Goal: Information Seeking & Learning: Learn about a topic

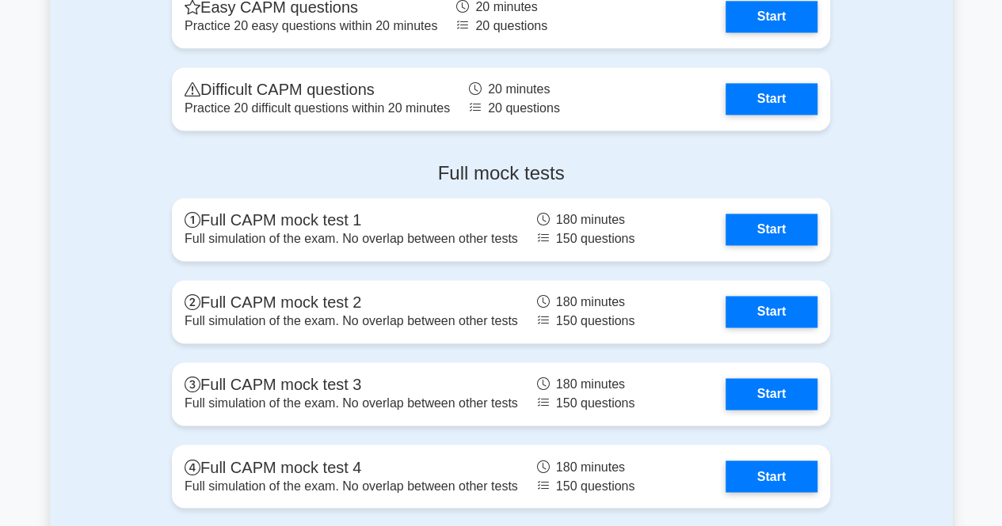
scroll to position [4075, 0]
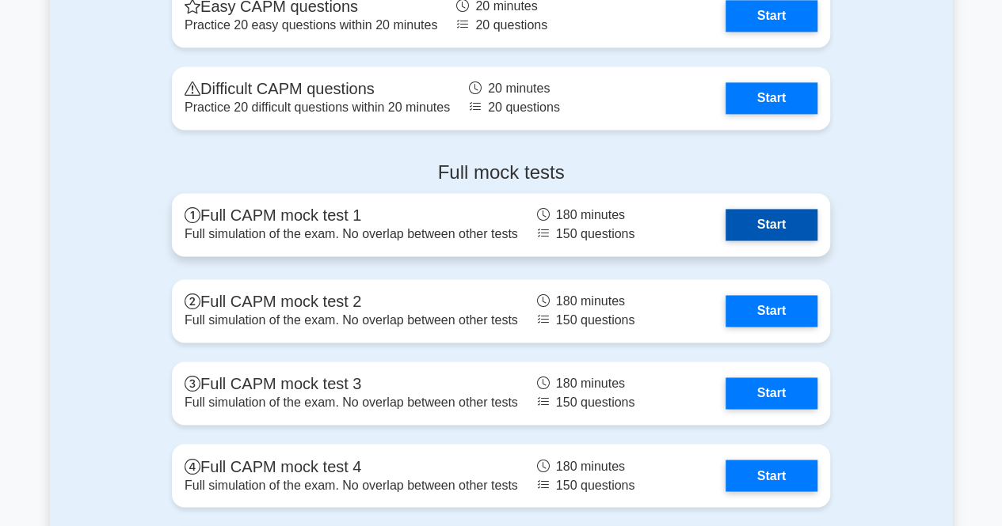
click at [728, 227] on link "Start" at bounding box center [771, 225] width 92 height 32
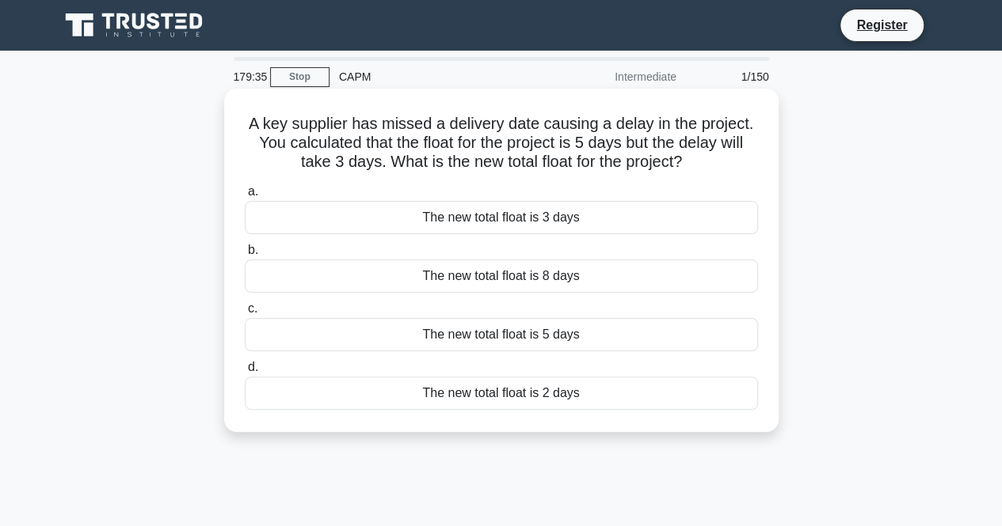
click at [551, 286] on div "The new total float is 8 days" at bounding box center [501, 276] width 513 height 33
click at [245, 256] on input "b. The new total float is 8 days" at bounding box center [245, 250] width 0 height 10
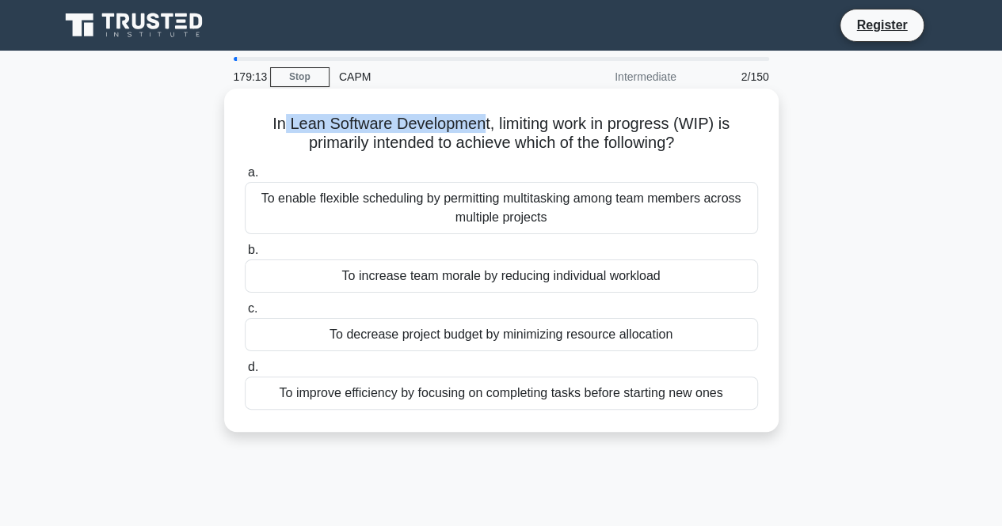
drag, startPoint x: 278, startPoint y: 126, endPoint x: 477, endPoint y: 131, distance: 199.6
click at [477, 131] on h5 "In Lean Software Development, limiting work in progress (WIP) is primarily inte…" at bounding box center [501, 134] width 516 height 40
drag, startPoint x: 266, startPoint y: 121, endPoint x: 695, endPoint y: 146, distance: 429.9
click at [695, 146] on h5 "In Lean Software Development, limiting work in progress (WIP) is primarily inte…" at bounding box center [501, 134] width 516 height 40
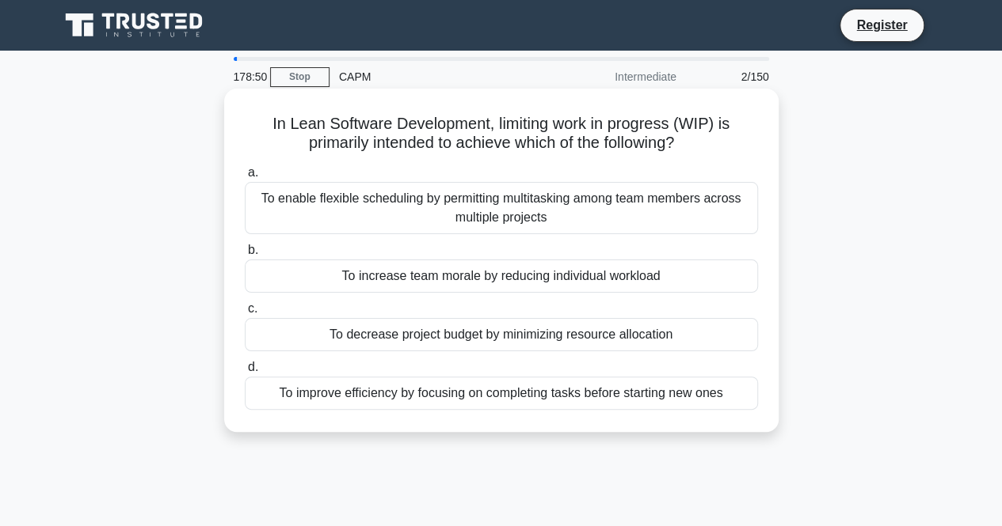
copy h5 "In Lean Software Development, limiting work in progress (WIP) is primarily inte…"
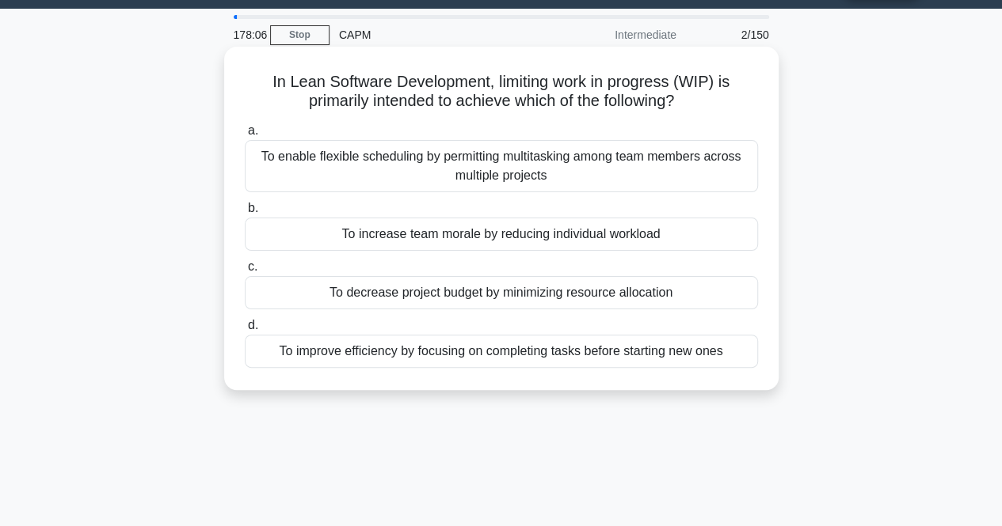
scroll to position [49, 0]
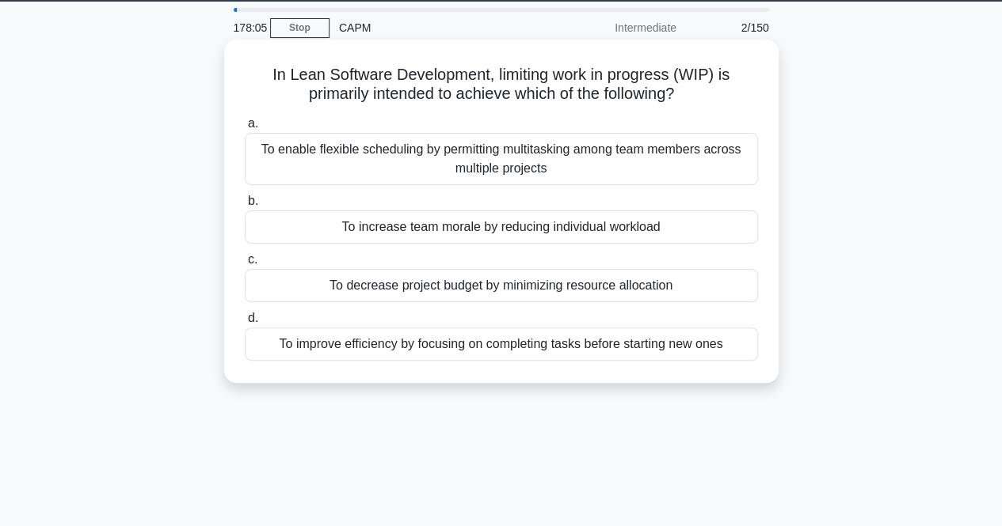
click at [344, 257] on label "c. To decrease project budget by minimizing resource allocation" at bounding box center [501, 276] width 513 height 52
click at [245, 257] on input "c. To decrease project budget by minimizing resource allocation" at bounding box center [245, 260] width 0 height 10
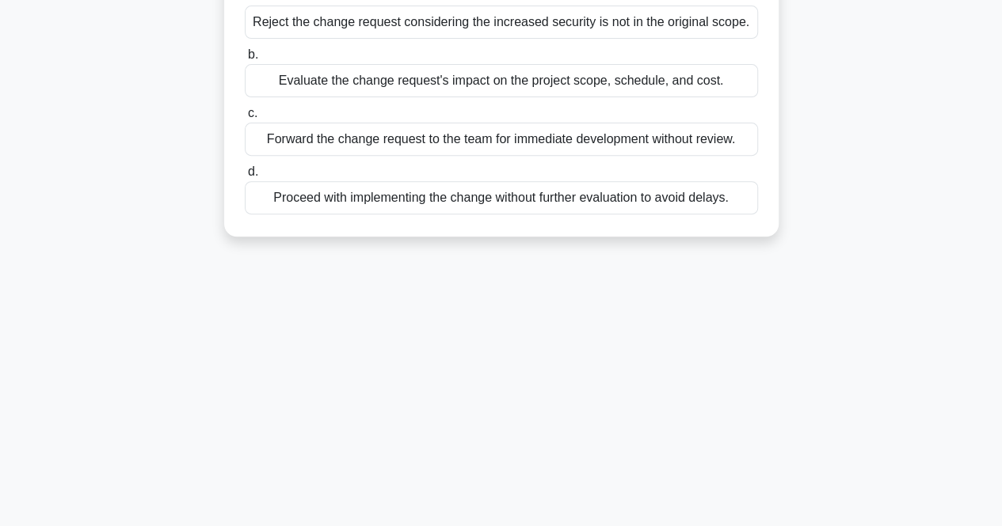
scroll to position [0, 0]
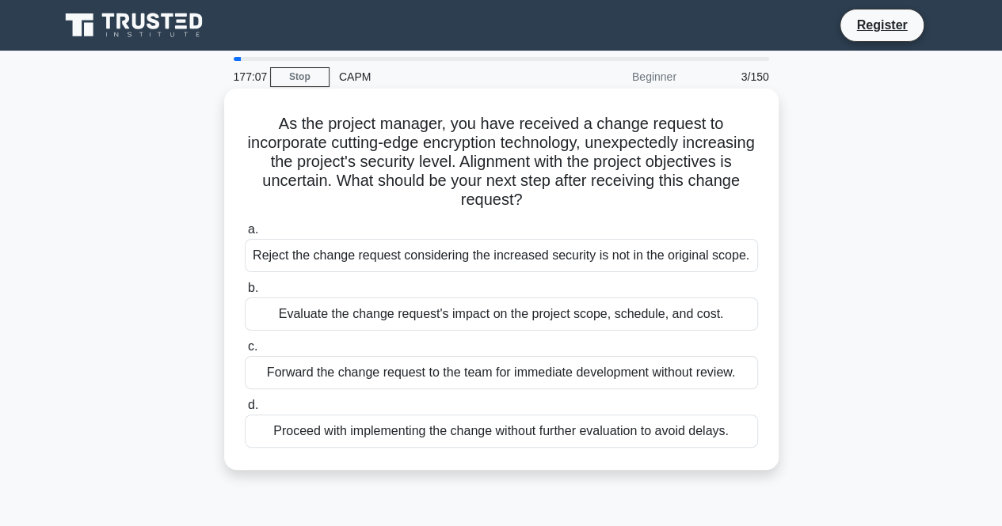
click at [495, 316] on div "Evaluate the change request's impact on the project scope, schedule, and cost." at bounding box center [501, 314] width 513 height 33
click at [245, 294] on input "b. Evaluate the change request's impact on the project scope, schedule, and cos…" at bounding box center [245, 288] width 0 height 10
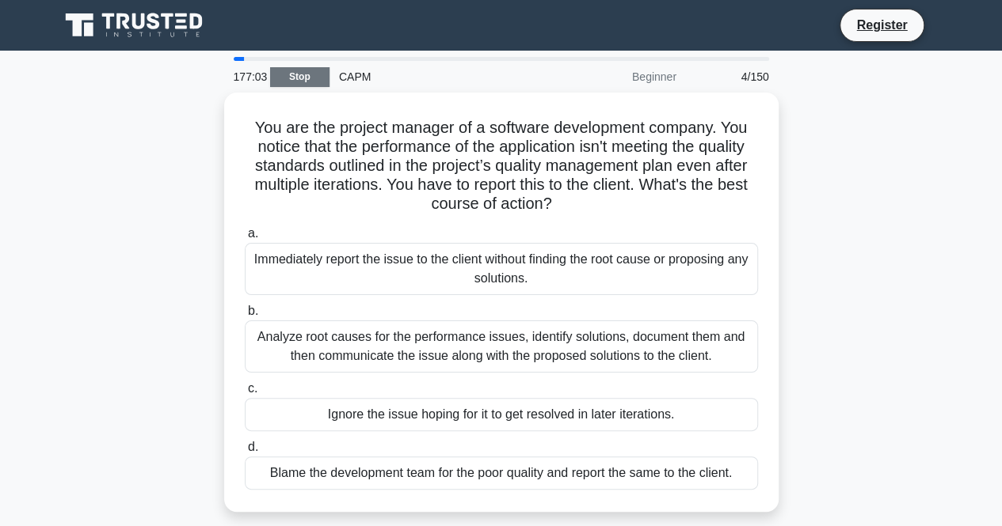
click at [279, 71] on link "Stop" at bounding box center [299, 77] width 59 height 20
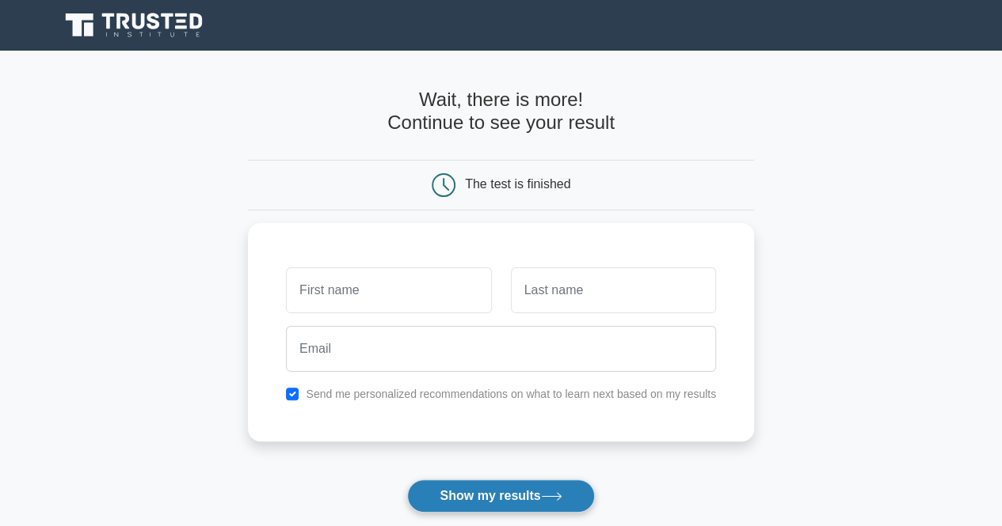
click at [495, 498] on button "Show my results" at bounding box center [500, 496] width 187 height 33
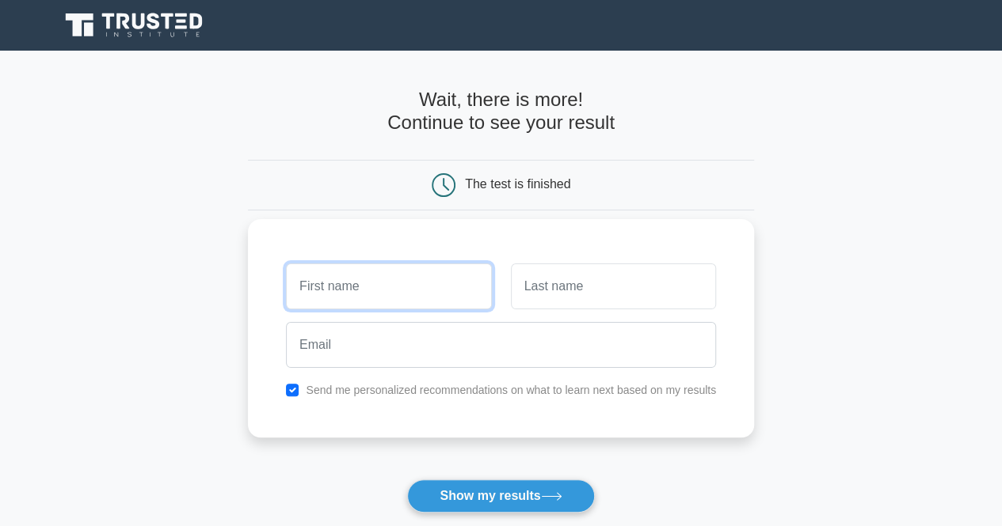
click at [420, 284] on input "text" at bounding box center [388, 287] width 205 height 46
type input "Ridhima"
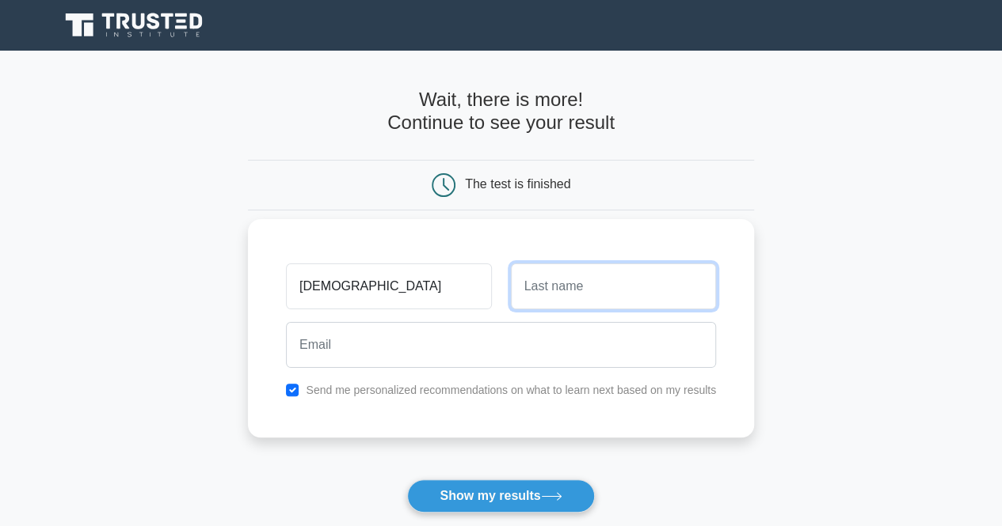
click at [541, 290] on input "text" at bounding box center [613, 287] width 205 height 46
type input "Choudhary"
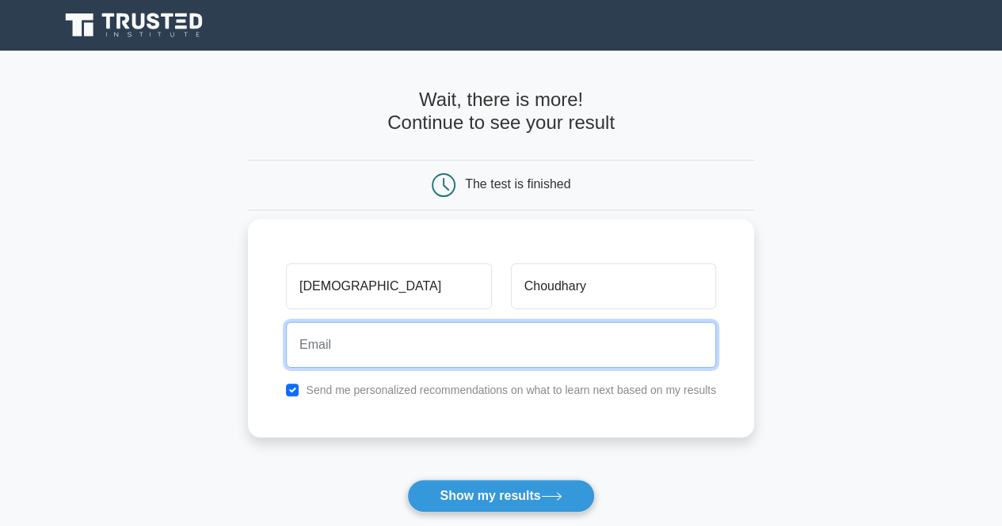
click at [473, 349] on input "email" at bounding box center [501, 345] width 430 height 46
type input "ridhimac2003@gmail.com"
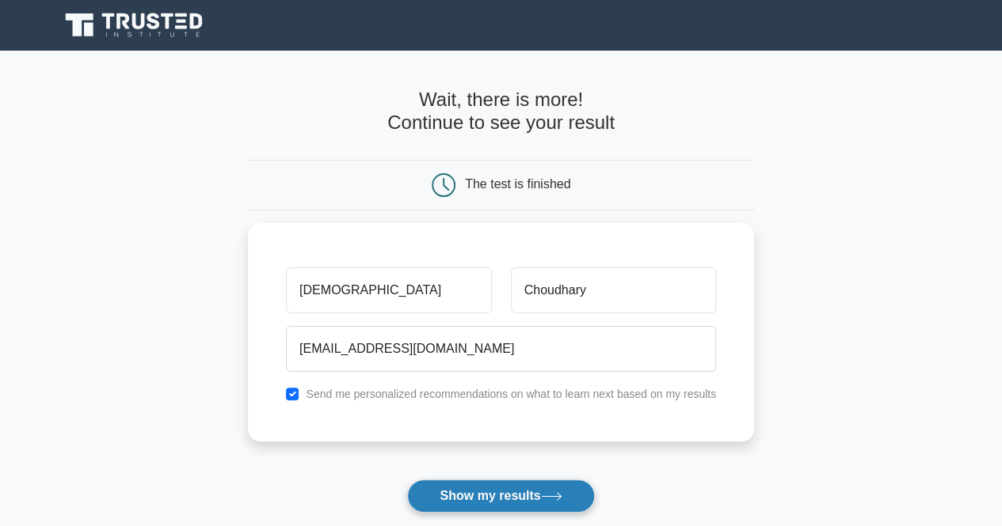
click at [488, 507] on button "Show my results" at bounding box center [500, 496] width 187 height 33
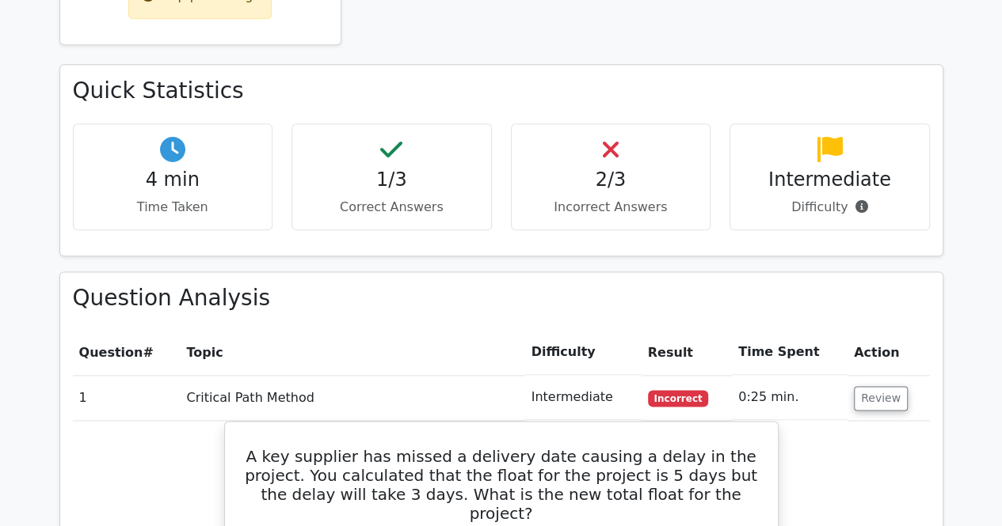
scroll to position [859, 0]
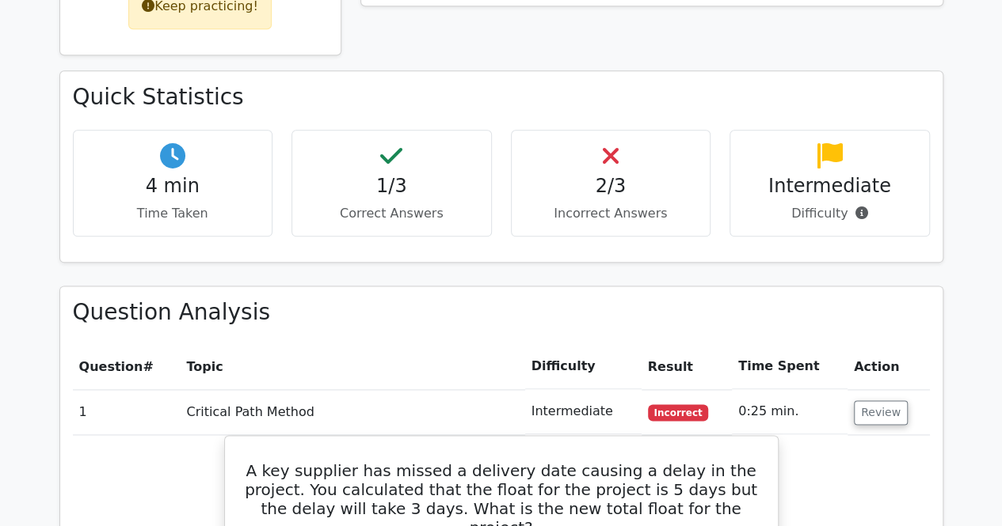
click at [603, 130] on div "2/3 Incorrect Answers" at bounding box center [611, 183] width 200 height 107
click at [576, 204] on p "Incorrect Answers" at bounding box center [610, 213] width 173 height 19
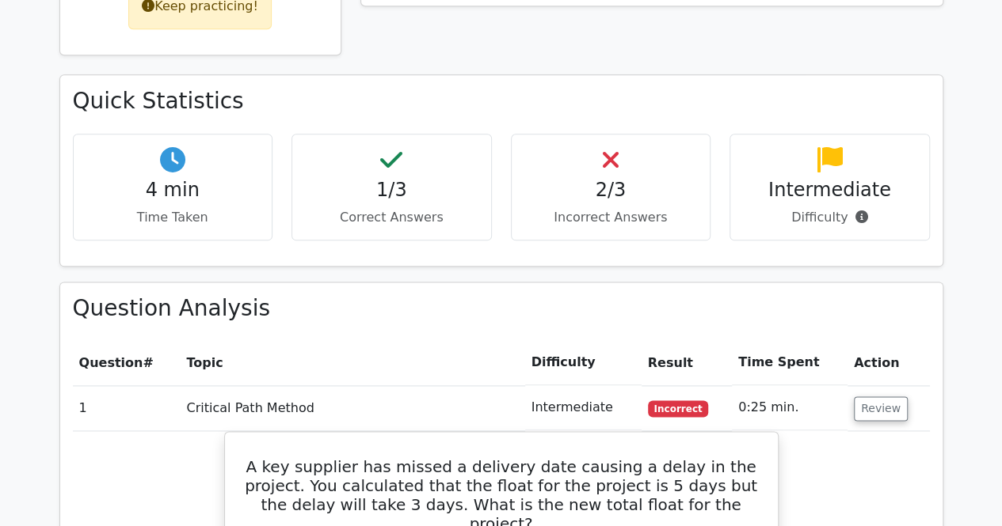
click at [640, 386] on td "Intermediate" at bounding box center [583, 408] width 116 height 45
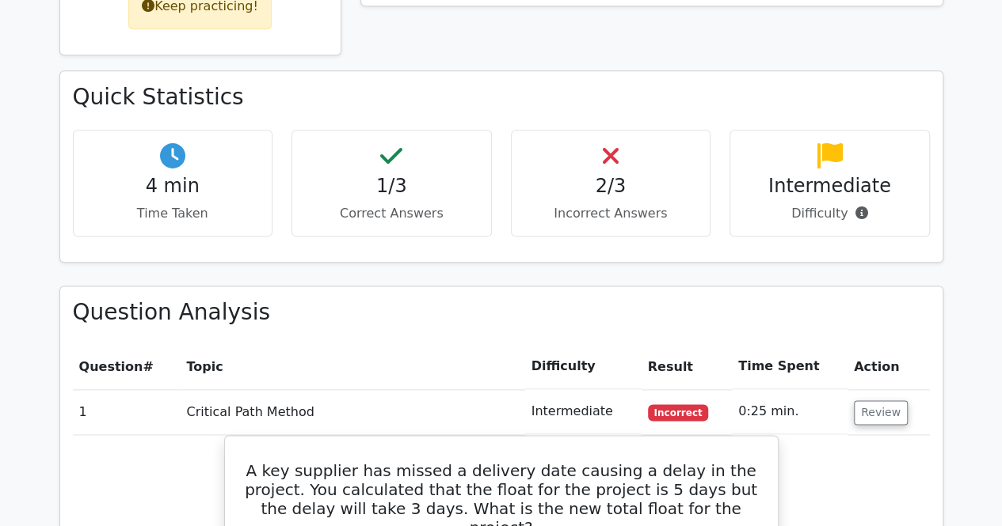
click at [387, 204] on p "Correct Answers" at bounding box center [391, 213] width 173 height 19
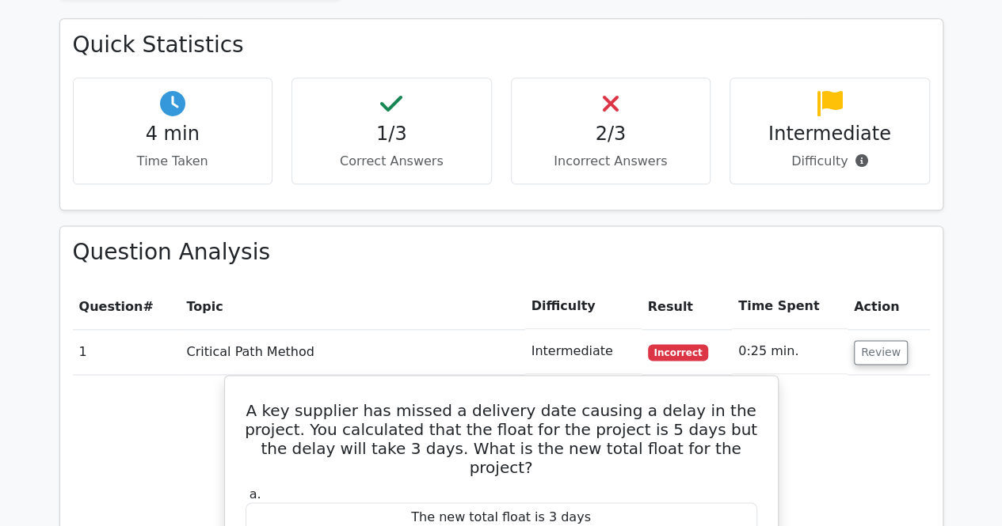
scroll to position [918, 0]
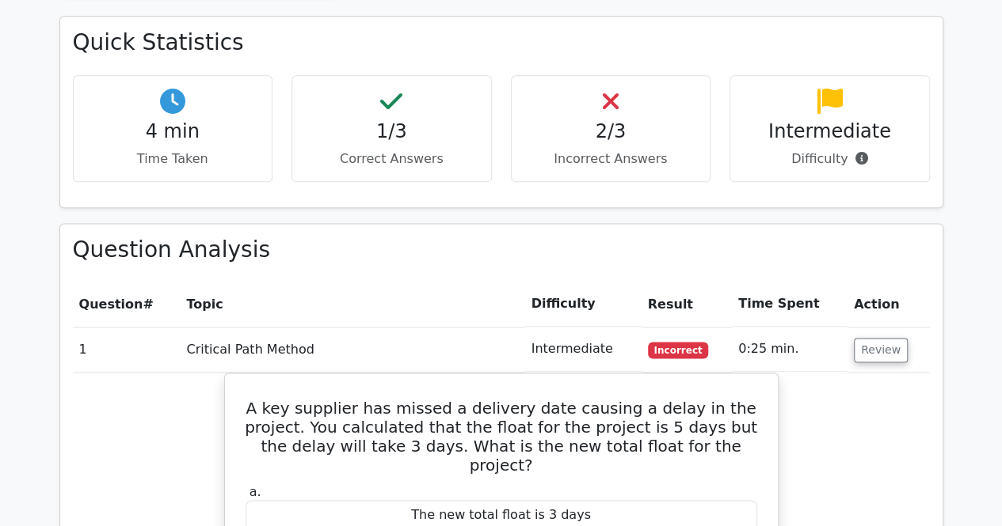
click at [672, 282] on th "Result" at bounding box center [686, 304] width 90 height 45
click at [678, 342] on span "Incorrect" at bounding box center [678, 350] width 61 height 16
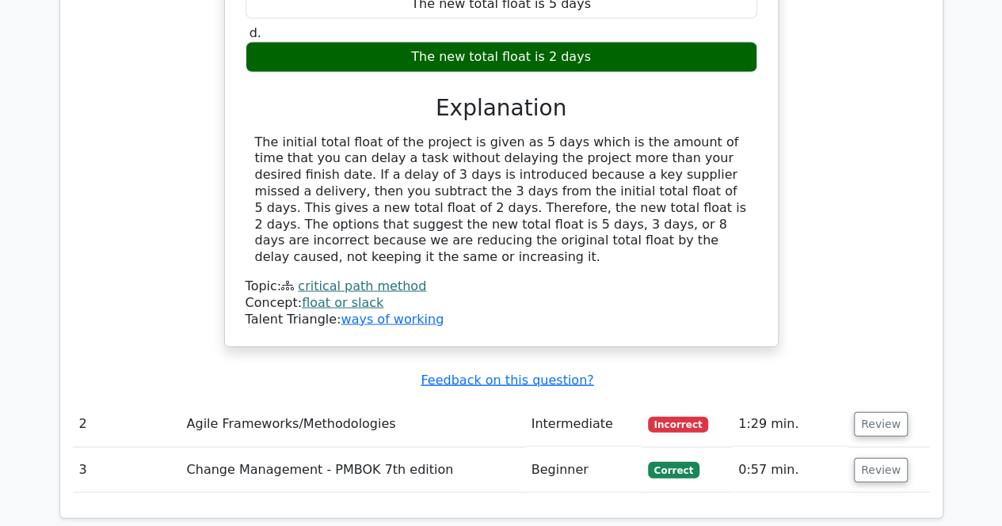
scroll to position [1542, 0]
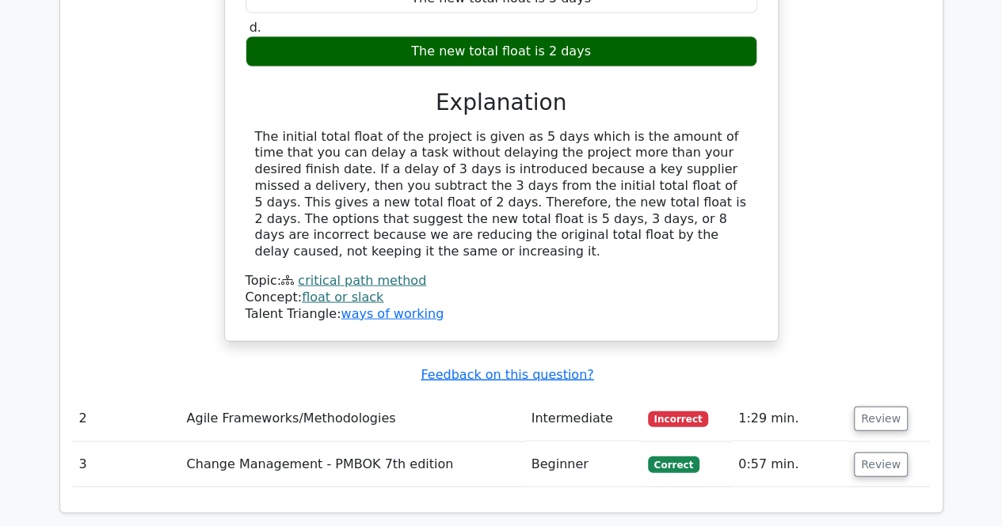
click at [660, 397] on td "Incorrect" at bounding box center [686, 419] width 90 height 45
click at [685, 443] on td "Correct" at bounding box center [686, 465] width 90 height 45
click at [877, 407] on button "Review" at bounding box center [880, 419] width 54 height 25
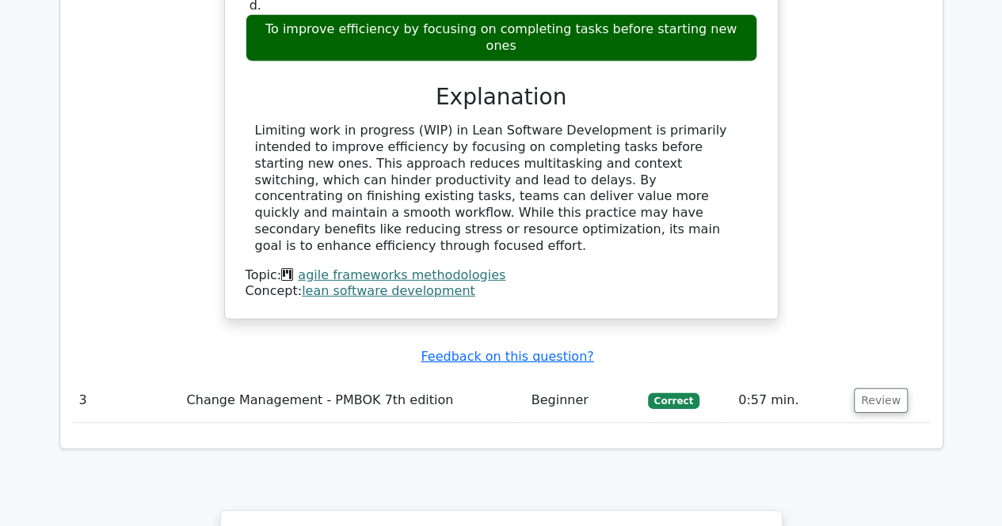
scroll to position [2234, 0]
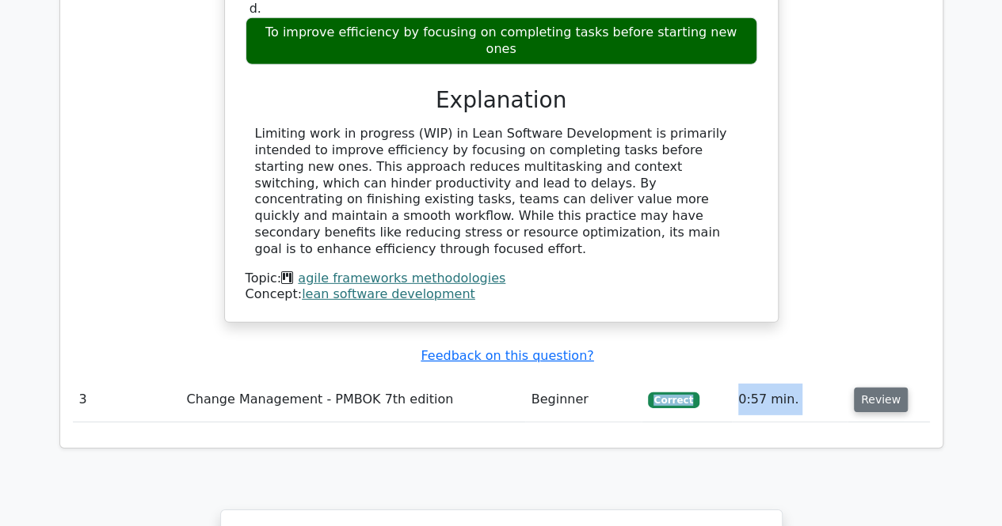
drag, startPoint x: 583, startPoint y: 260, endPoint x: 872, endPoint y: 268, distance: 289.1
click at [872, 378] on tr "3 Change Management - PMBOK 7th edition Beginner Correct 0:57 min. Review" at bounding box center [501, 400] width 857 height 45
click at [872, 388] on button "Review" at bounding box center [880, 400] width 54 height 25
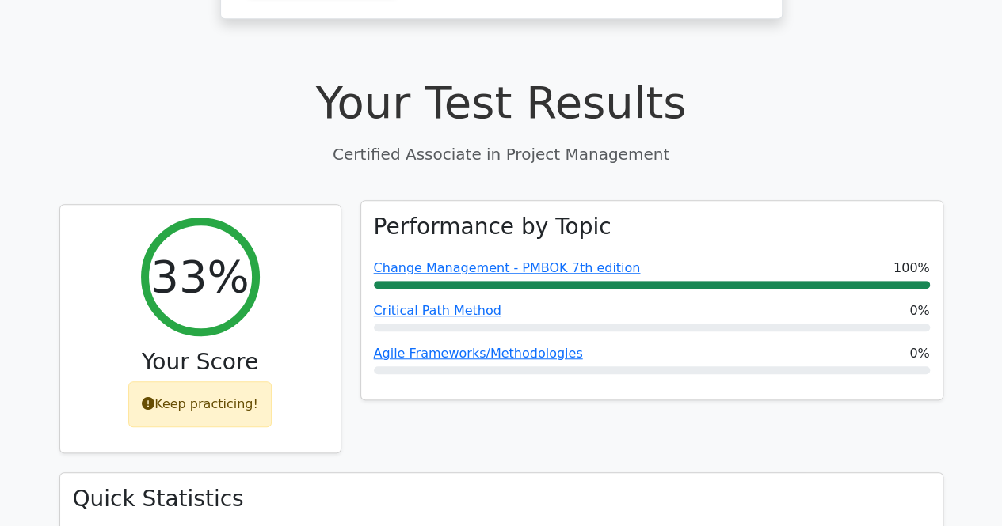
scroll to position [413, 0]
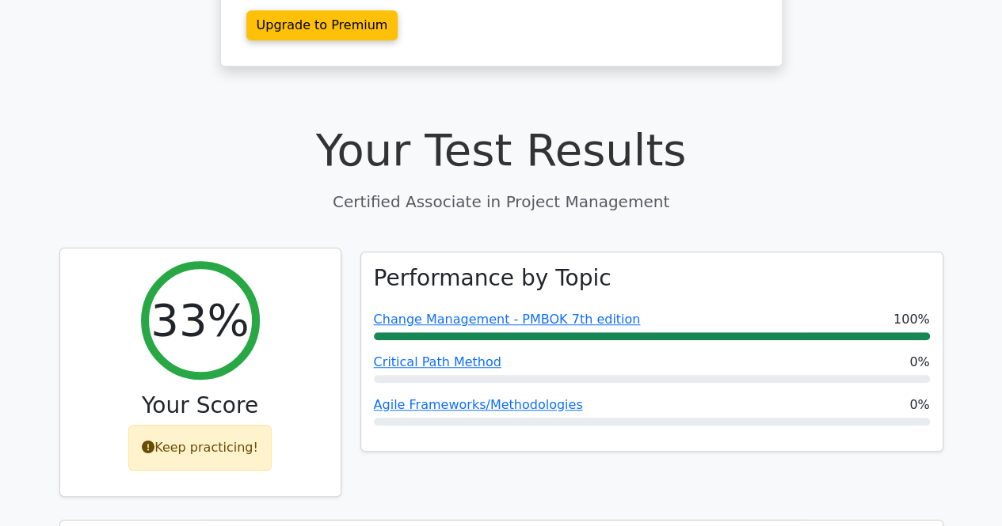
click at [228, 425] on div "Keep practicing!" at bounding box center [199, 448] width 143 height 46
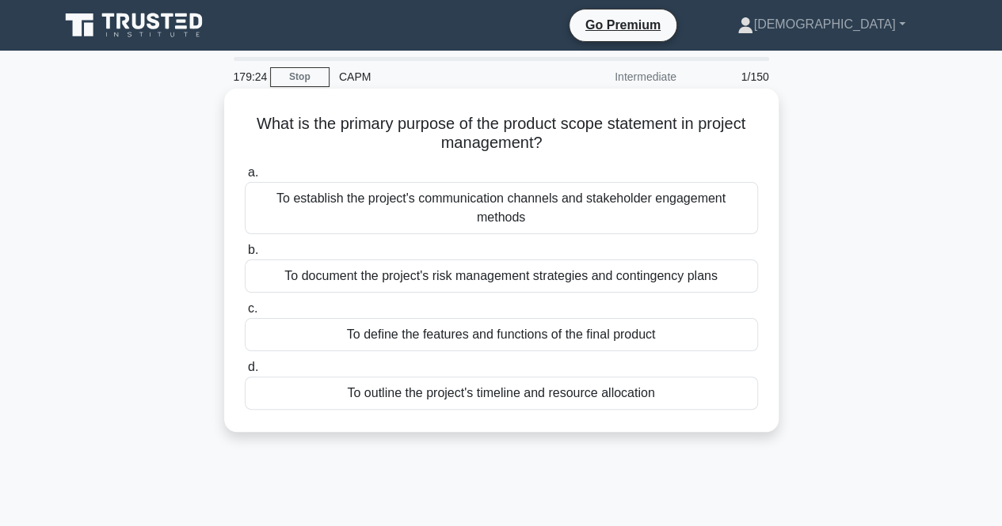
click at [463, 337] on div "To define the features and functions of the final product" at bounding box center [501, 334] width 513 height 33
click at [245, 314] on input "c. To define the features and functions of the final product" at bounding box center [245, 309] width 0 height 10
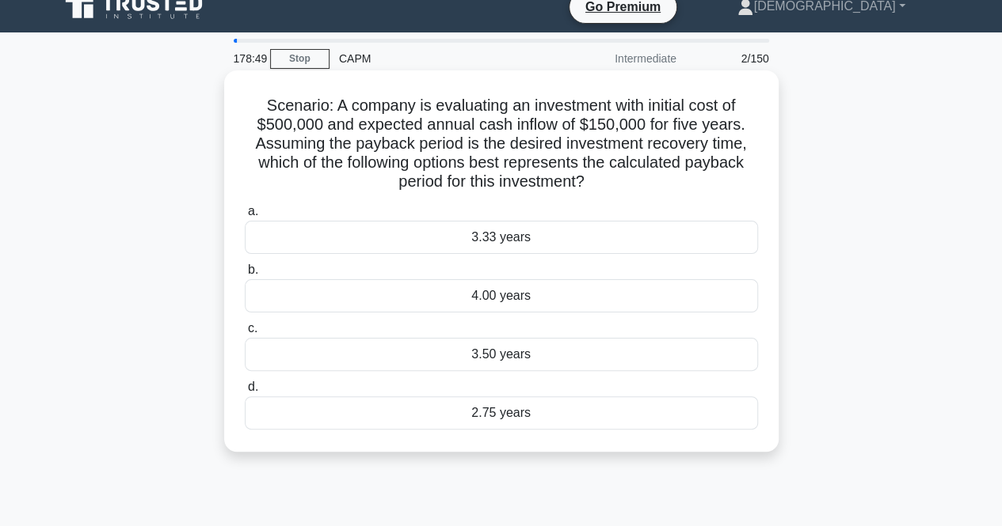
scroll to position [17, 0]
drag, startPoint x: 328, startPoint y: 113, endPoint x: 595, endPoint y: 182, distance: 276.3
click at [595, 182] on h5 "Scenario: A company is evaluating an investment with initial cost of $500,000 a…" at bounding box center [501, 145] width 516 height 97
copy h5 "A company is evaluating an investment with initial cost of $500,000 and expecte…"
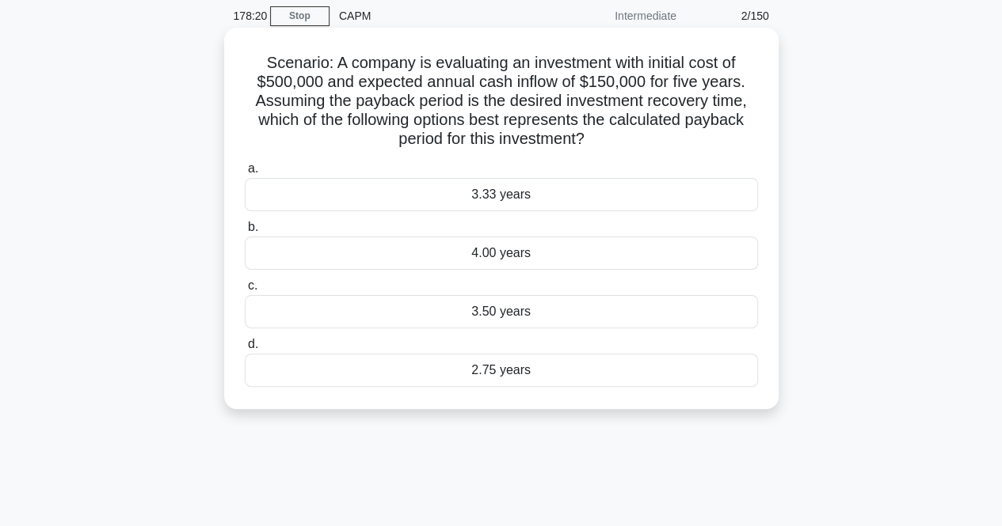
scroll to position [69, 0]
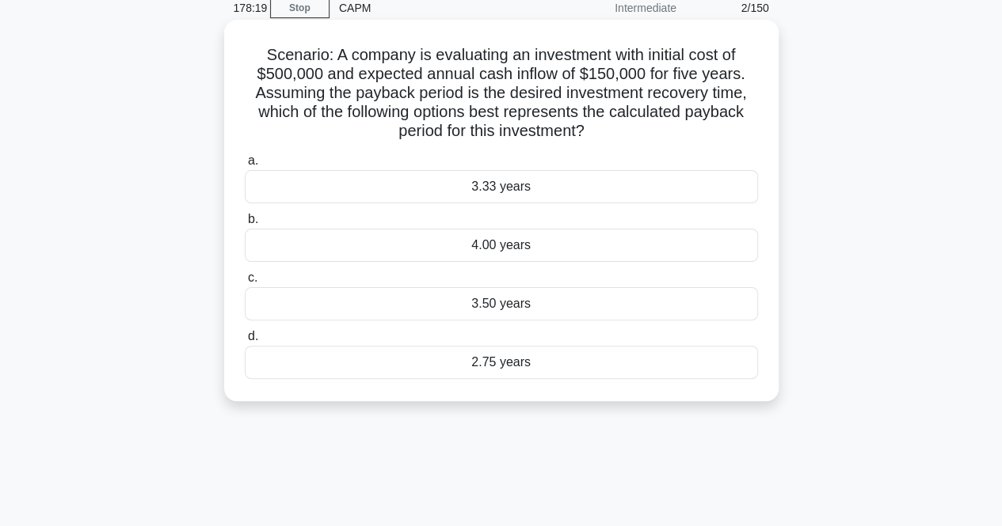
click at [523, 190] on div "3.33 years" at bounding box center [501, 186] width 513 height 33
click at [245, 166] on input "a. 3.33 years" at bounding box center [245, 161] width 0 height 10
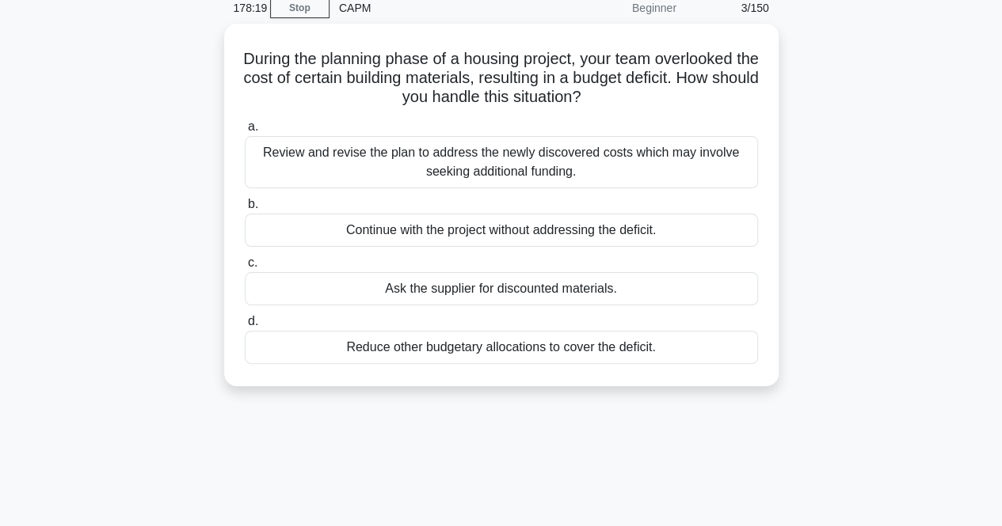
scroll to position [0, 0]
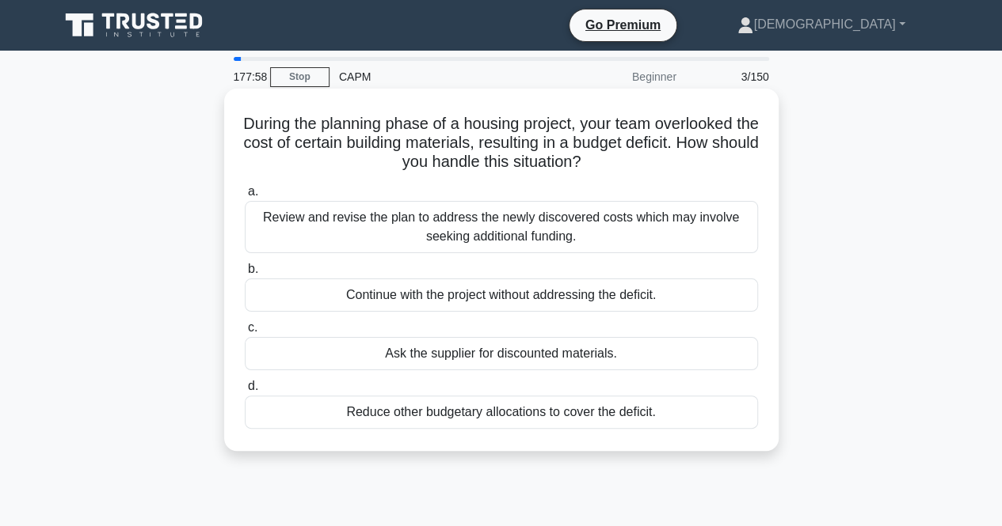
click at [570, 221] on div "Review and revise the plan to address the newly discovered costs which may invo…" at bounding box center [501, 227] width 513 height 52
click at [245, 197] on input "a. Review and revise the plan to address the newly discovered costs which may i…" at bounding box center [245, 192] width 0 height 10
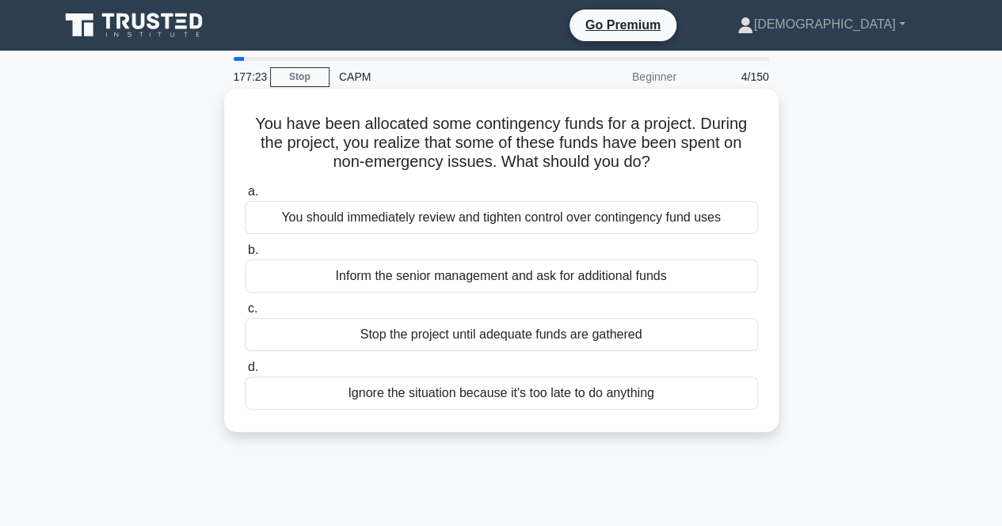
click at [445, 219] on div "You should immediately review and tighten control over contingency fund uses" at bounding box center [501, 217] width 513 height 33
click at [245, 197] on input "a. You should immediately review and tighten control over contingency fund uses" at bounding box center [245, 192] width 0 height 10
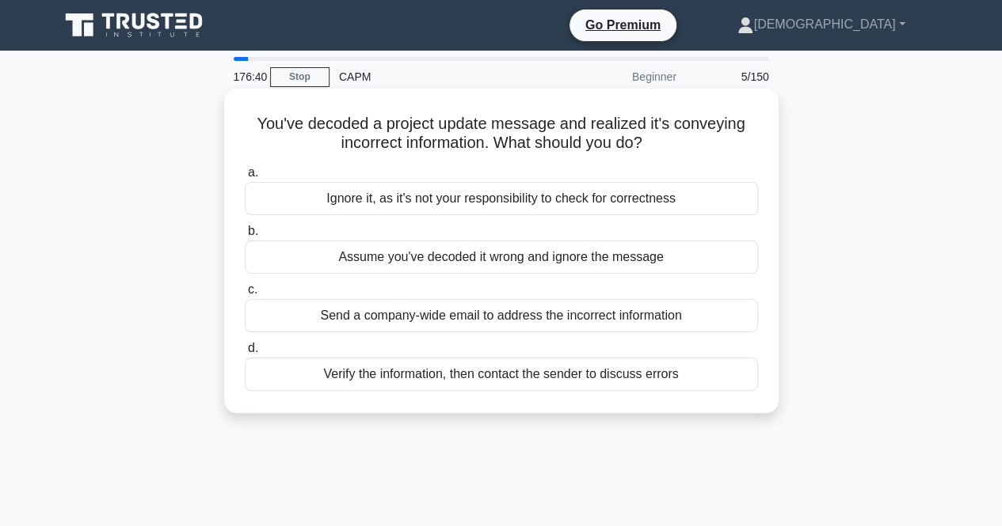
click at [603, 315] on div "Send a company-wide email to address the incorrect information" at bounding box center [501, 315] width 513 height 33
click at [245, 295] on input "c. Send a company-wide email to address the incorrect information" at bounding box center [245, 290] width 0 height 10
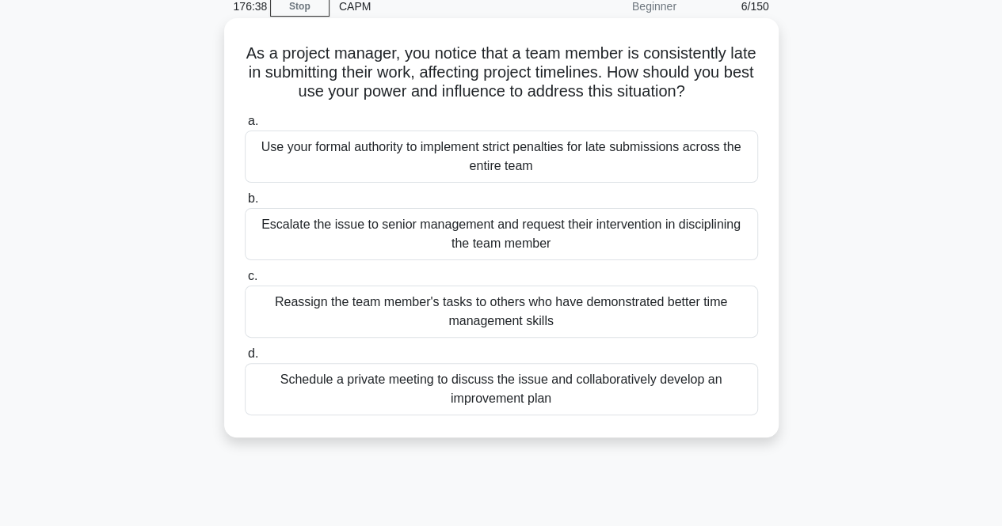
scroll to position [71, 0]
click at [499, 383] on div "Schedule a private meeting to discuss the issue and collaboratively develop an …" at bounding box center [501, 389] width 513 height 52
click at [245, 359] on input "d. Schedule a private meeting to discuss the issue and collaboratively develop …" at bounding box center [245, 353] width 0 height 10
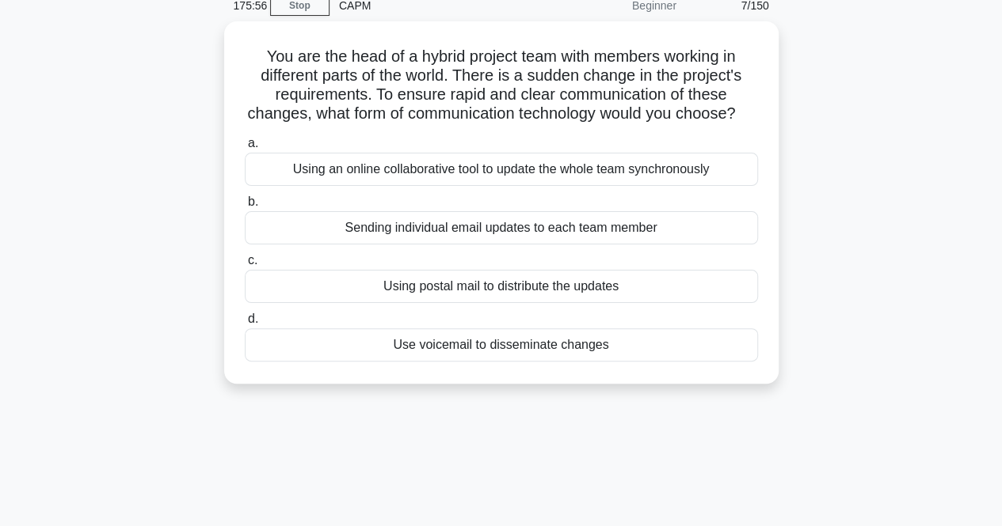
scroll to position [0, 0]
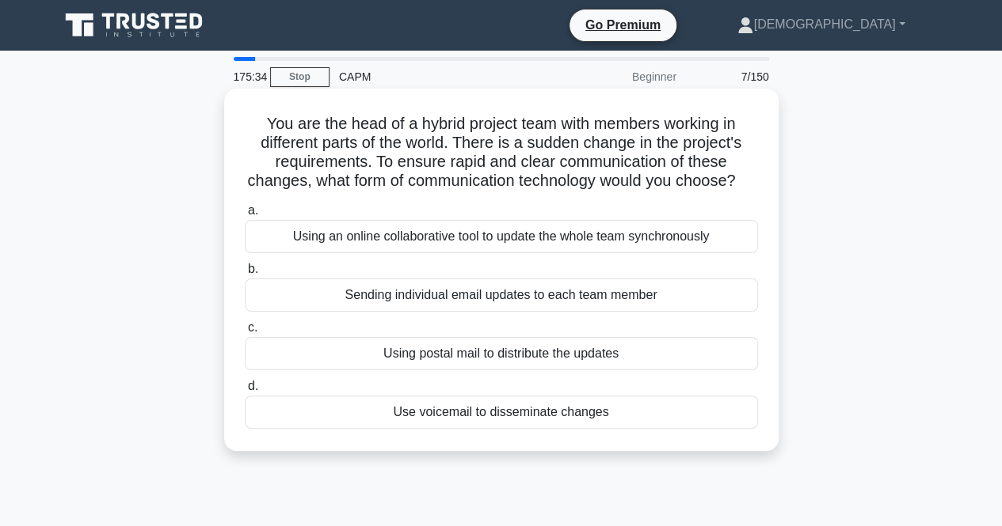
click at [473, 253] on div "Using an online collaborative tool to update the whole team synchronously" at bounding box center [501, 236] width 513 height 33
click at [245, 216] on input "a. Using an online collaborative tool to update the whole team synchronously" at bounding box center [245, 211] width 0 height 10
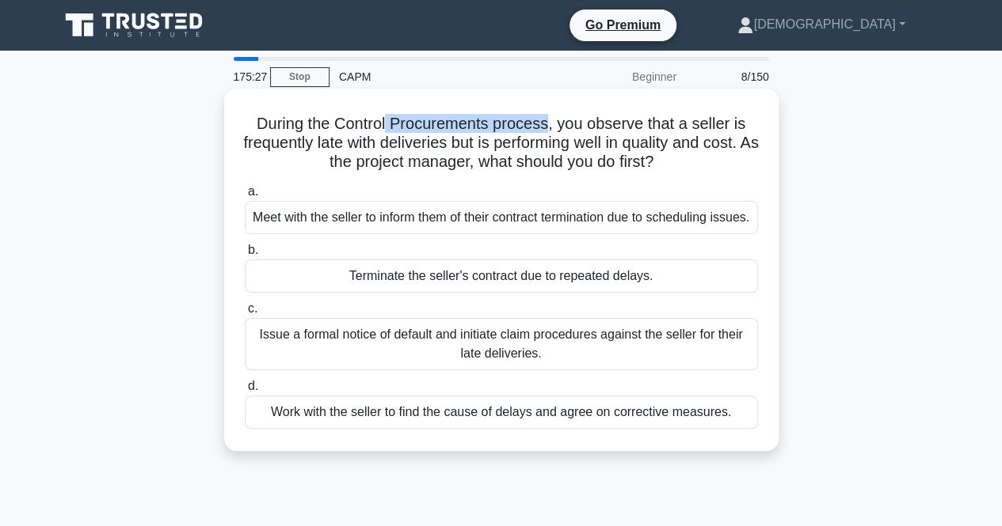
drag, startPoint x: 388, startPoint y: 124, endPoint x: 546, endPoint y: 124, distance: 158.3
click at [546, 124] on h5 "During the Control Procurements process, you observe that a seller is frequentl…" at bounding box center [501, 143] width 516 height 59
copy h5 "Procurements process"
click at [391, 174] on div "During the Control Procurements process, you observe that a seller is frequentl…" at bounding box center [501, 270] width 542 height 350
click at [433, 429] on div "Work with the seller to find the cause of delays and agree on corrective measur…" at bounding box center [501, 412] width 513 height 33
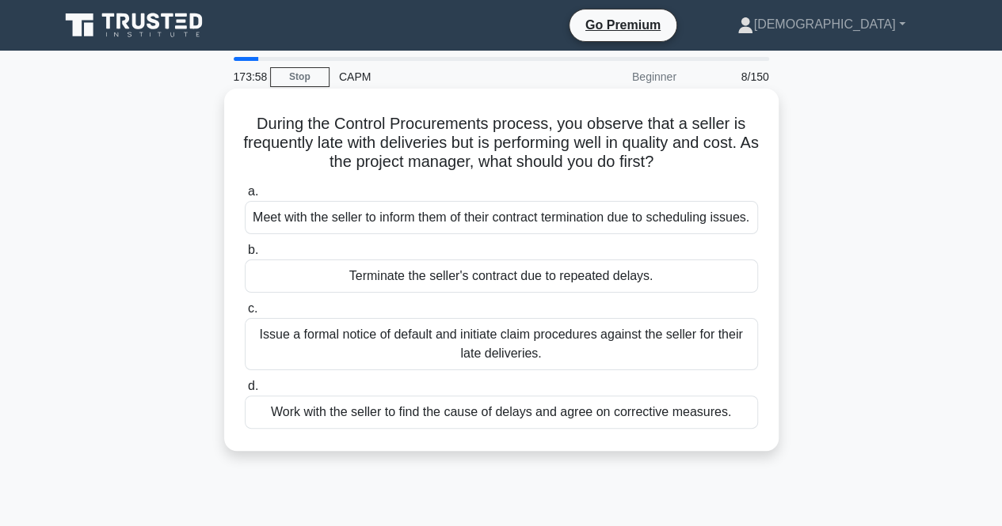
click at [245, 392] on input "d. Work with the seller to find the cause of delays and agree on corrective mea…" at bounding box center [245, 387] width 0 height 10
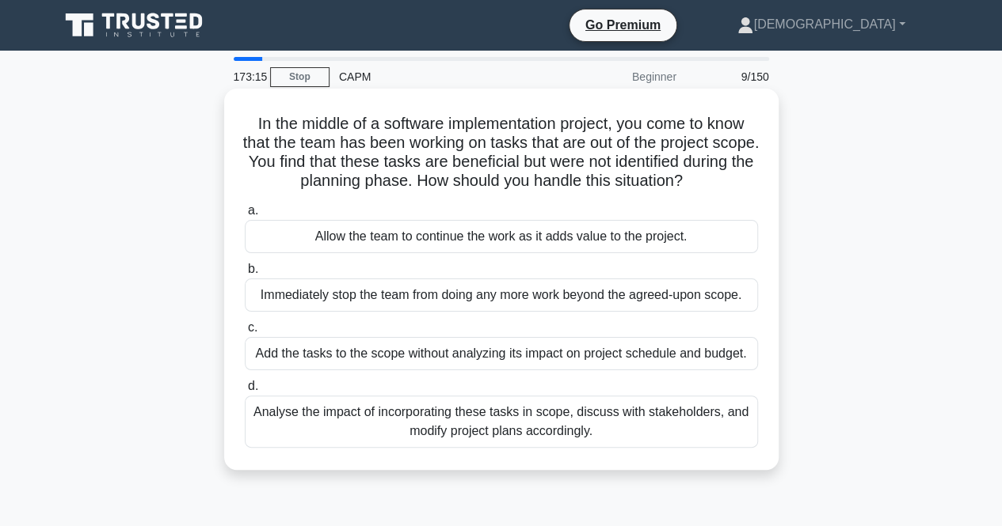
click at [515, 436] on div "Analyse the impact of incorporating these tasks in scope, discuss with stakehol…" at bounding box center [501, 422] width 513 height 52
click at [245, 392] on input "d. Analyse the impact of incorporating these tasks in scope, discuss with stake…" at bounding box center [245, 387] width 0 height 10
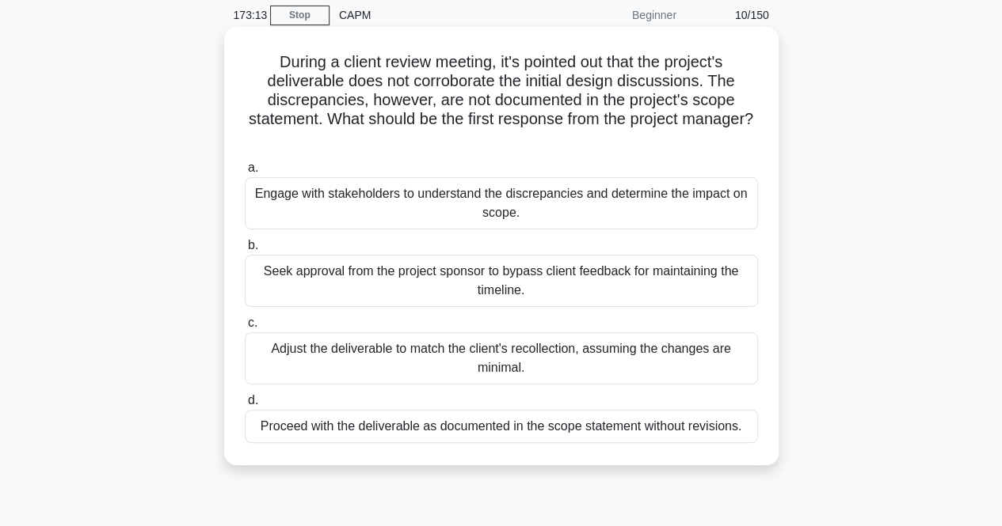
scroll to position [57, 0]
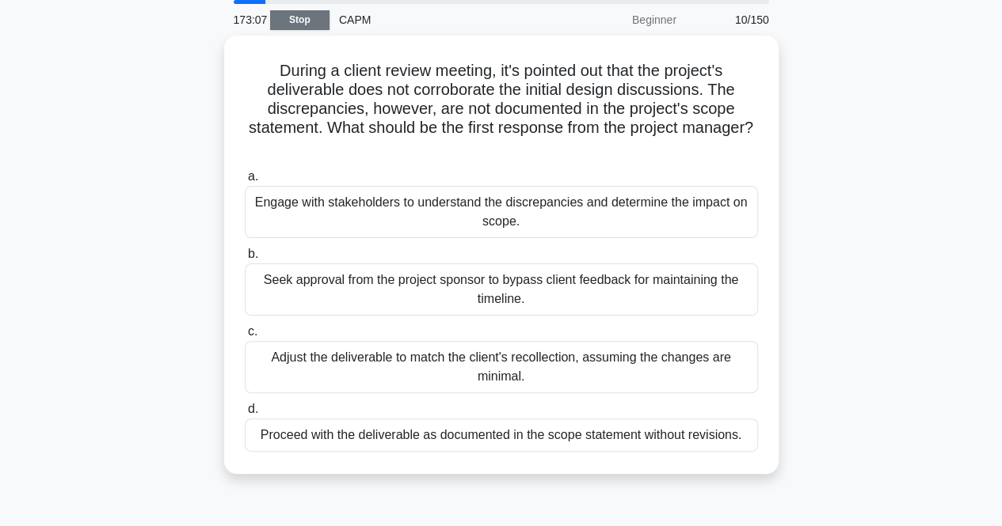
click at [310, 19] on link "Stop" at bounding box center [299, 20] width 59 height 20
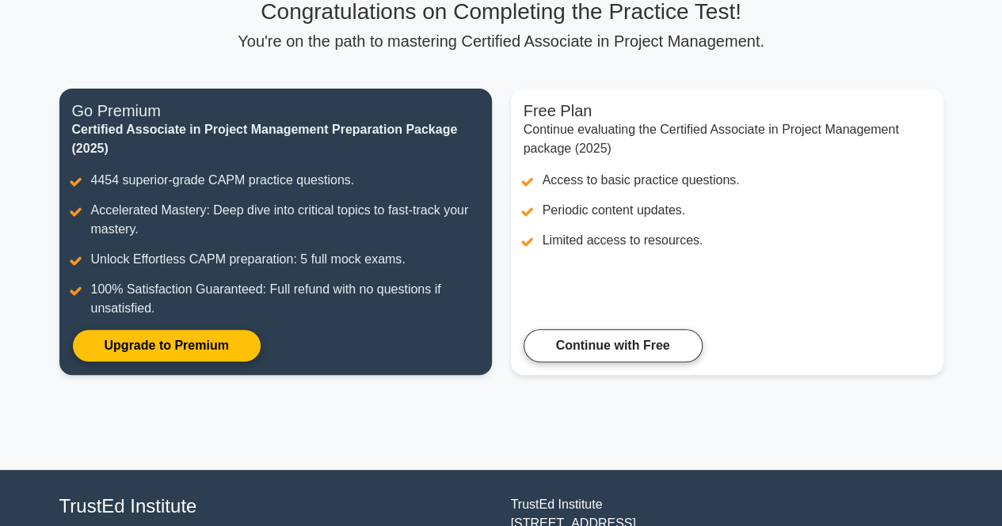
scroll to position [127, 0]
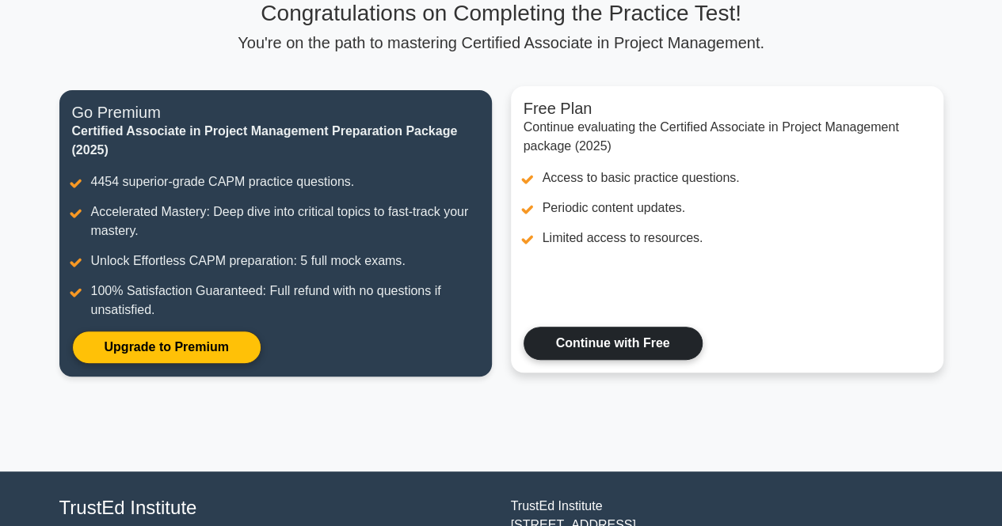
click at [593, 342] on link "Continue with Free" at bounding box center [612, 343] width 179 height 33
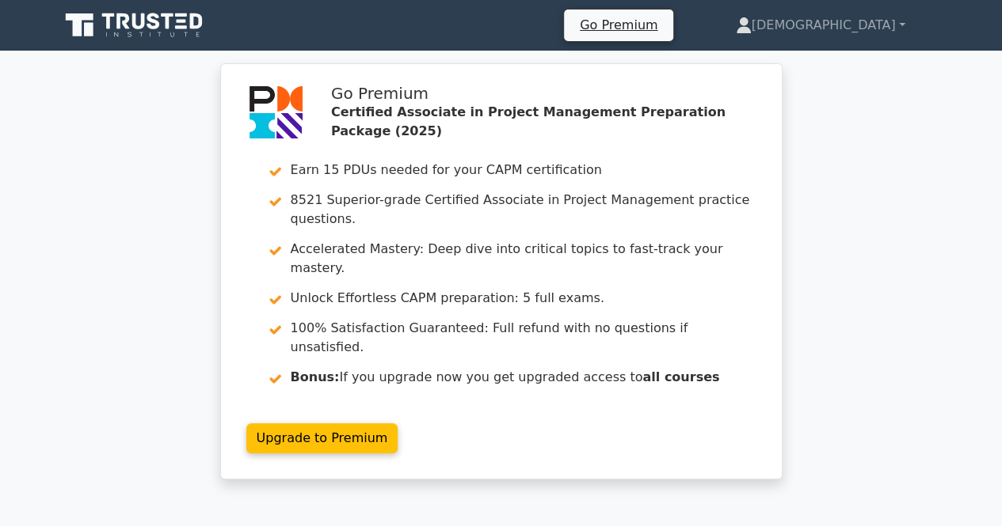
click at [120, 29] on icon at bounding box center [135, 25] width 152 height 30
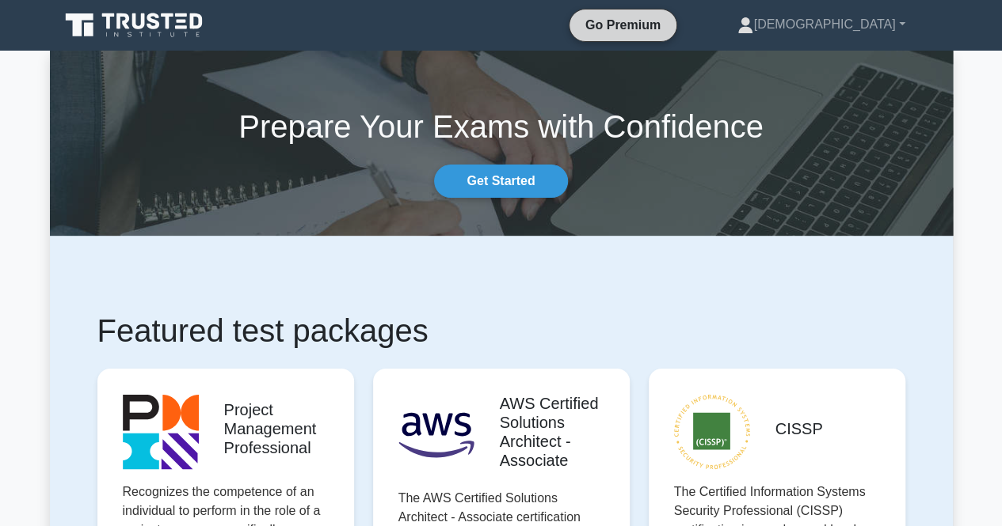
click at [670, 24] on link "Go Premium" at bounding box center [623, 25] width 94 height 20
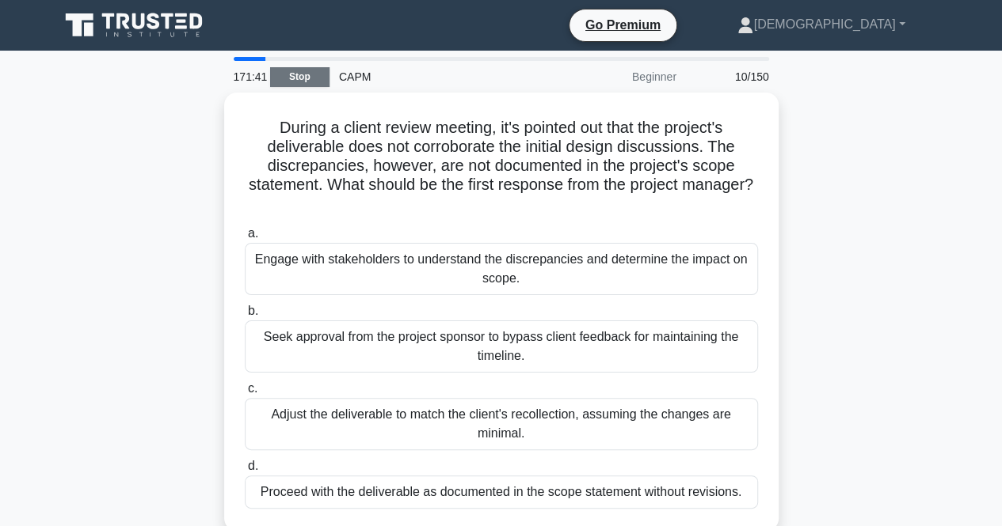
click at [302, 73] on link "Stop" at bounding box center [299, 77] width 59 height 20
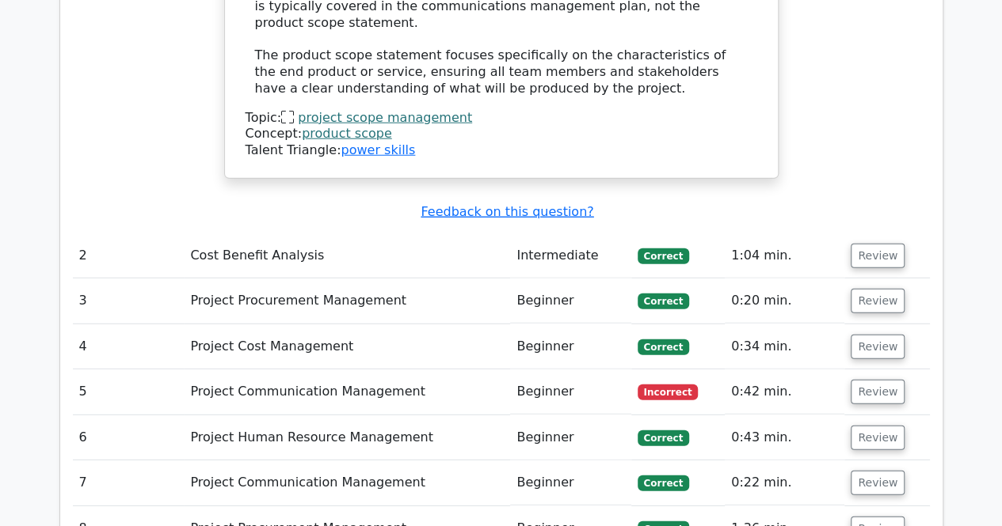
scroll to position [2038, 0]
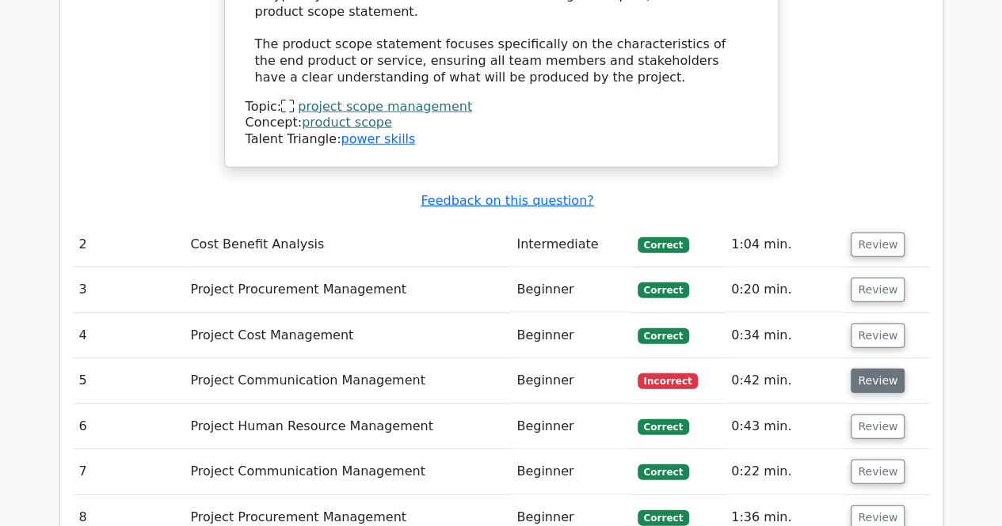
click at [882, 369] on button "Review" at bounding box center [877, 381] width 54 height 25
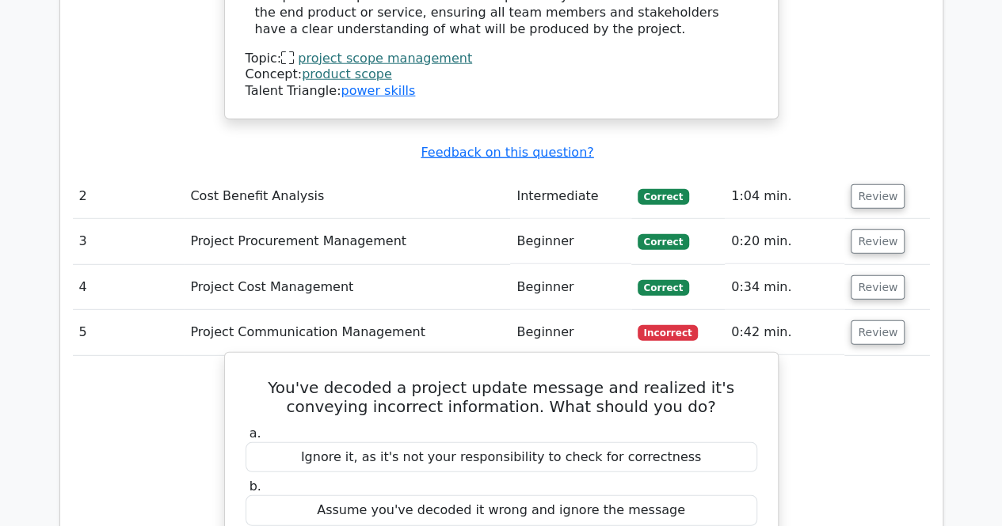
scroll to position [2097, 0]
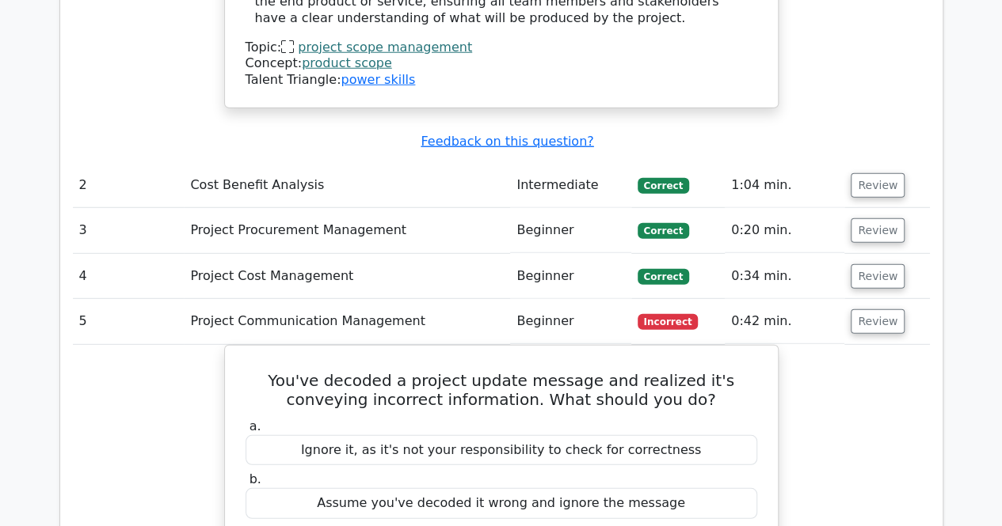
click at [364, 163] on td "Cost Benefit Analysis" at bounding box center [347, 185] width 326 height 45
click at [877, 173] on button "Review" at bounding box center [877, 185] width 54 height 25
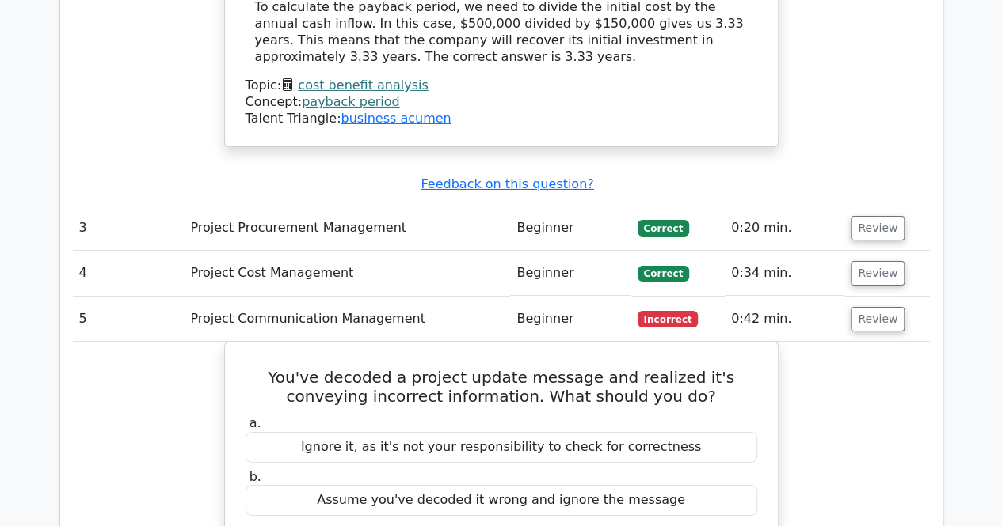
scroll to position [2704, 0]
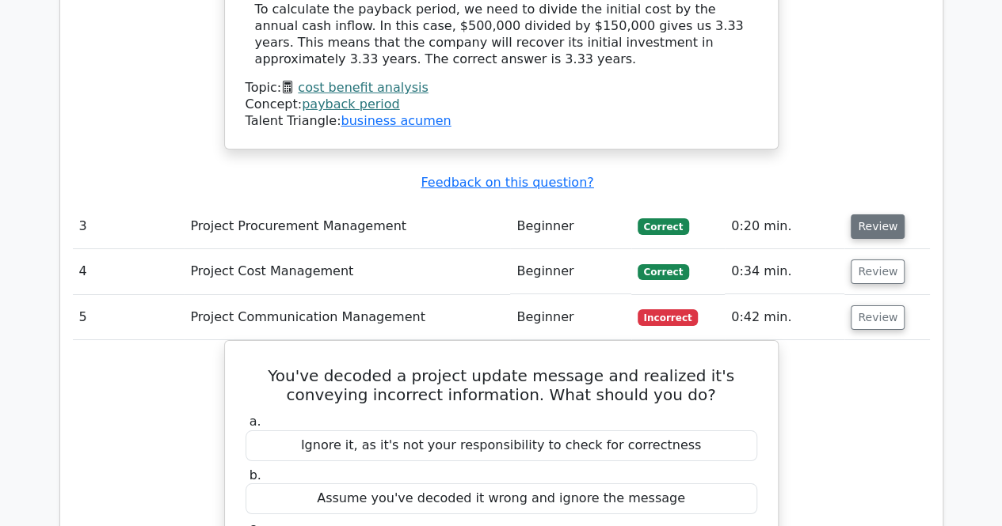
click at [857, 215] on button "Review" at bounding box center [877, 227] width 54 height 25
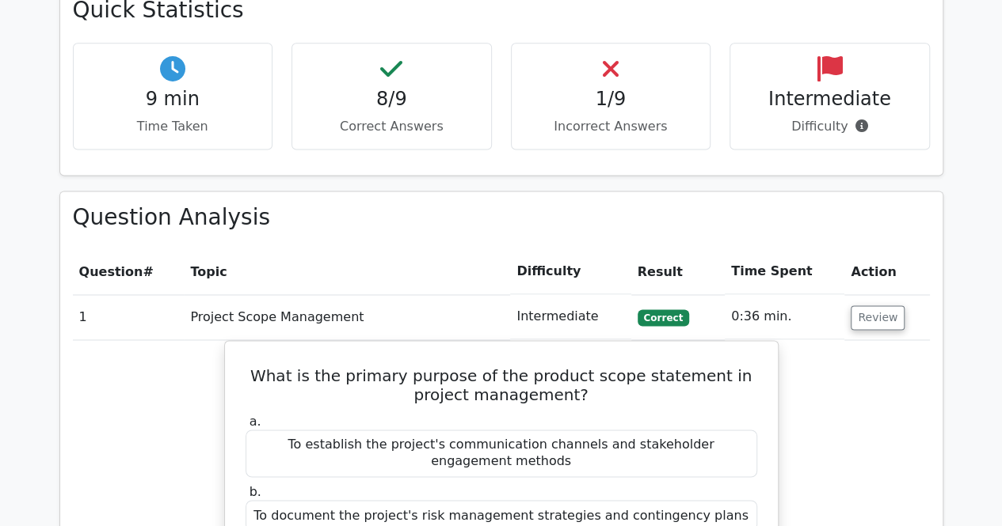
scroll to position [1039, 0]
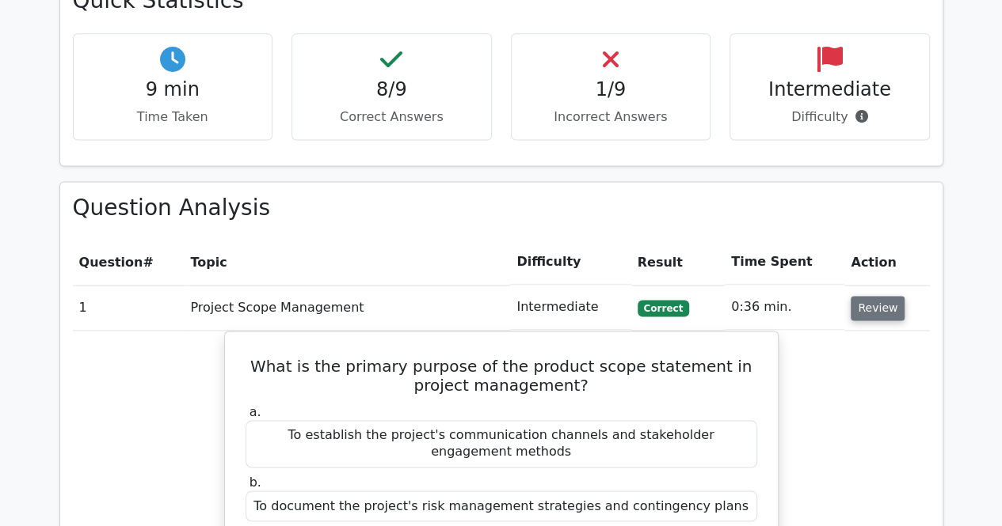
click at [880, 296] on button "Review" at bounding box center [877, 308] width 54 height 25
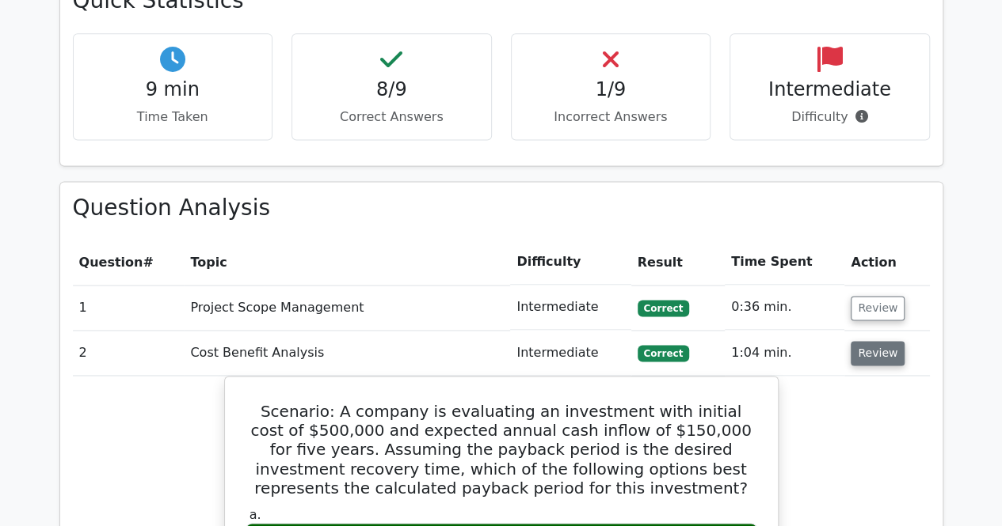
click at [871, 341] on button "Review" at bounding box center [877, 353] width 54 height 25
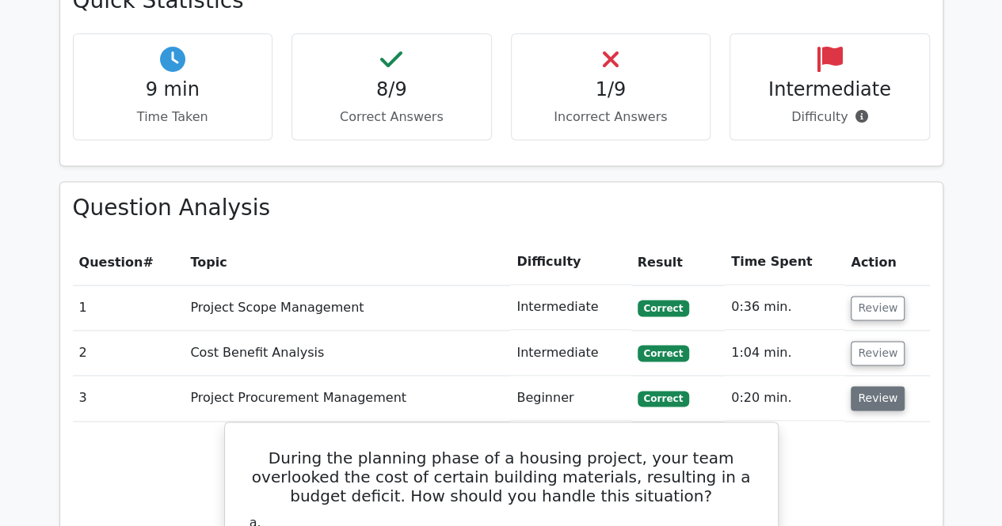
click at [876, 386] on button "Review" at bounding box center [877, 398] width 54 height 25
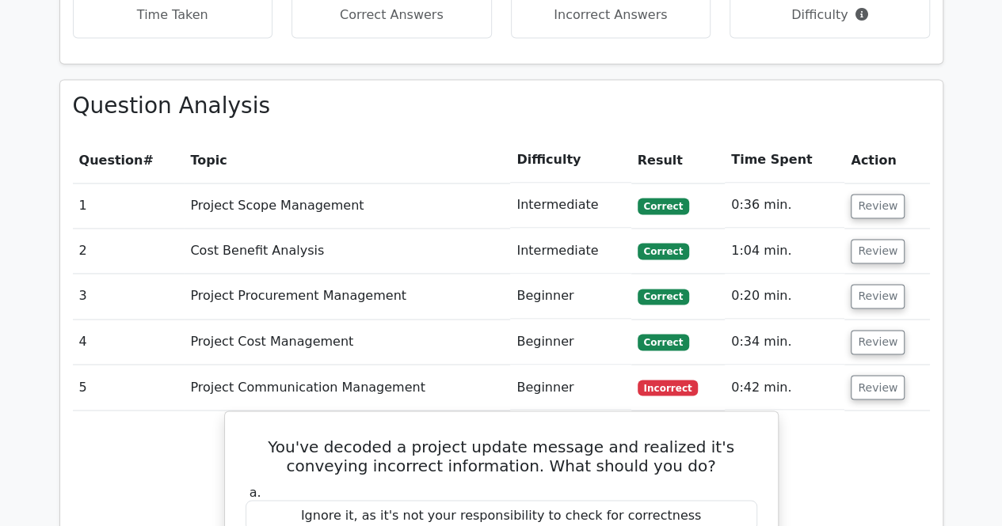
scroll to position [1142, 0]
click at [876, 319] on td "Review" at bounding box center [886, 341] width 85 height 45
click at [872, 329] on button "Review" at bounding box center [877, 341] width 54 height 25
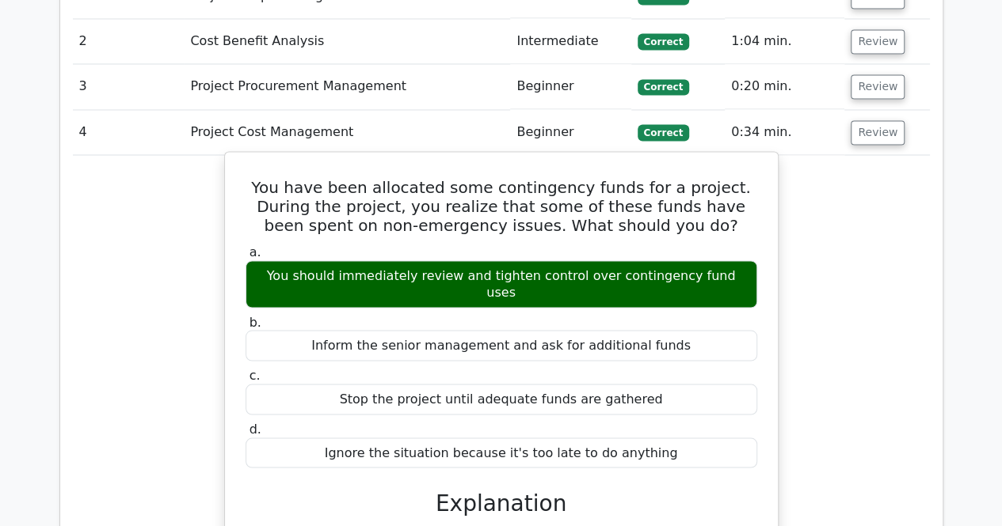
scroll to position [1343, 0]
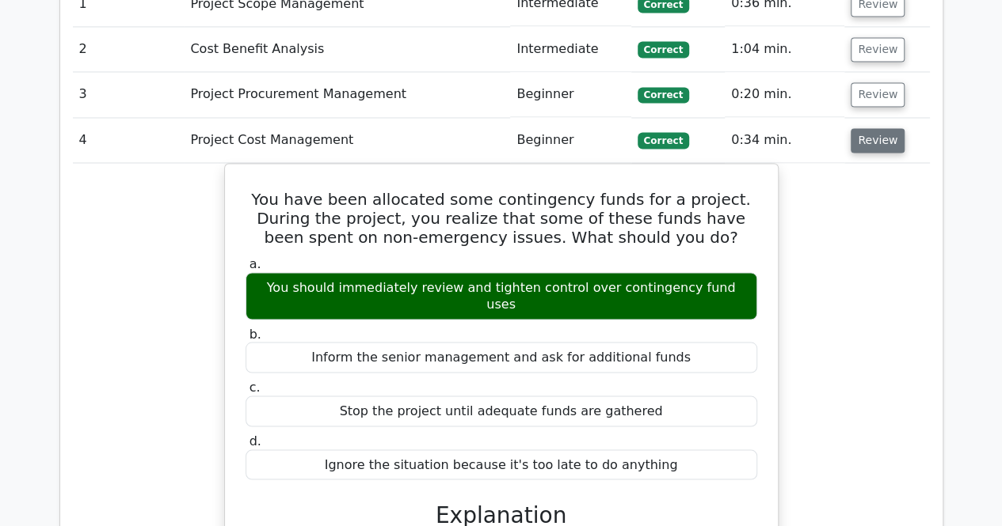
click at [860, 128] on button "Review" at bounding box center [877, 140] width 54 height 25
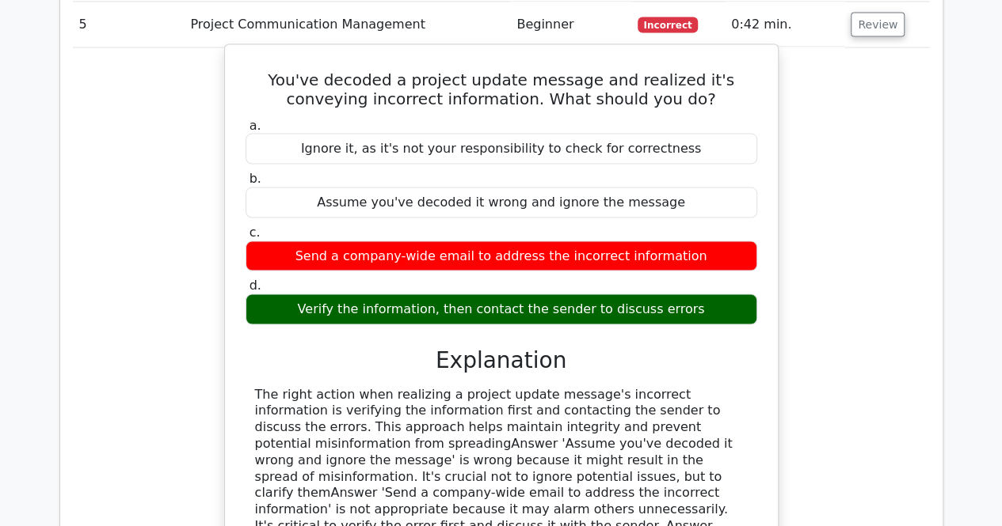
scroll to position [1382, 0]
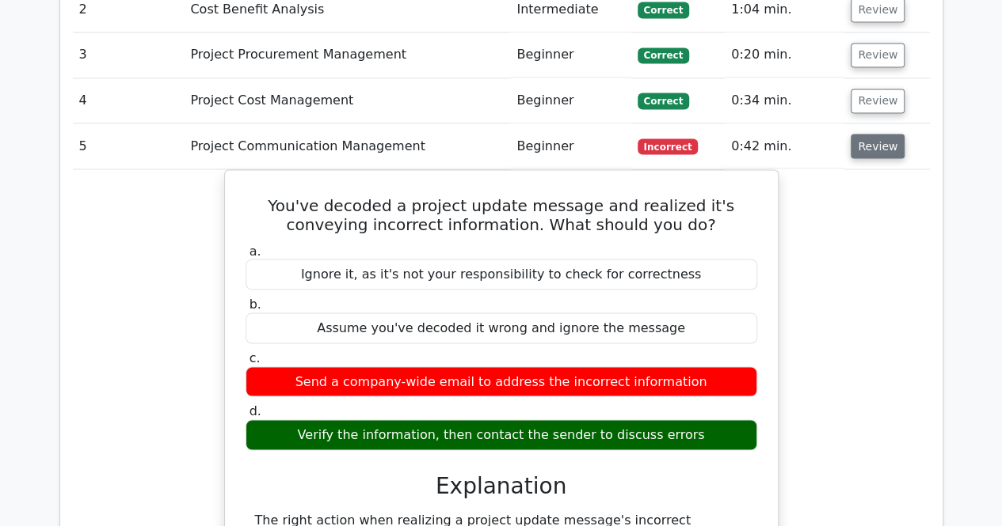
click at [865, 134] on button "Review" at bounding box center [877, 146] width 54 height 25
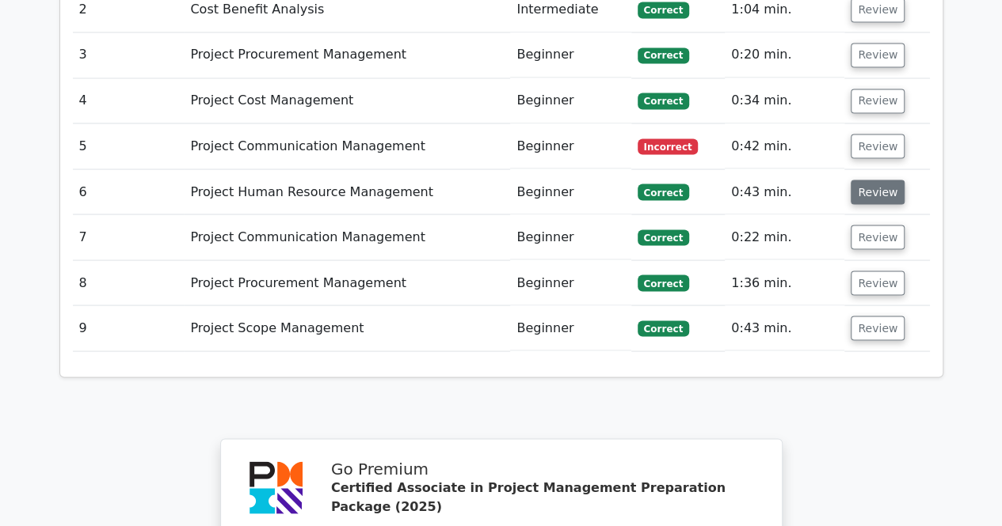
click at [872, 180] on button "Review" at bounding box center [877, 192] width 54 height 25
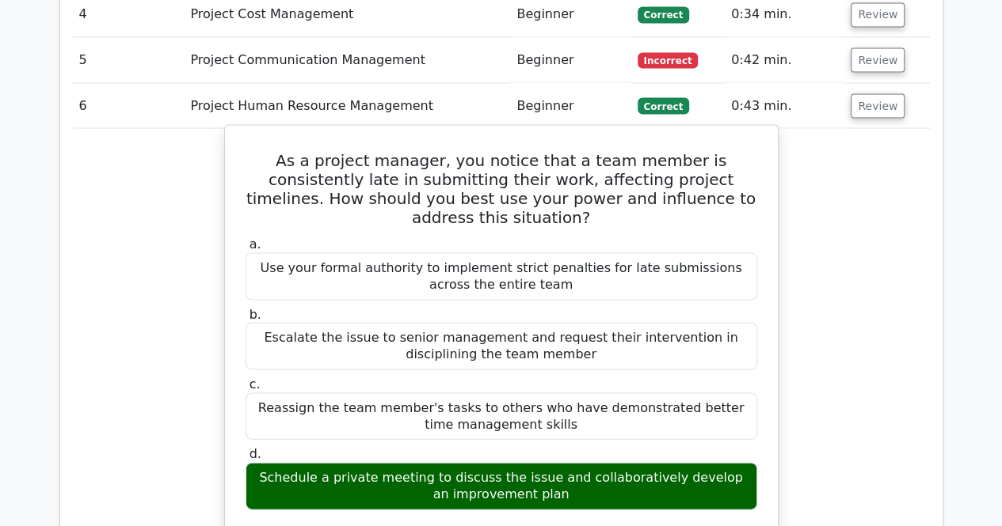
scroll to position [1465, 0]
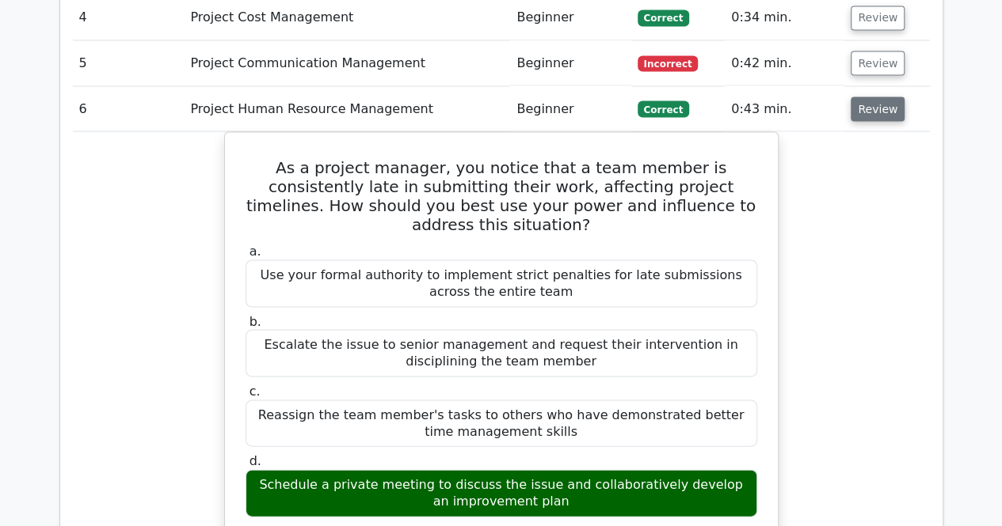
click at [890, 97] on button "Review" at bounding box center [877, 109] width 54 height 25
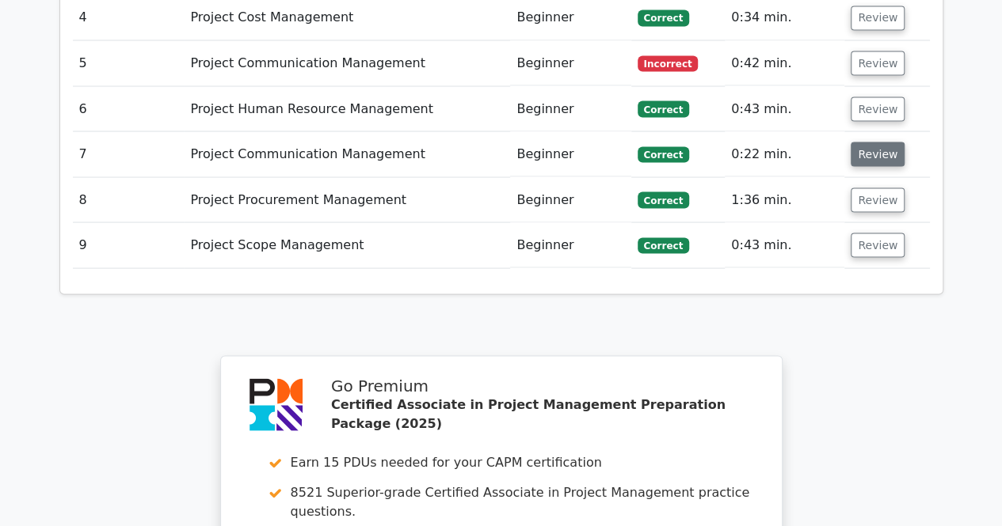
click at [865, 142] on button "Review" at bounding box center [877, 154] width 54 height 25
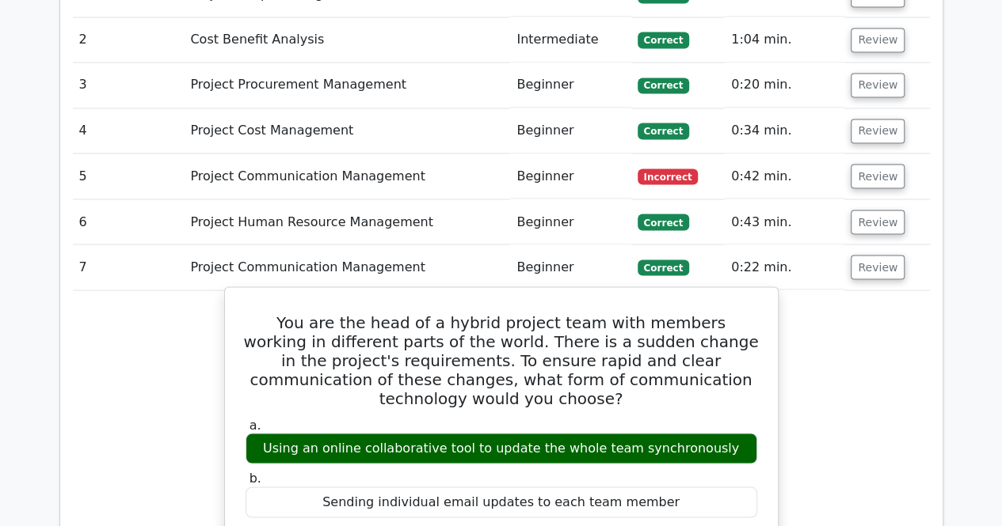
scroll to position [1342, 0]
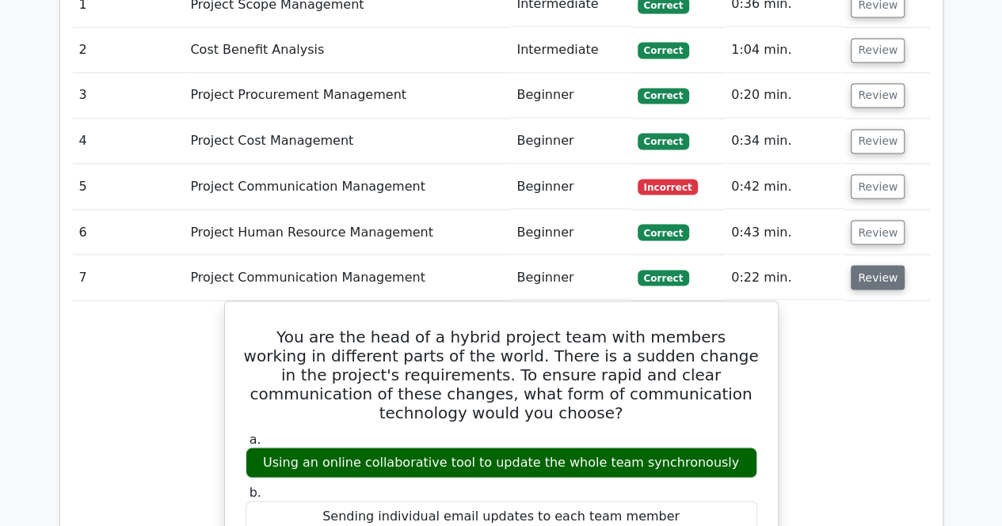
click at [884, 265] on button "Review" at bounding box center [877, 277] width 54 height 25
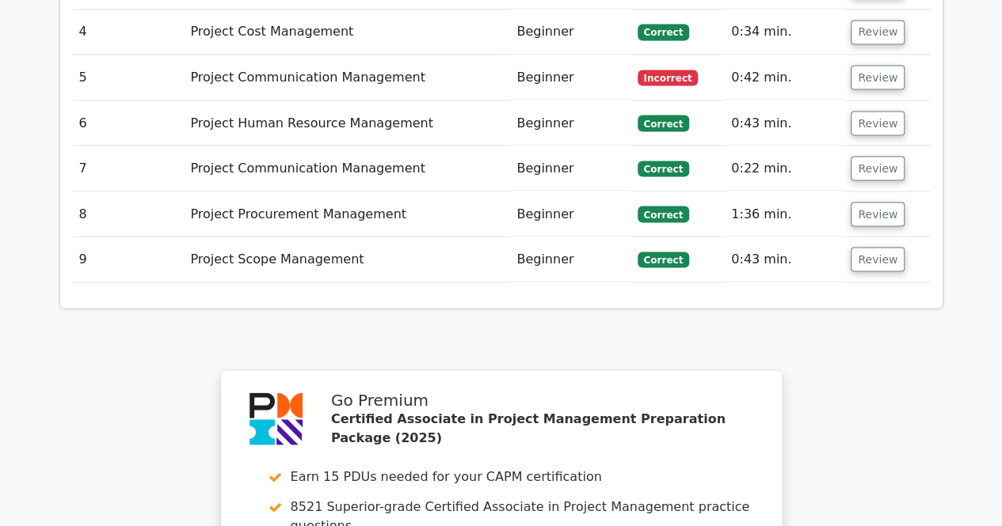
scroll to position [1554, 0]
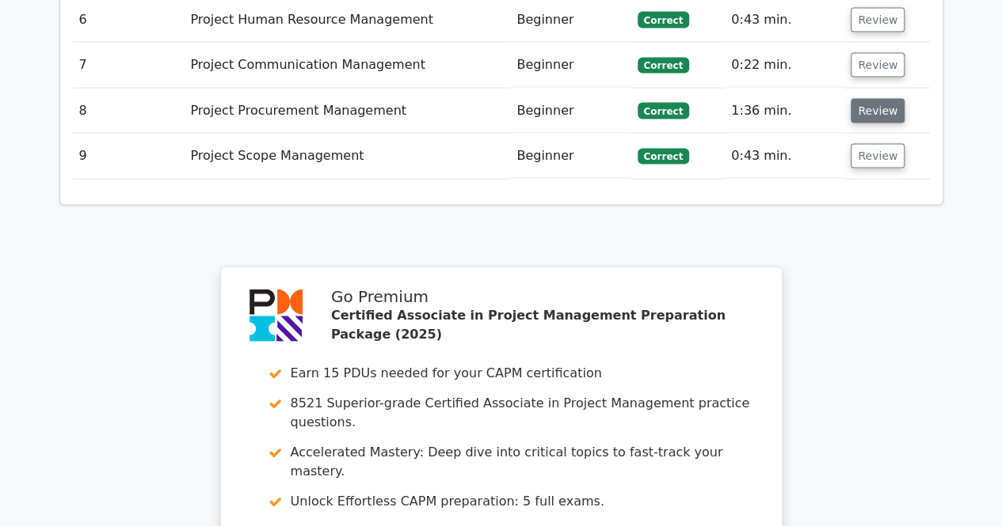
click at [866, 99] on button "Review" at bounding box center [877, 111] width 54 height 25
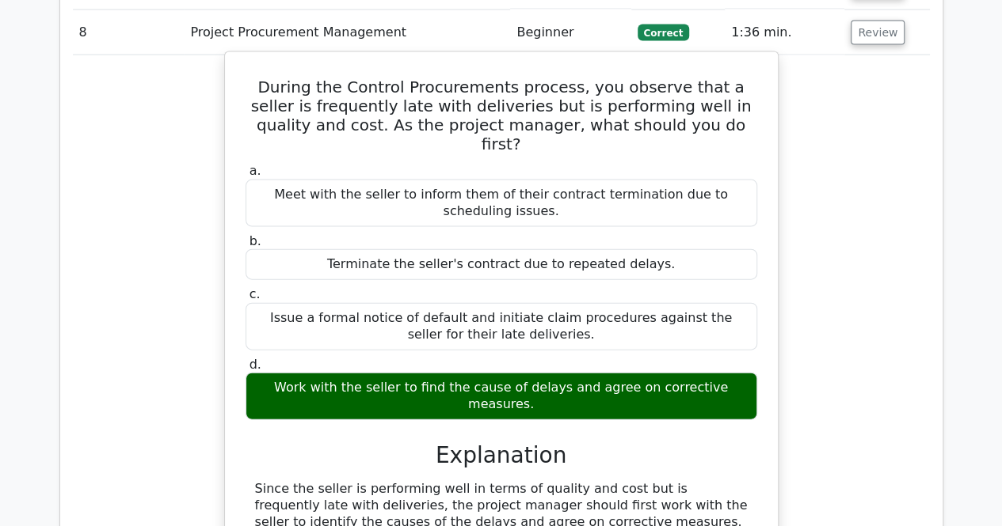
scroll to position [1393, 0]
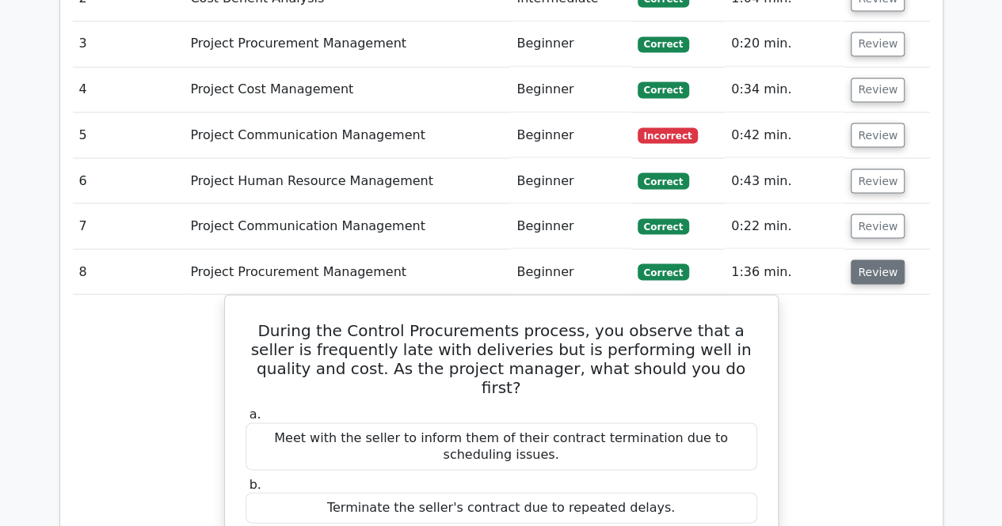
click at [869, 260] on button "Review" at bounding box center [877, 272] width 54 height 25
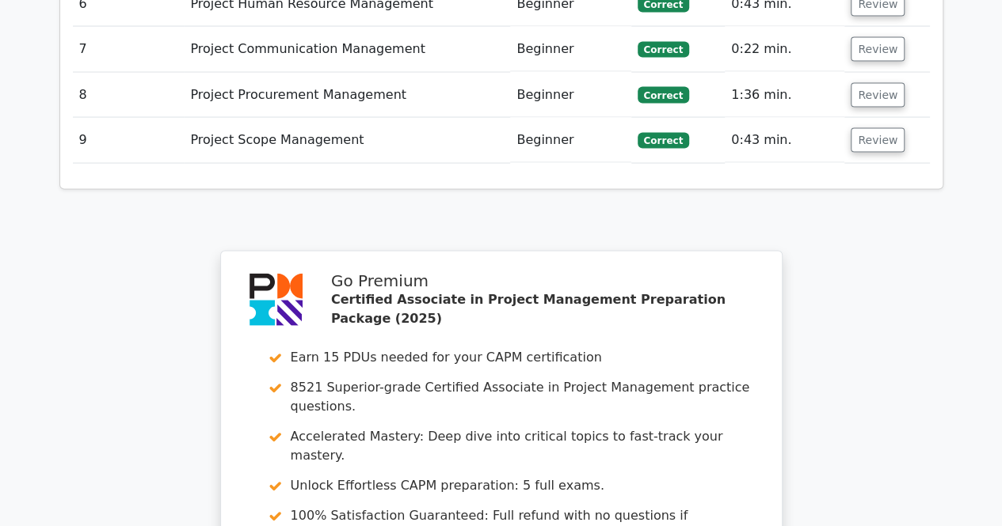
scroll to position [1613, 0]
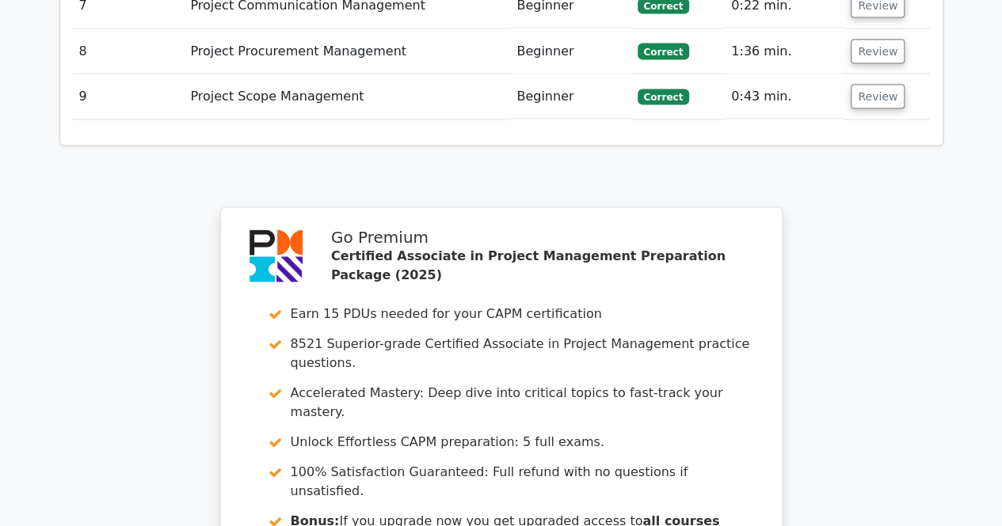
click at [872, 74] on td "Review" at bounding box center [886, 96] width 85 height 45
click at [877, 85] on button "Review" at bounding box center [877, 97] width 54 height 25
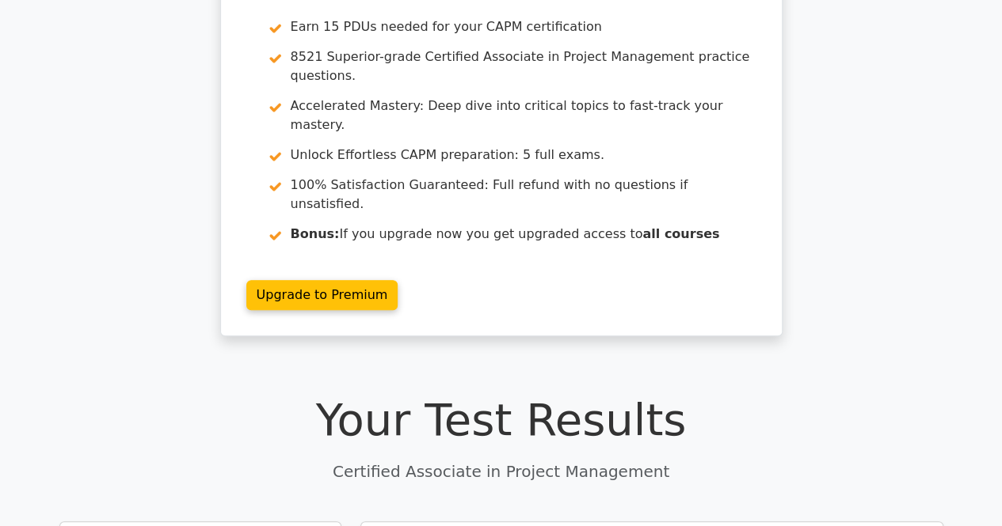
scroll to position [0, 0]
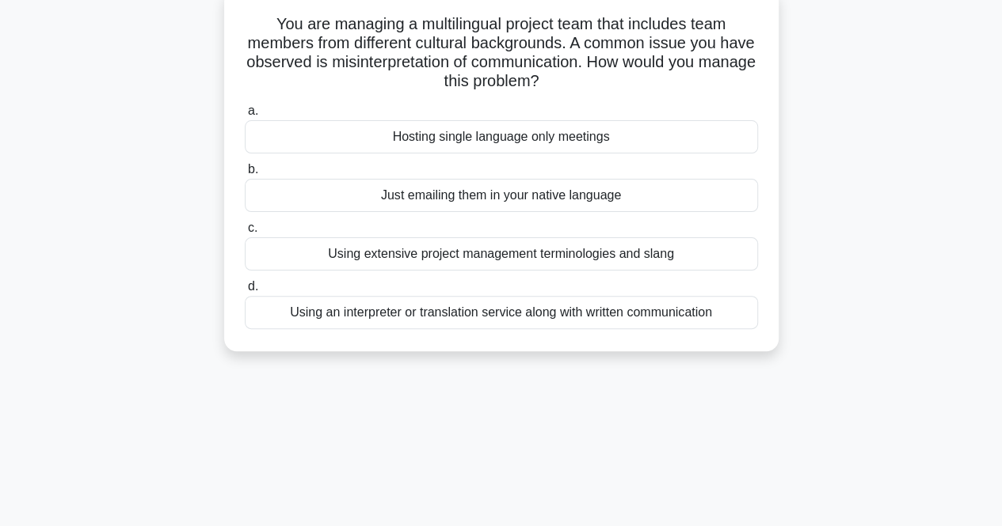
scroll to position [124, 0]
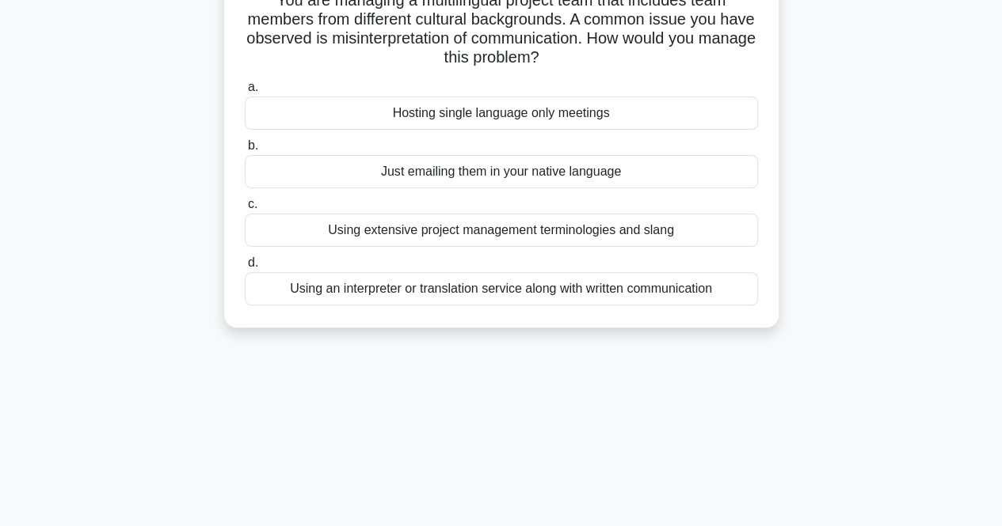
click at [425, 295] on div "Using an interpreter or translation service along with written communication" at bounding box center [501, 288] width 513 height 33
click at [245, 268] on input "d. Using an interpreter or translation service along with written communication" at bounding box center [245, 263] width 0 height 10
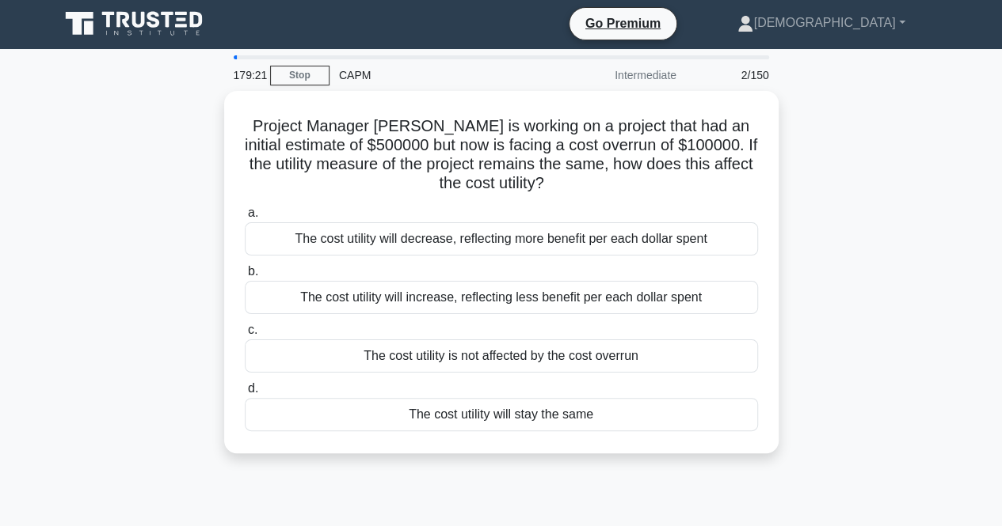
scroll to position [0, 0]
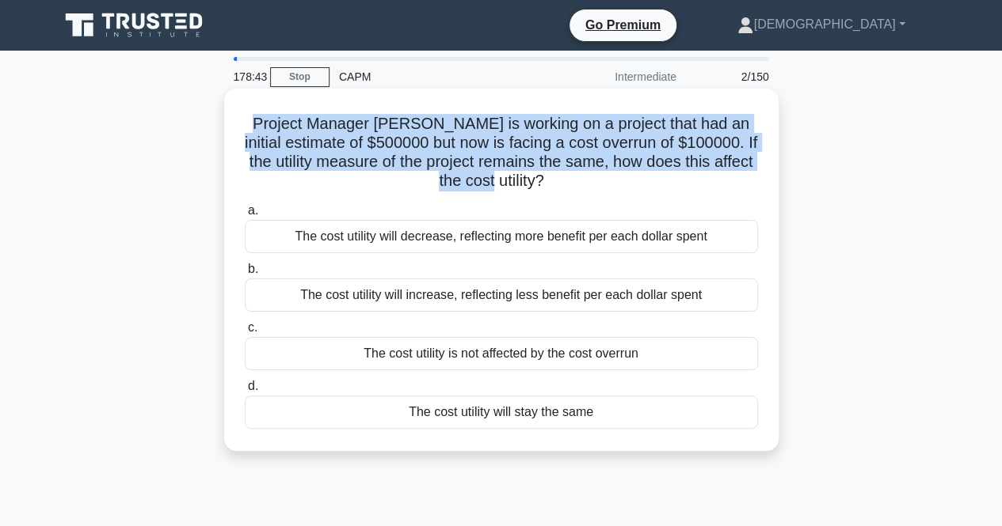
drag, startPoint x: 279, startPoint y: 126, endPoint x: 547, endPoint y: 179, distance: 273.6
click at [547, 179] on h5 "Project Manager Ann is working on a project that had an initial estimate of $50…" at bounding box center [501, 153] width 516 height 78
copy h5 "Project Manager Ann is working on a project that had an initial estimate of $50…"
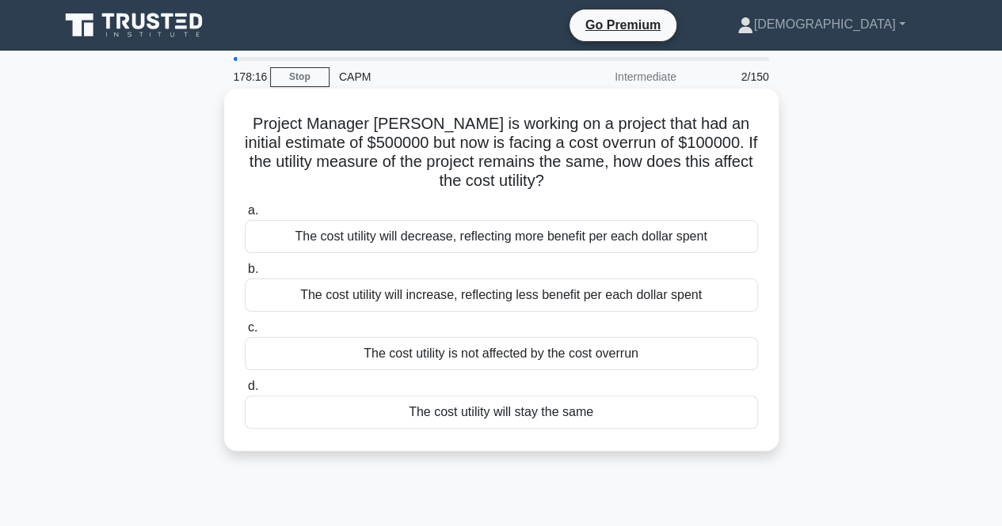
click at [416, 200] on div "a. The cost utility will decrease, reflecting more benefit per each dollar spen…" at bounding box center [501, 315] width 532 height 234
click at [570, 299] on div "The cost utility will increase, reflecting less benefit per each dollar spent" at bounding box center [501, 295] width 513 height 33
click at [245, 275] on input "b. The cost utility will increase, reflecting less benefit per each dollar spent" at bounding box center [245, 269] width 0 height 10
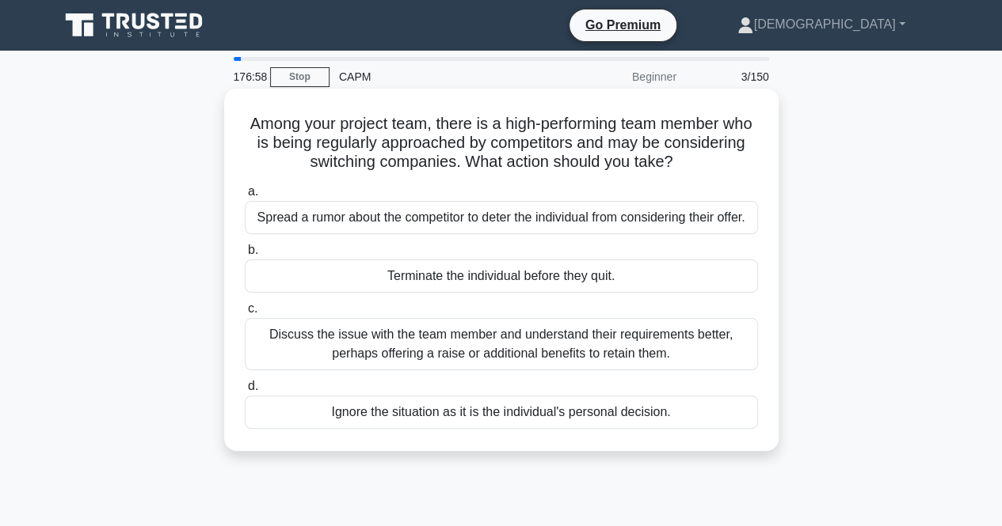
click at [489, 339] on div "Discuss the issue with the team member and understand their requirements better…" at bounding box center [501, 344] width 513 height 52
click at [245, 314] on input "c. Discuss the issue with the team member and understand their requirements bet…" at bounding box center [245, 309] width 0 height 10
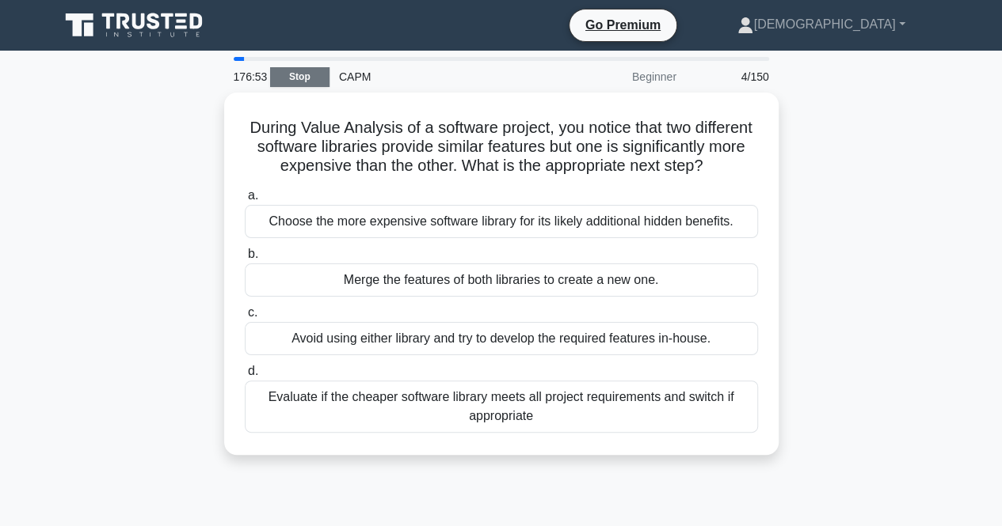
click at [318, 80] on link "Stop" at bounding box center [299, 77] width 59 height 20
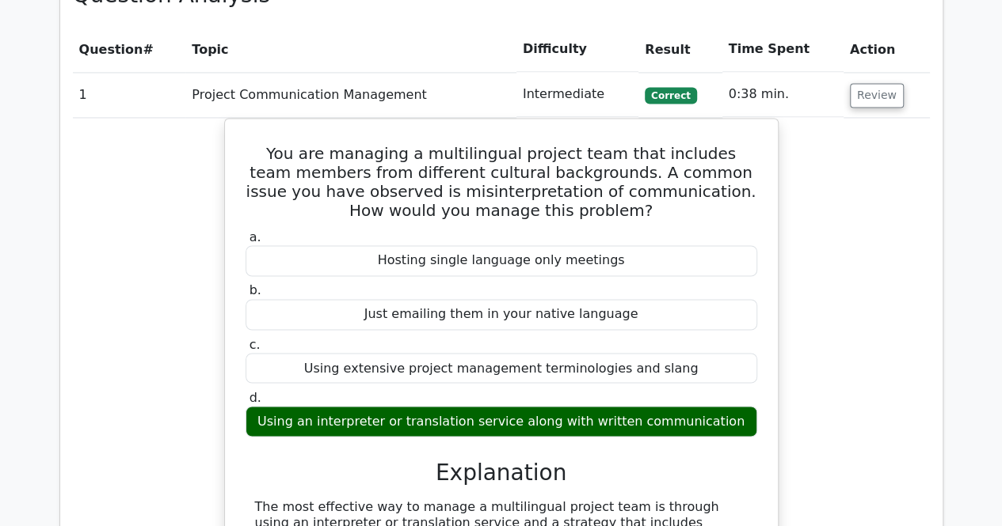
scroll to position [1176, 0]
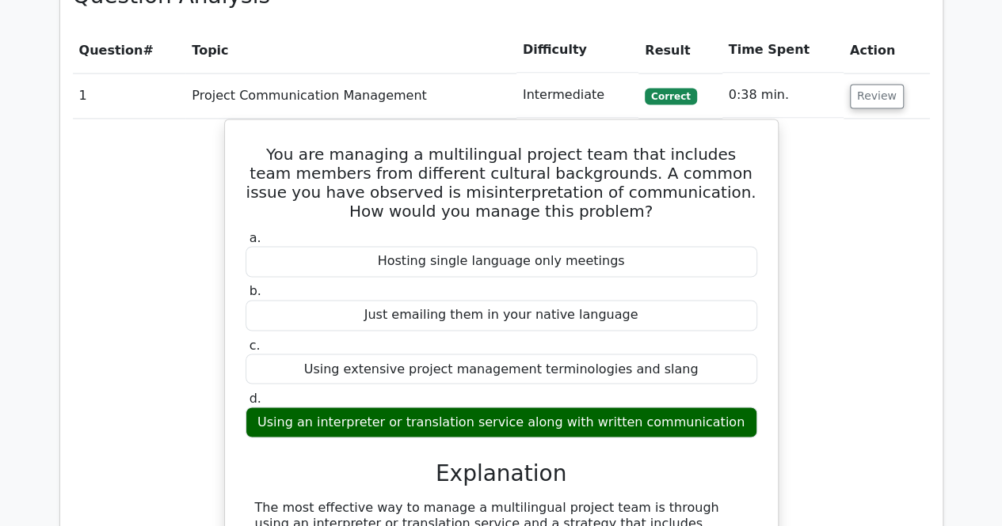
click at [482, 283] on label "b. Just emailing them in your native language" at bounding box center [500, 307] width 511 height 48
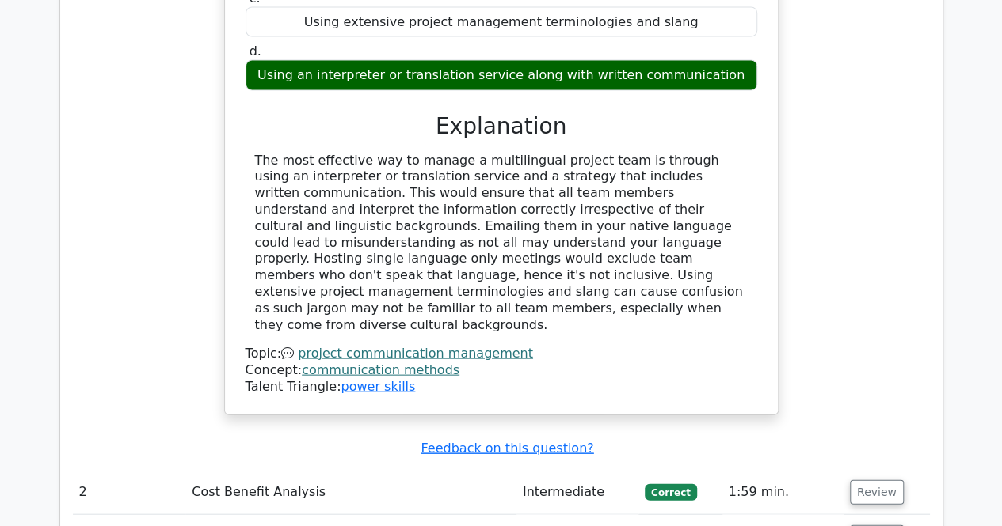
scroll to position [1545, 0]
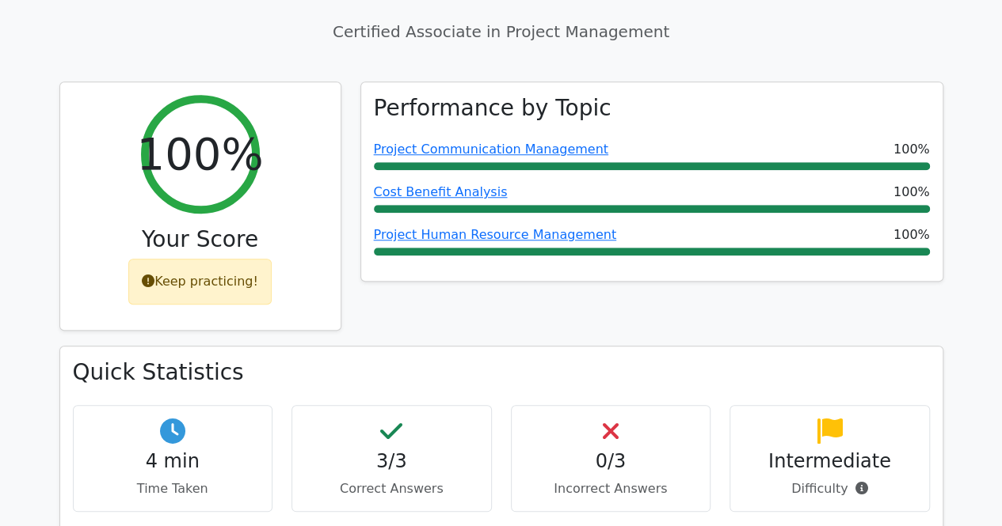
click at [850, 450] on h4 "Intermediate" at bounding box center [829, 461] width 173 height 23
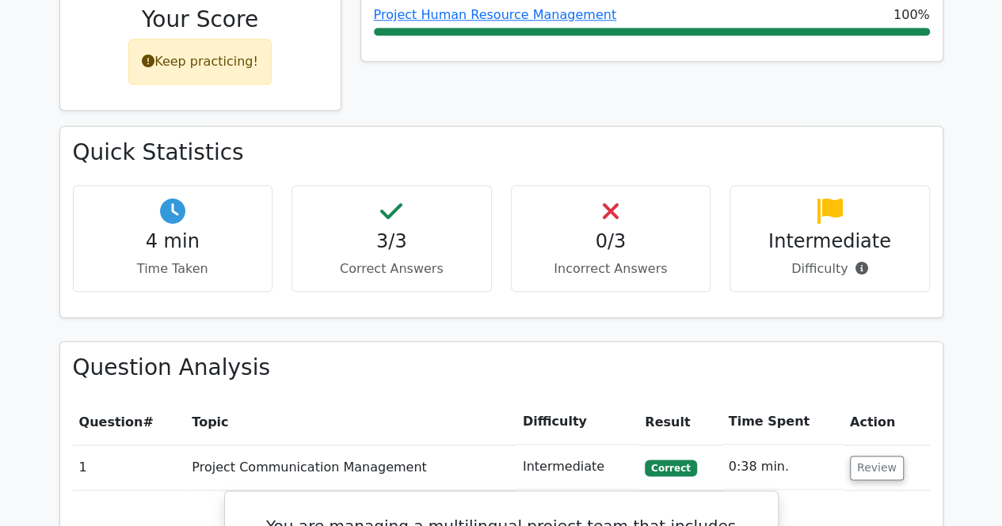
scroll to position [849, 0]
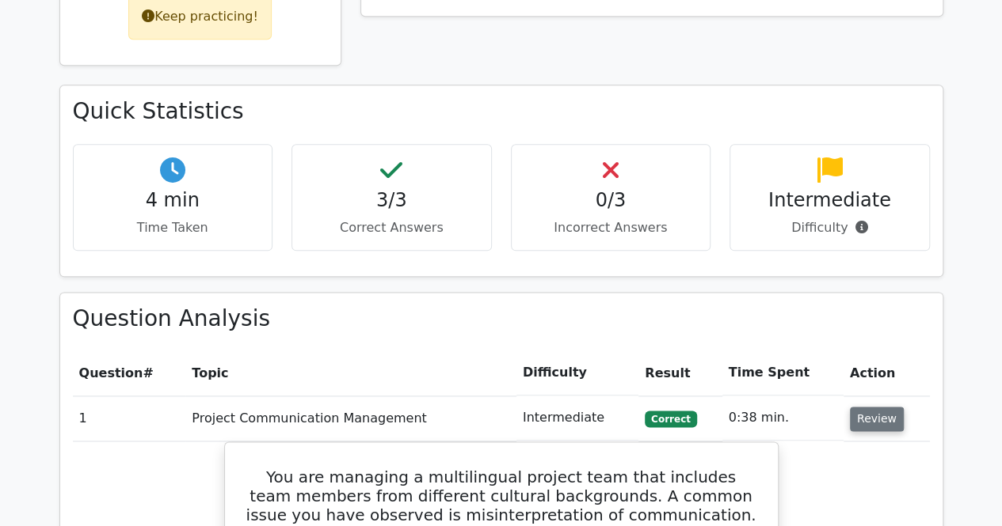
click at [868, 407] on button "Review" at bounding box center [877, 419] width 54 height 25
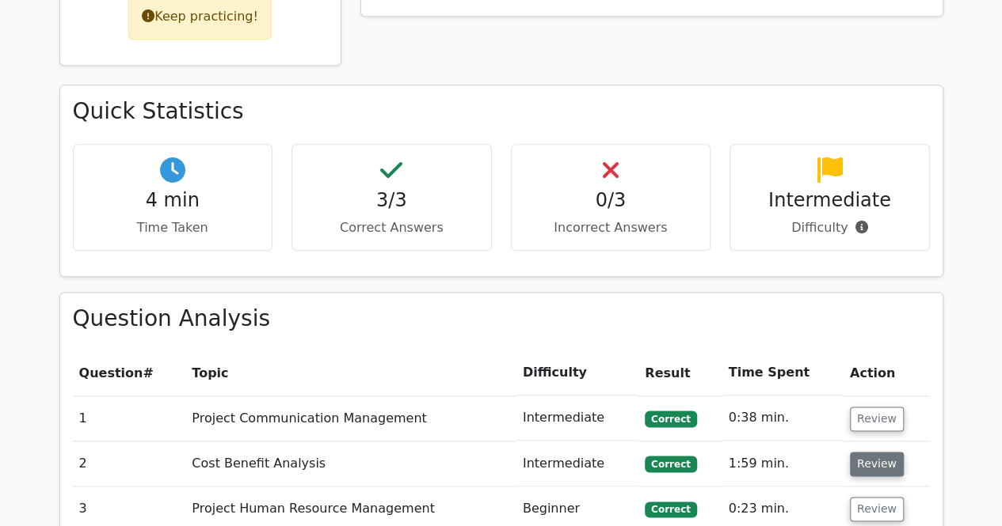
click at [876, 452] on button "Review" at bounding box center [877, 464] width 54 height 25
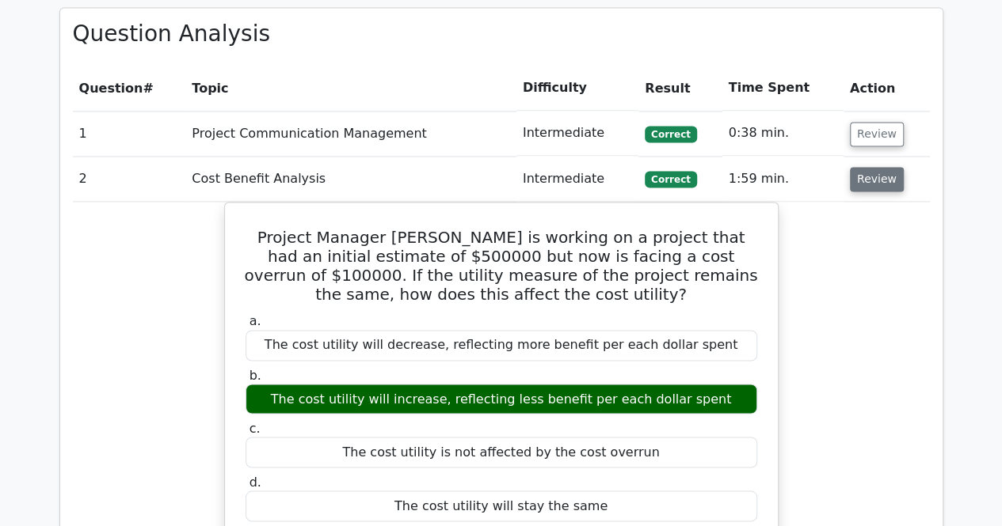
scroll to position [1133, 0]
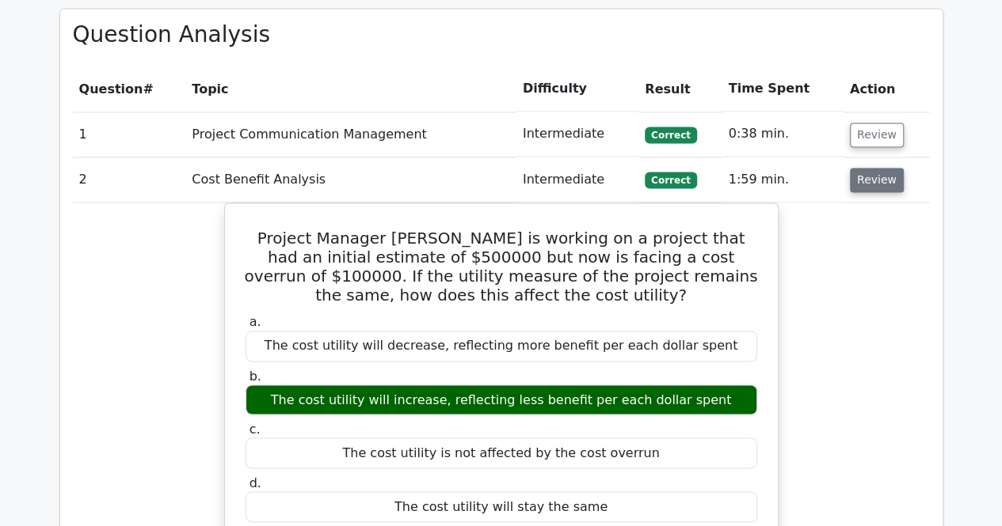
click at [870, 168] on button "Review" at bounding box center [877, 180] width 54 height 25
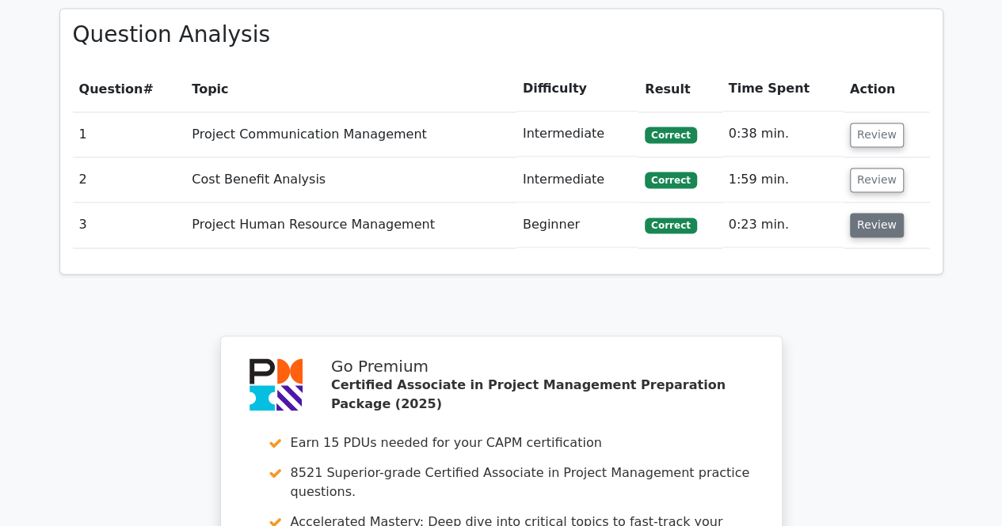
click at [865, 213] on button "Review" at bounding box center [877, 225] width 54 height 25
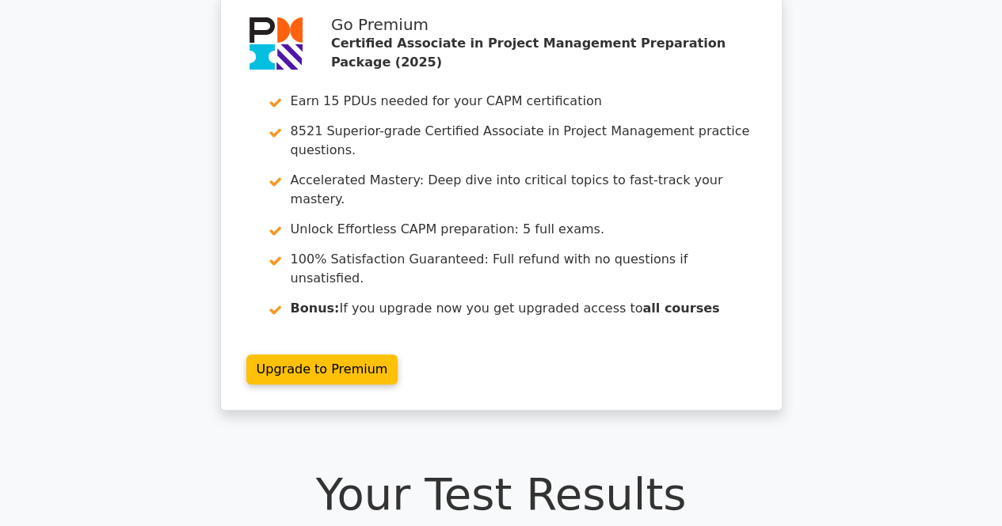
scroll to position [0, 0]
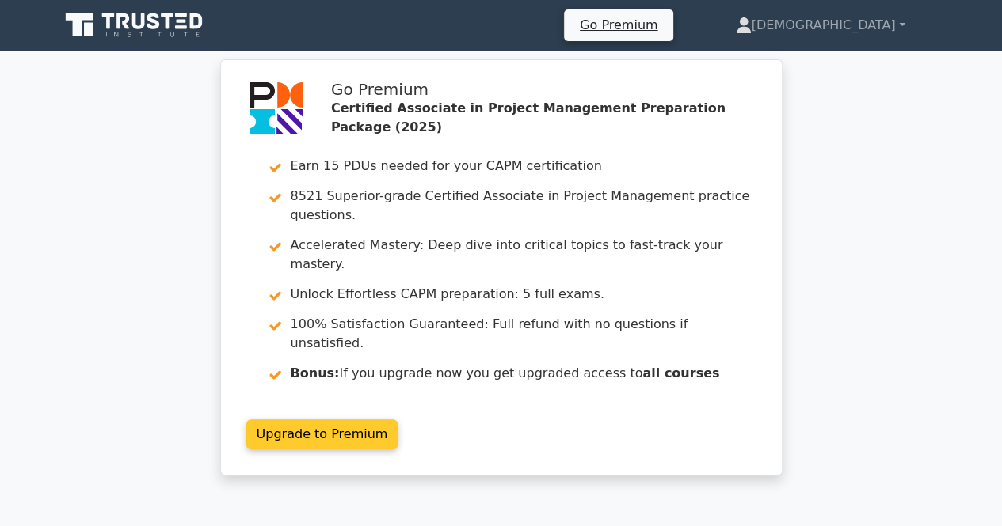
click at [325, 420] on link "Upgrade to Premium" at bounding box center [322, 435] width 152 height 30
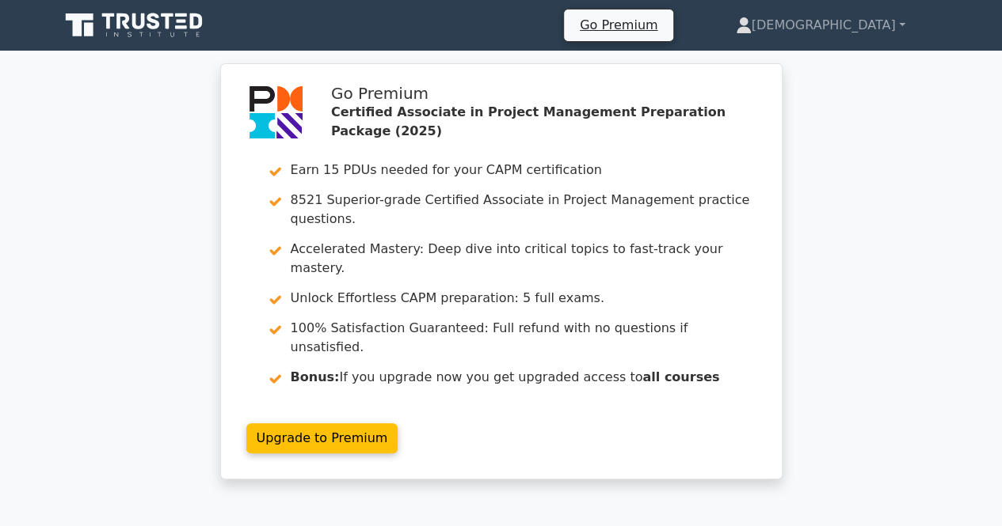
click at [141, 28] on icon at bounding box center [138, 21] width 13 height 16
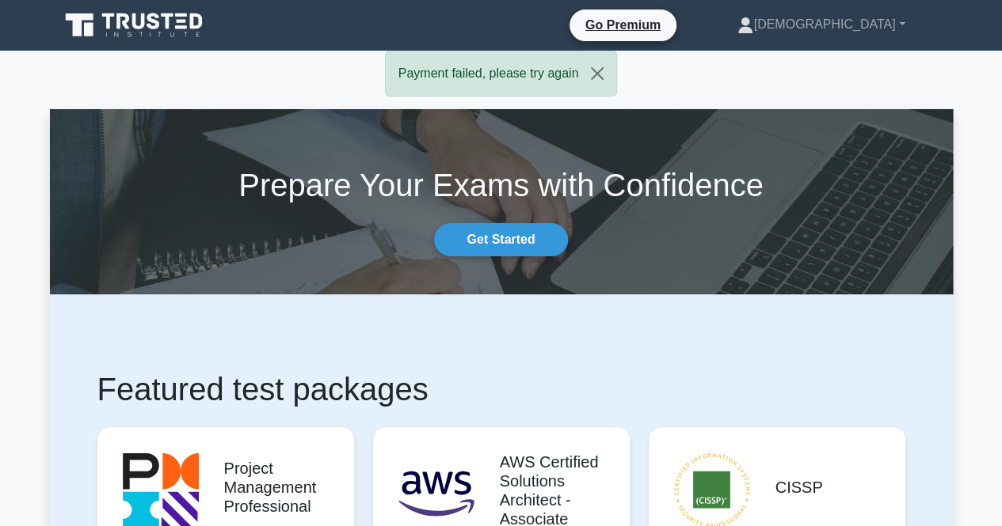
click at [519, 79] on div "Payment failed, please try again" at bounding box center [501, 74] width 233 height 46
click at [901, 21] on link "[DEMOGRAPHIC_DATA]" at bounding box center [820, 25] width 243 height 32
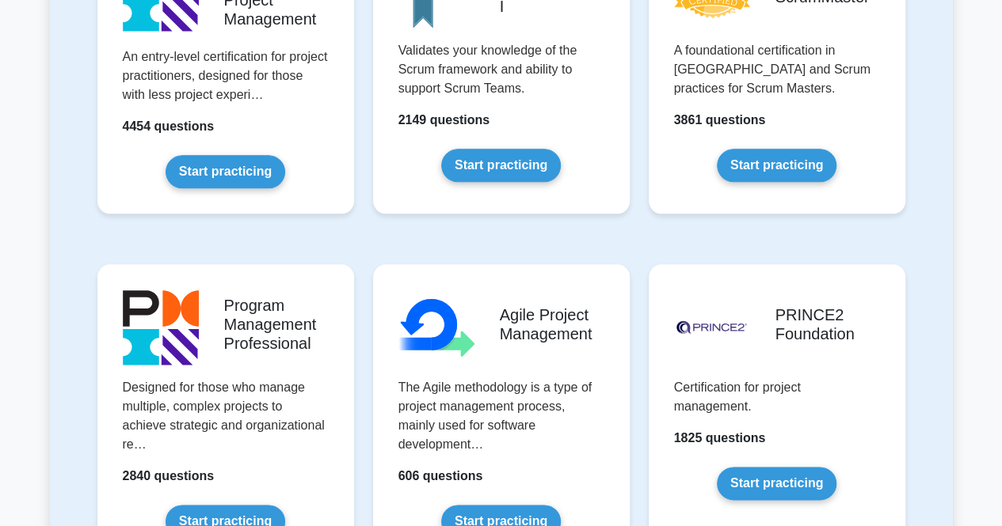
scroll to position [857, 0]
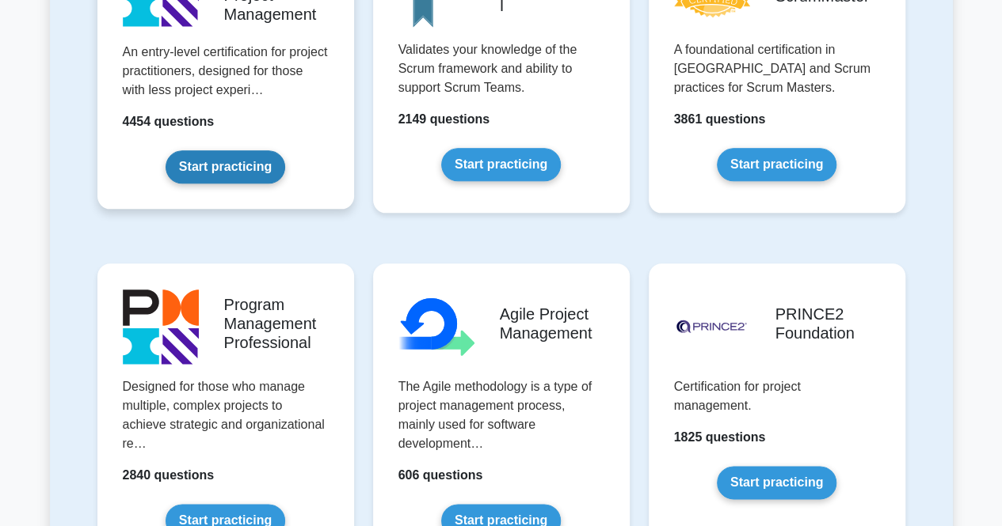
click at [236, 150] on link "Start practicing" at bounding box center [225, 166] width 120 height 33
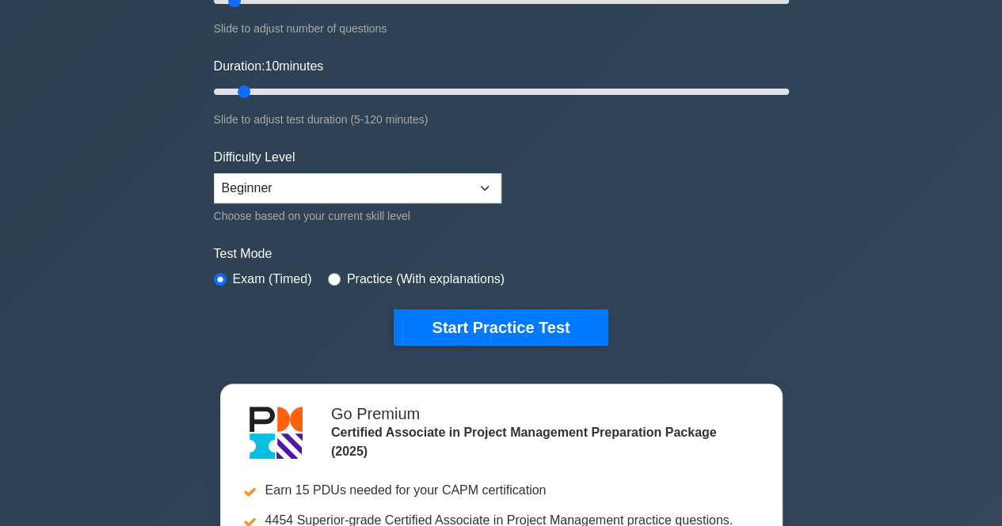
scroll to position [253, 0]
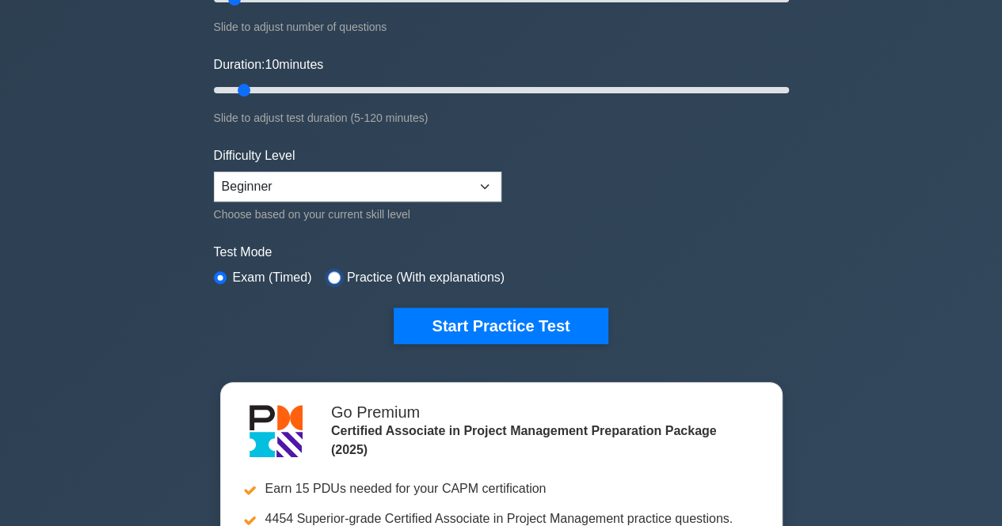
click at [328, 273] on input "radio" at bounding box center [334, 278] width 13 height 13
radio input "true"
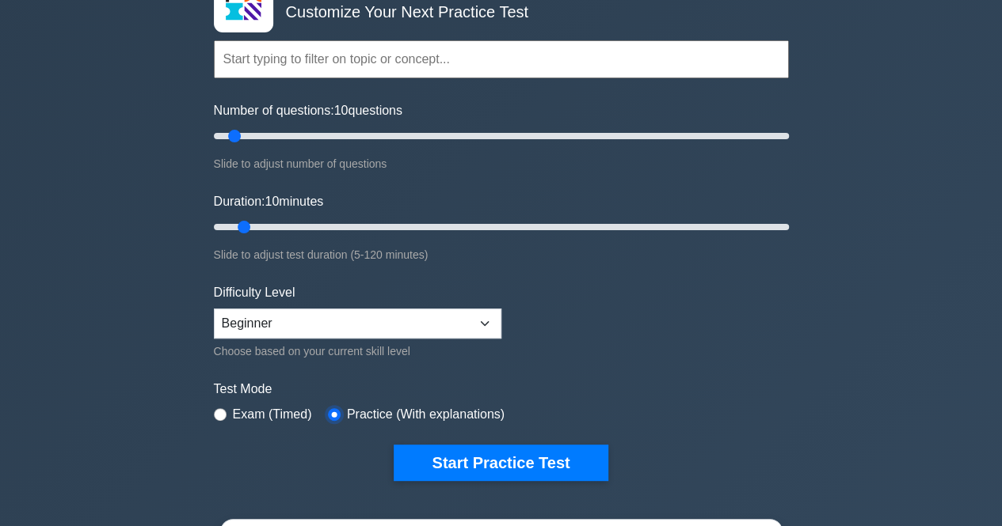
scroll to position [102, 0]
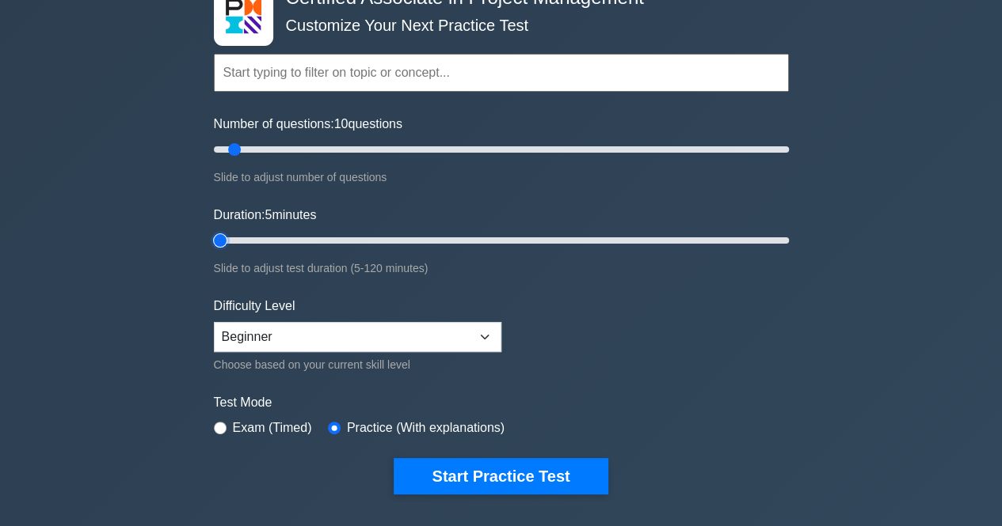
drag, startPoint x: 241, startPoint y: 244, endPoint x: 228, endPoint y: 241, distance: 12.9
type input "5"
click at [228, 241] on input "Duration: 5 minutes" at bounding box center [501, 240] width 575 height 19
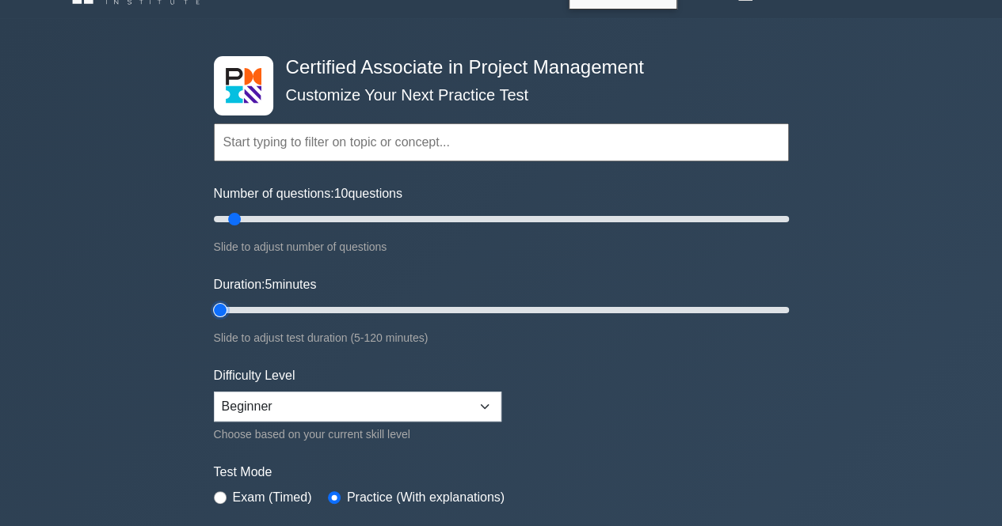
scroll to position [31, 0]
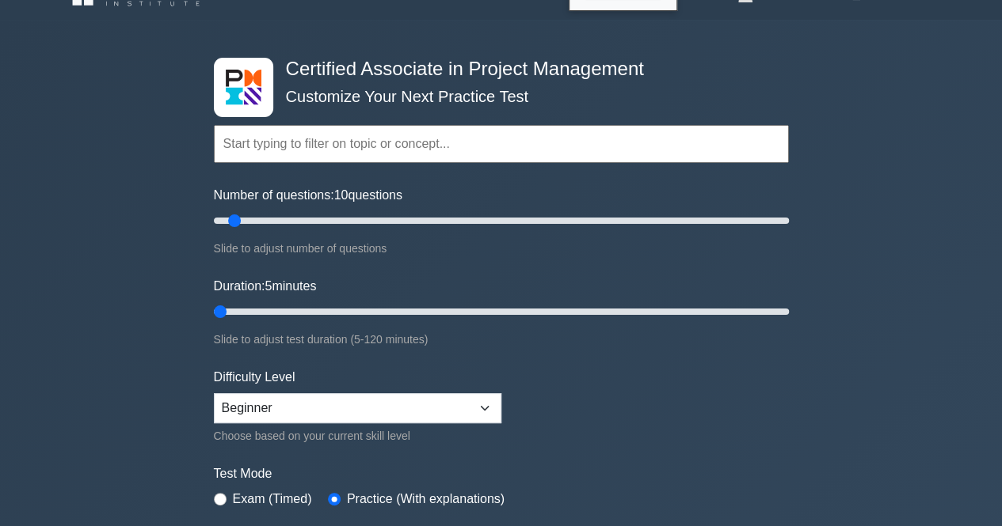
click at [397, 158] on input "text" at bounding box center [501, 144] width 575 height 38
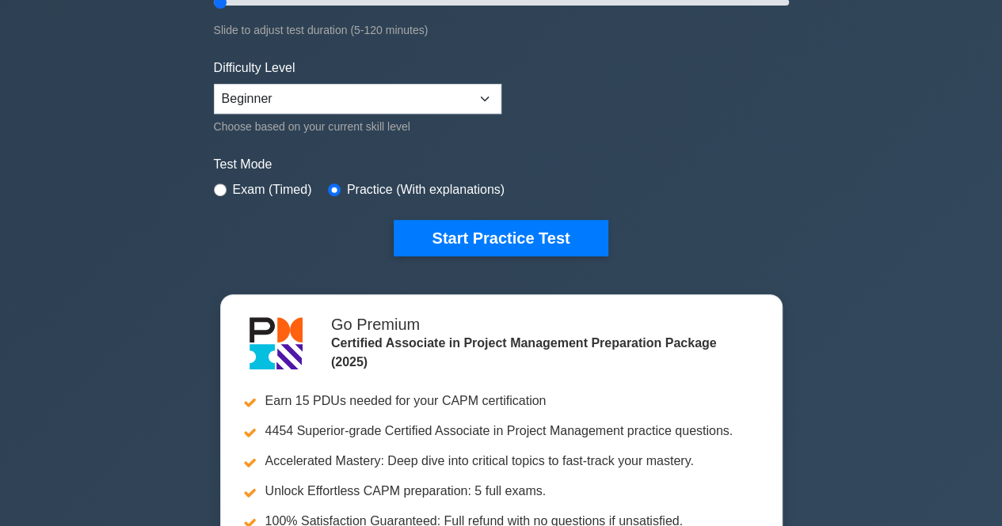
scroll to position [344, 0]
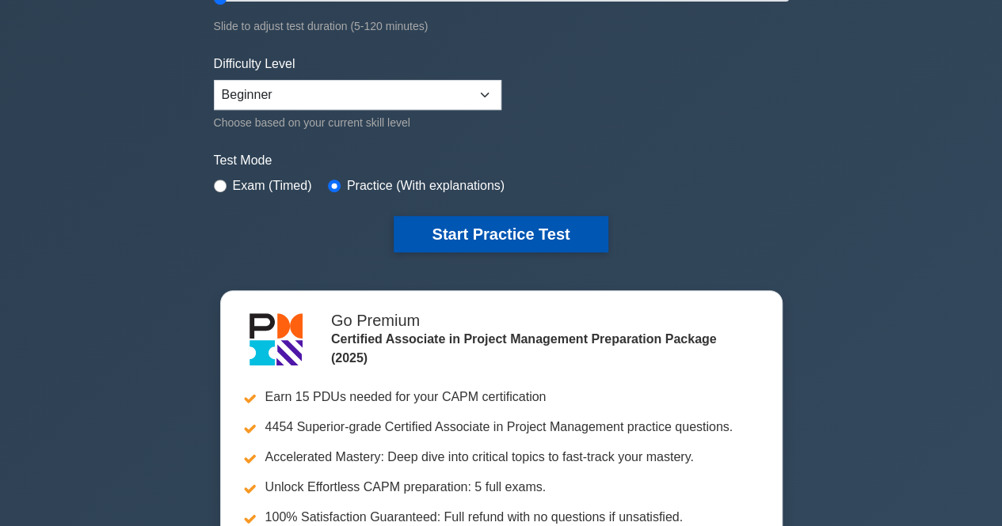
click at [481, 218] on button "Start Practice Test" at bounding box center [500, 234] width 214 height 36
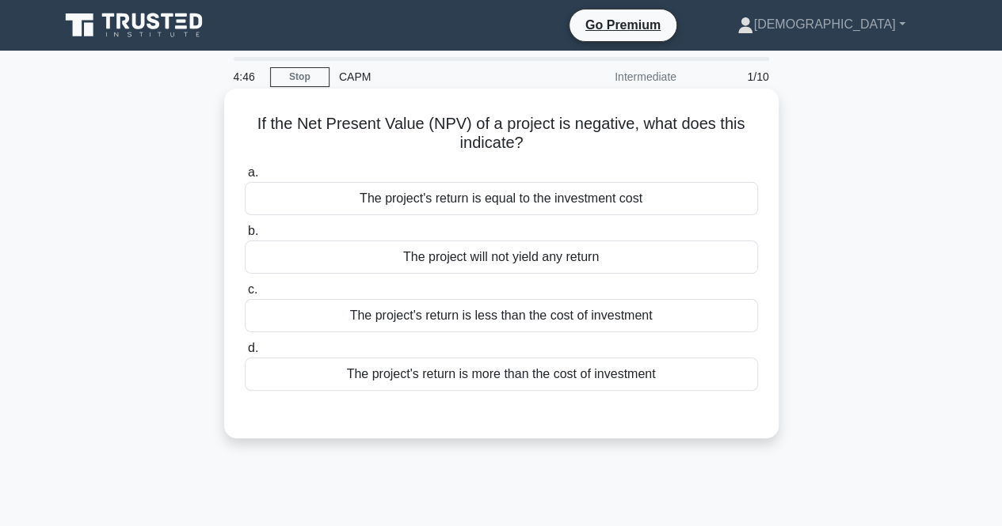
drag, startPoint x: 252, startPoint y: 126, endPoint x: 534, endPoint y: 146, distance: 282.5
click at [534, 146] on h5 "If the Net Present Value (NPV) of a project is negative, what does this indicat…" at bounding box center [501, 134] width 516 height 40
copy h5 "If the Net Present Value (NPV) of a project is negative, what does this indicat…"
click at [488, 164] on label "a. The project's return is equal to the investment cost" at bounding box center [501, 189] width 513 height 52
click at [245, 168] on input "a. The project's return is equal to the investment cost" at bounding box center [245, 173] width 0 height 10
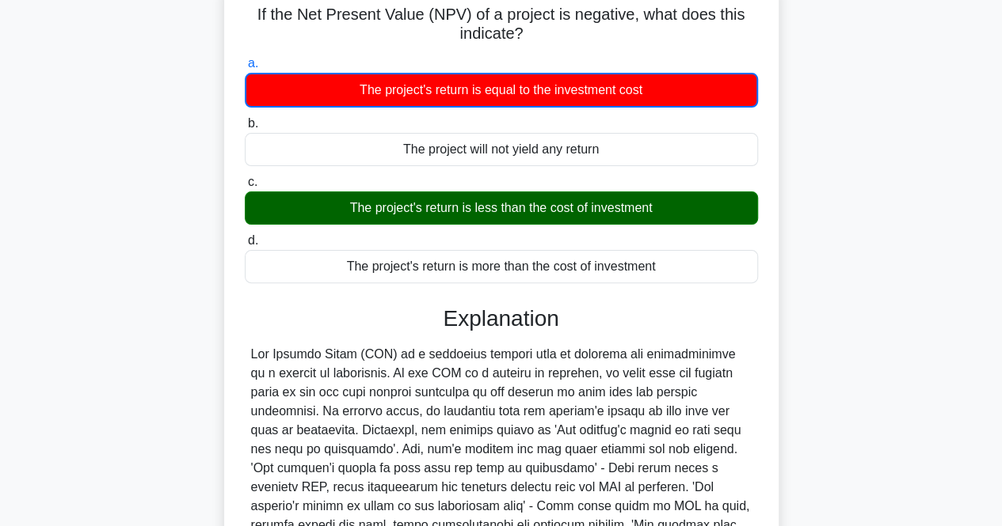
scroll to position [329, 0]
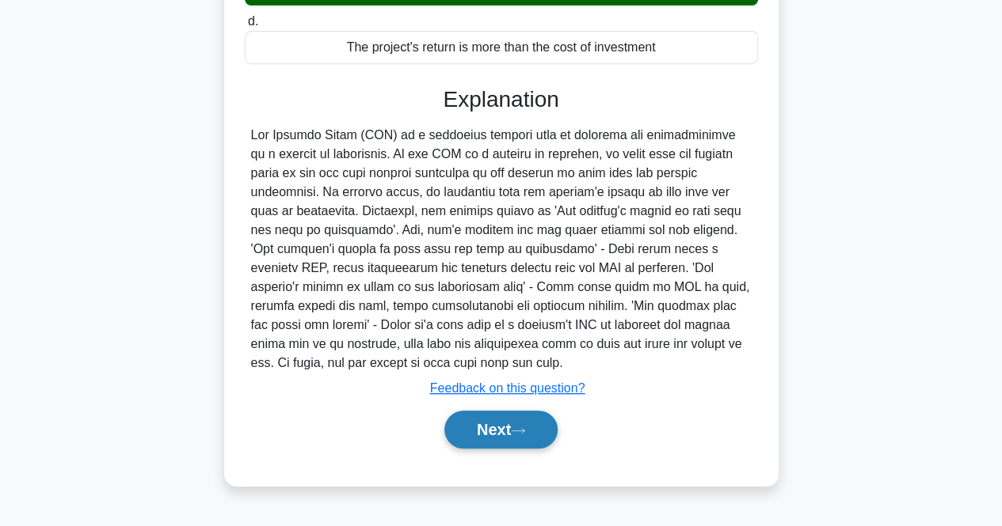
click at [532, 414] on button "Next" at bounding box center [500, 430] width 113 height 38
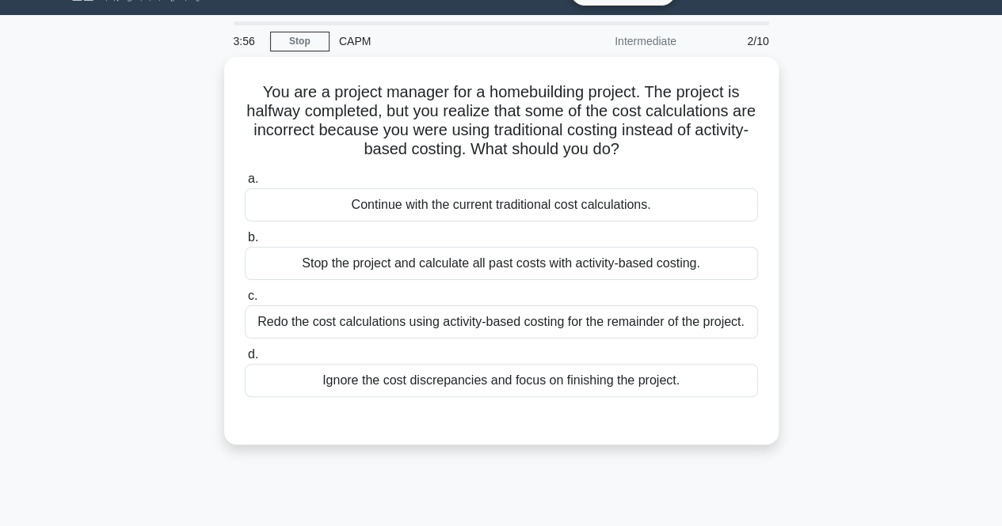
scroll to position [35, 0]
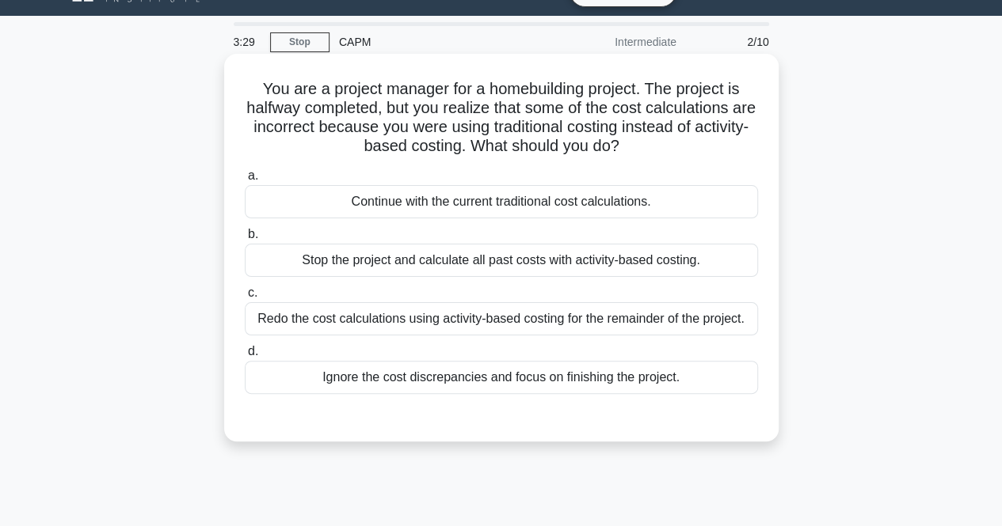
click at [439, 325] on div "Redo the cost calculations using activity-based costing for the remainder of th…" at bounding box center [501, 318] width 513 height 33
click at [245, 298] on input "c. Redo the cost calculations using activity-based costing for the remainder of…" at bounding box center [245, 293] width 0 height 10
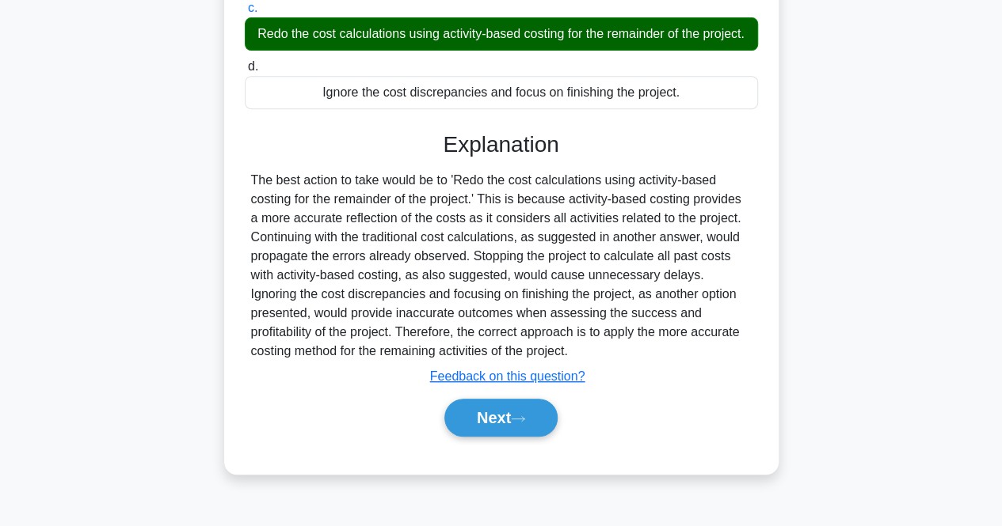
scroll to position [329, 0]
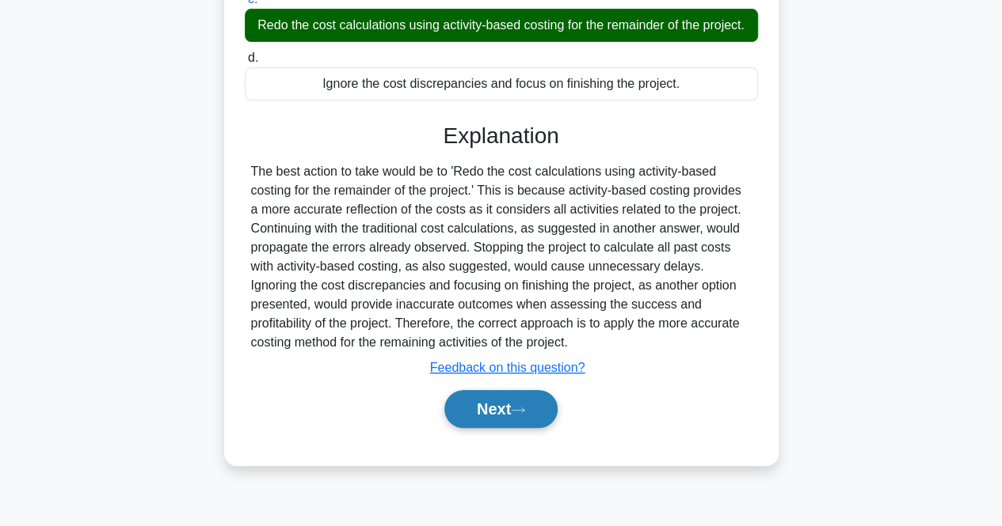
click at [518, 428] on button "Next" at bounding box center [500, 409] width 113 height 38
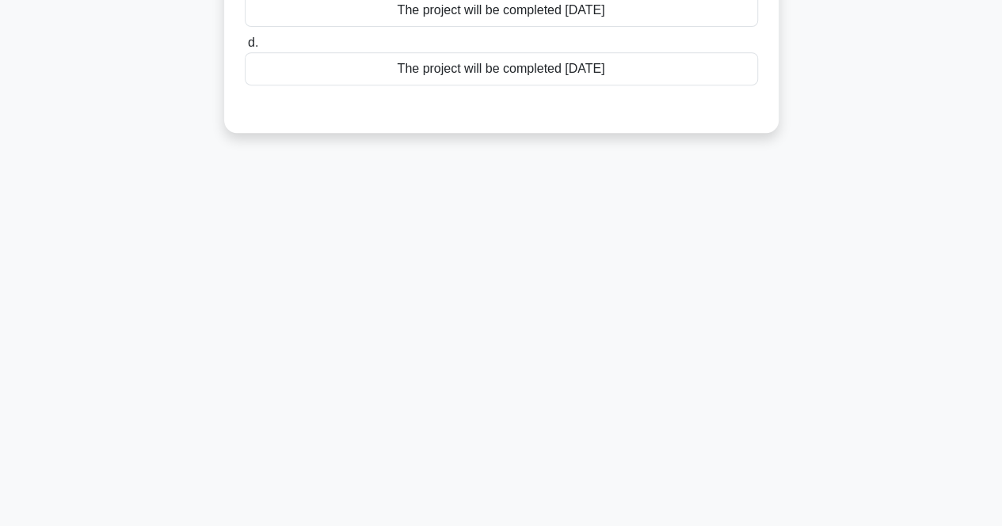
scroll to position [0, 0]
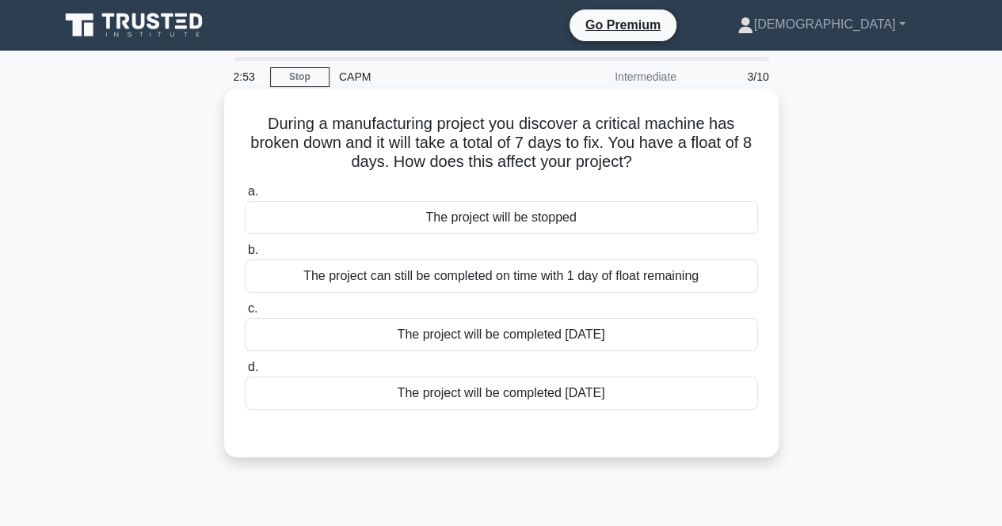
click at [481, 273] on div "The project can still be completed on time with 1 day of float remaining" at bounding box center [501, 276] width 513 height 33
click at [245, 256] on input "b. The project can still be completed on time with 1 day of float remaining" at bounding box center [245, 250] width 0 height 10
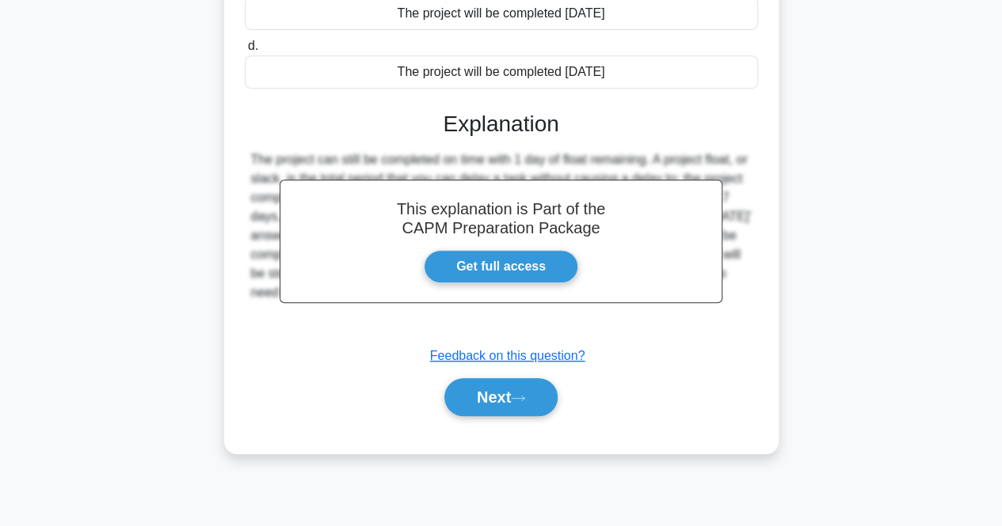
scroll to position [329, 0]
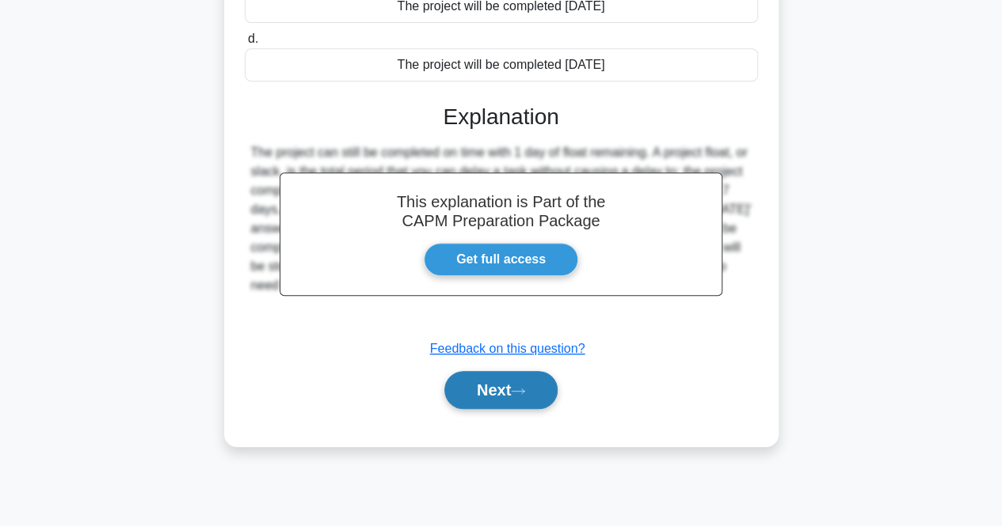
click at [467, 385] on button "Next" at bounding box center [500, 390] width 113 height 38
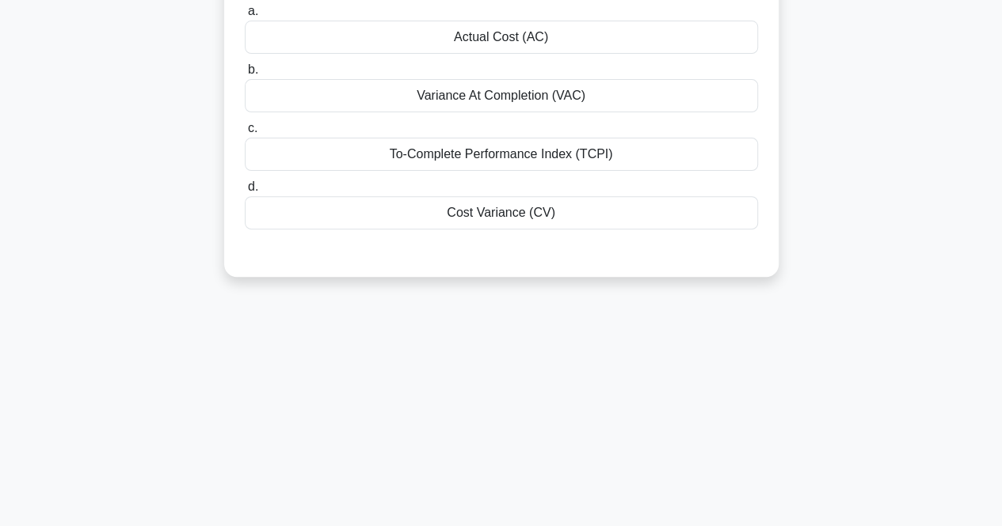
scroll to position [40, 0]
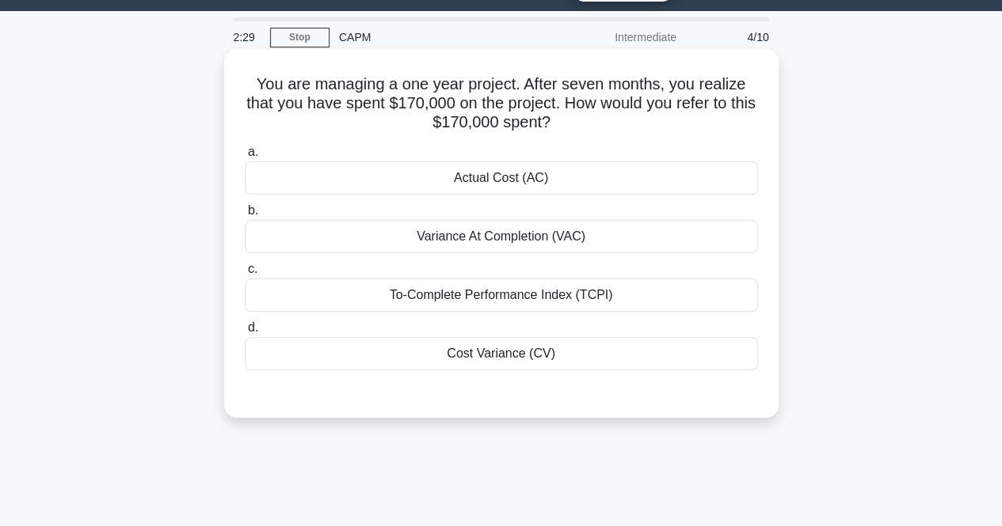
click at [491, 181] on div "Actual Cost (AC)" at bounding box center [501, 178] width 513 height 33
click at [245, 158] on input "a. Actual Cost (AC)" at bounding box center [245, 152] width 0 height 10
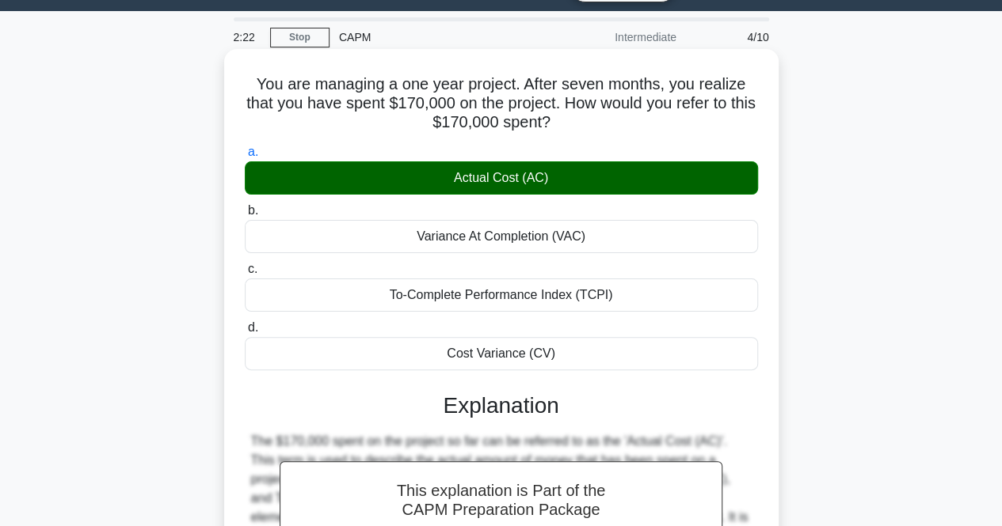
scroll to position [329, 0]
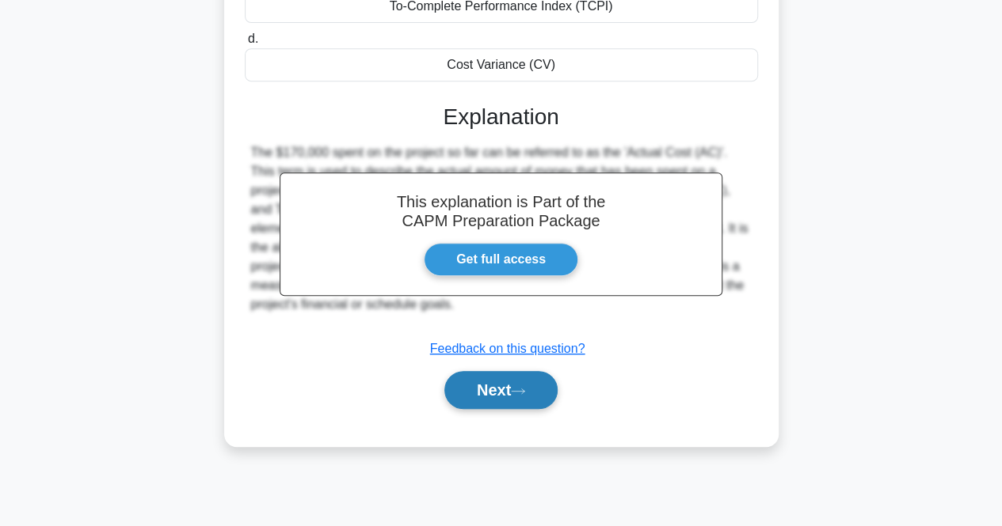
click at [519, 392] on icon at bounding box center [518, 391] width 14 height 9
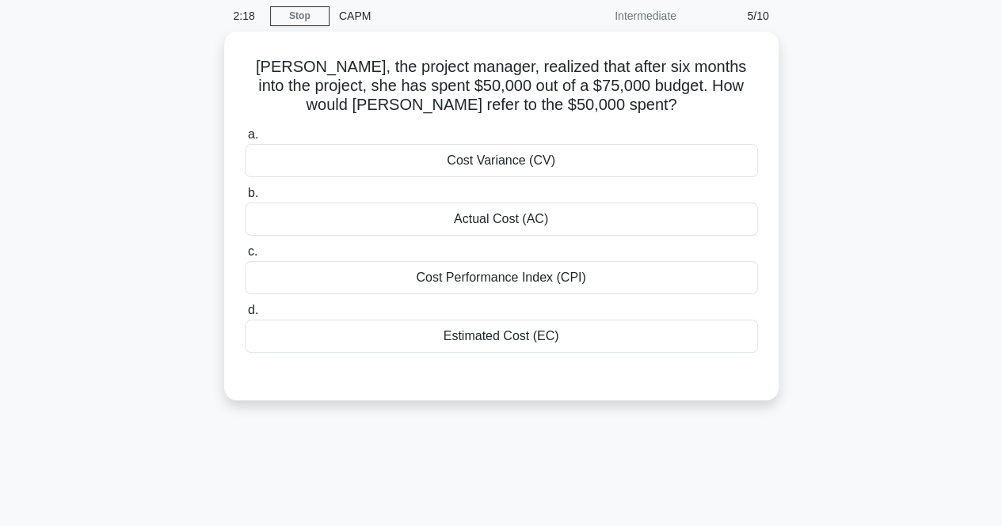
scroll to position [44, 0]
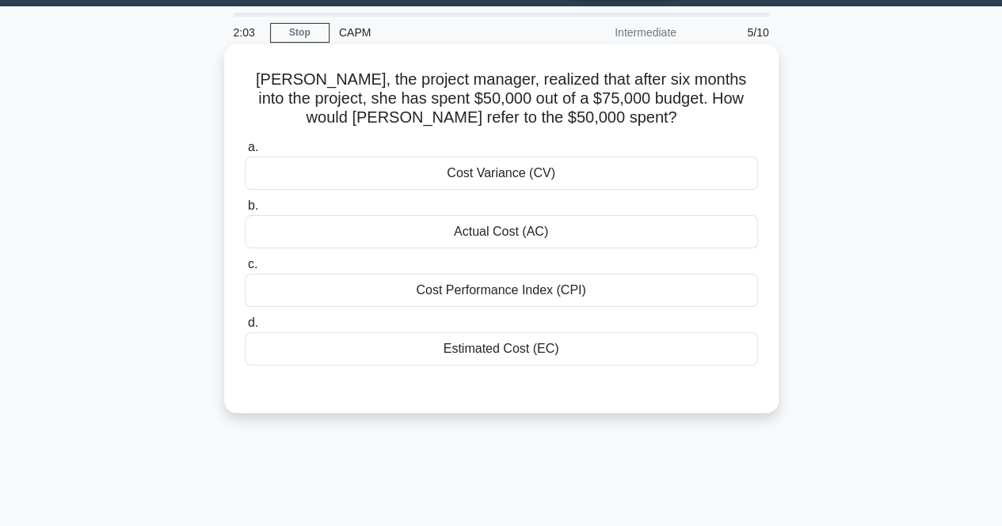
click at [484, 233] on div "Actual Cost (AC)" at bounding box center [501, 231] width 513 height 33
click at [245, 211] on input "b. Actual Cost (AC)" at bounding box center [245, 206] width 0 height 10
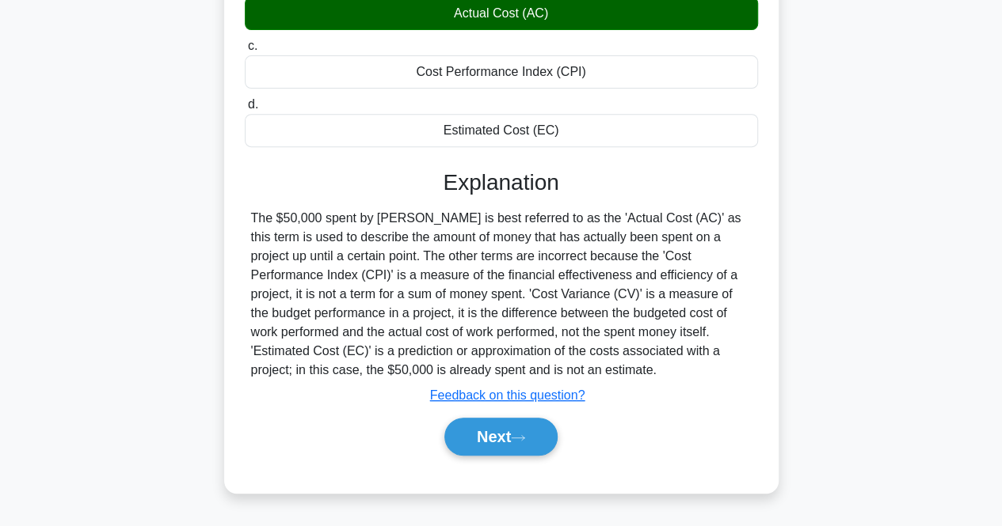
scroll to position [264, 0]
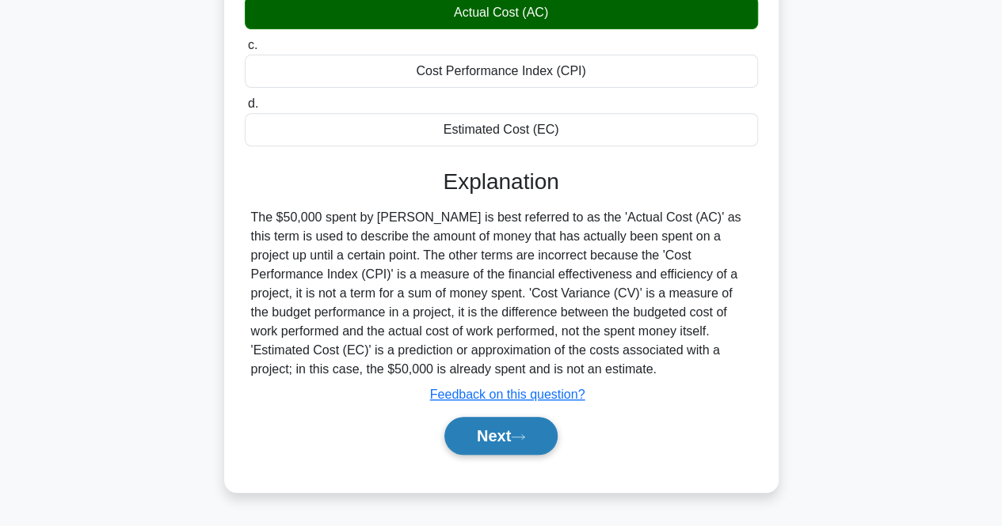
click at [502, 438] on button "Next" at bounding box center [500, 436] width 113 height 38
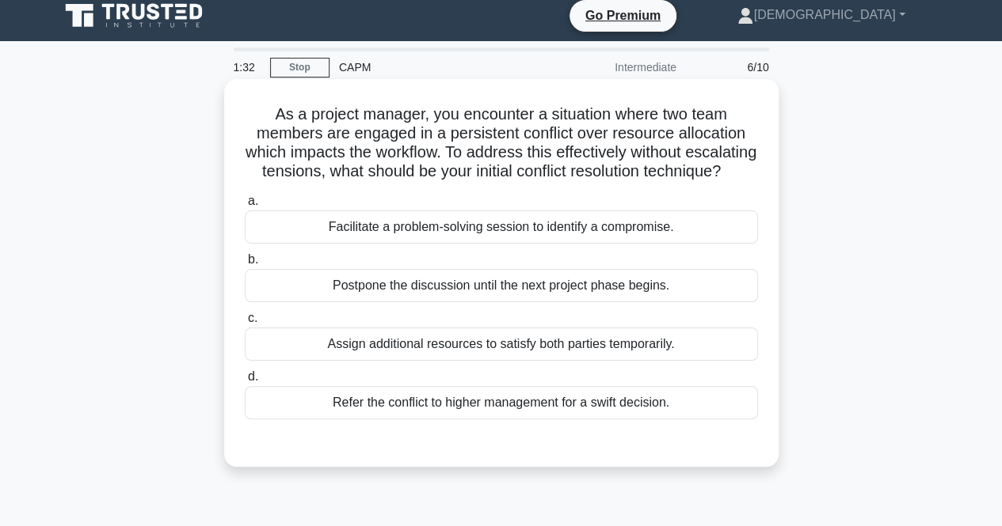
scroll to position [50, 0]
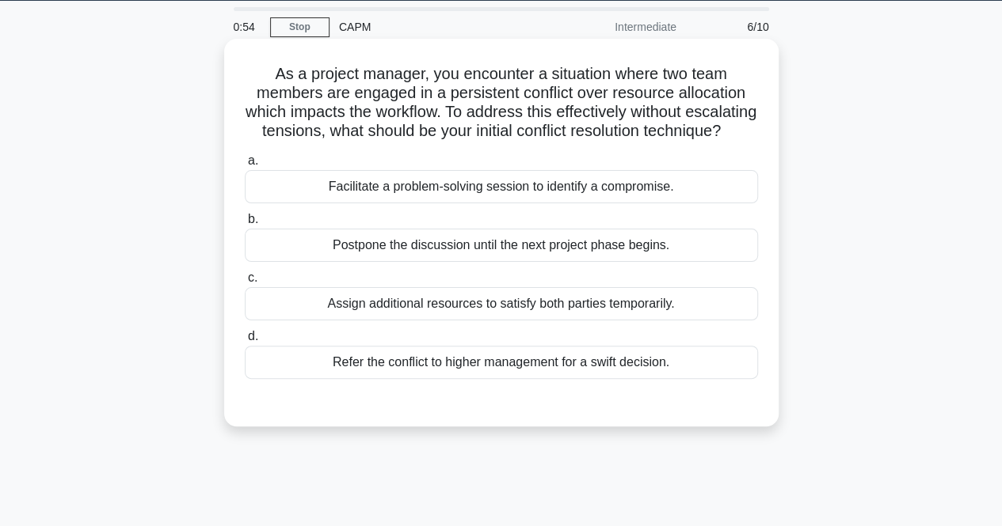
click at [564, 203] on div "Facilitate a problem-solving session to identify a compromise." at bounding box center [501, 186] width 513 height 33
click at [245, 166] on input "a. Facilitate a problem-solving session to identify a compromise." at bounding box center [245, 161] width 0 height 10
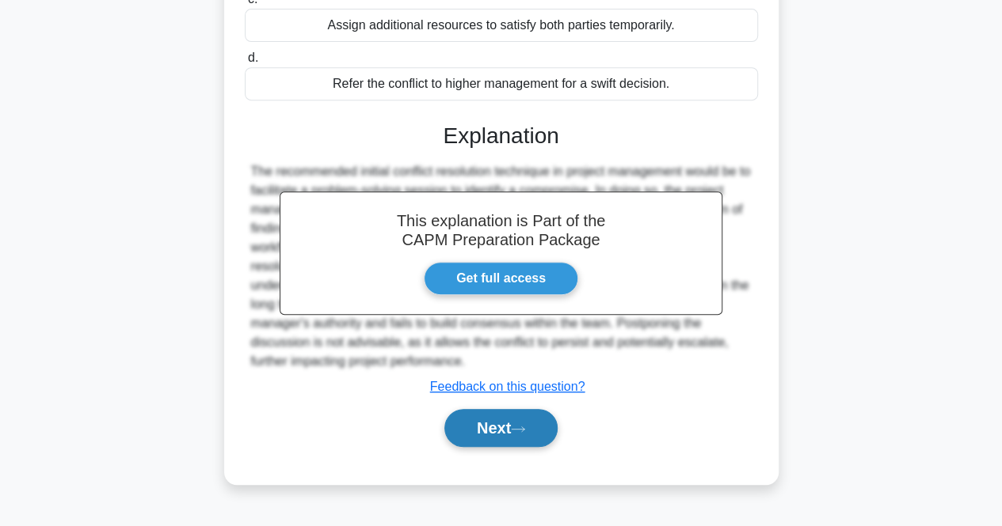
click at [516, 447] on button "Next" at bounding box center [500, 428] width 113 height 38
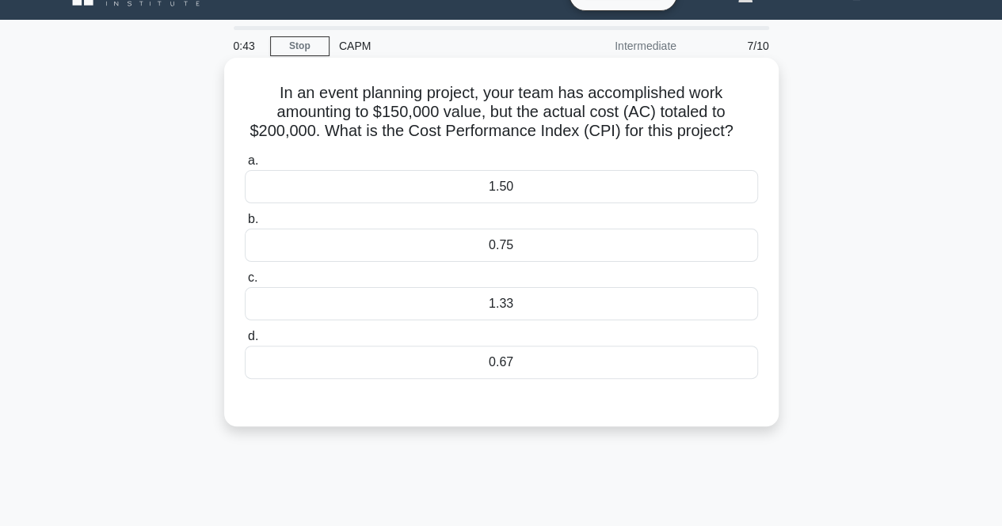
scroll to position [32, 0]
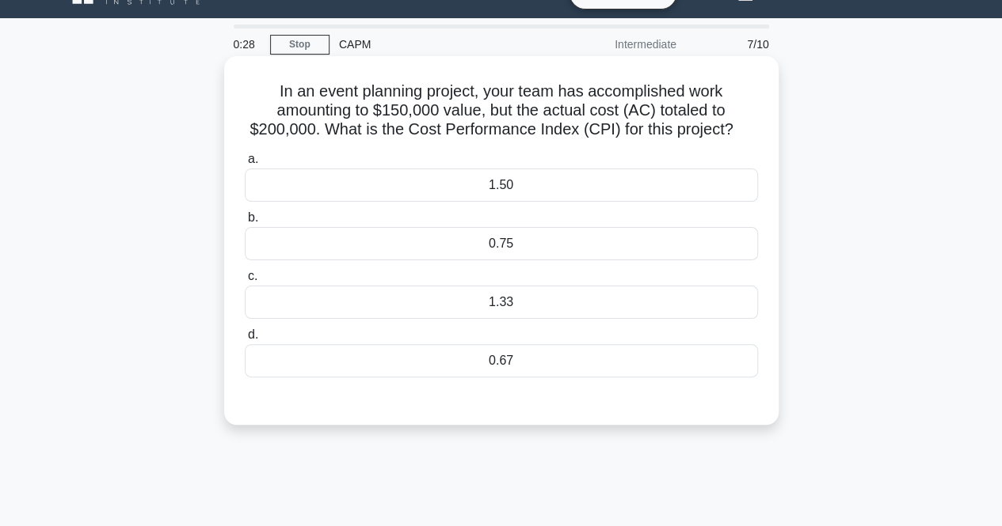
click at [509, 244] on div "0.75" at bounding box center [501, 243] width 513 height 33
click at [245, 223] on input "b. 0.75" at bounding box center [245, 218] width 0 height 10
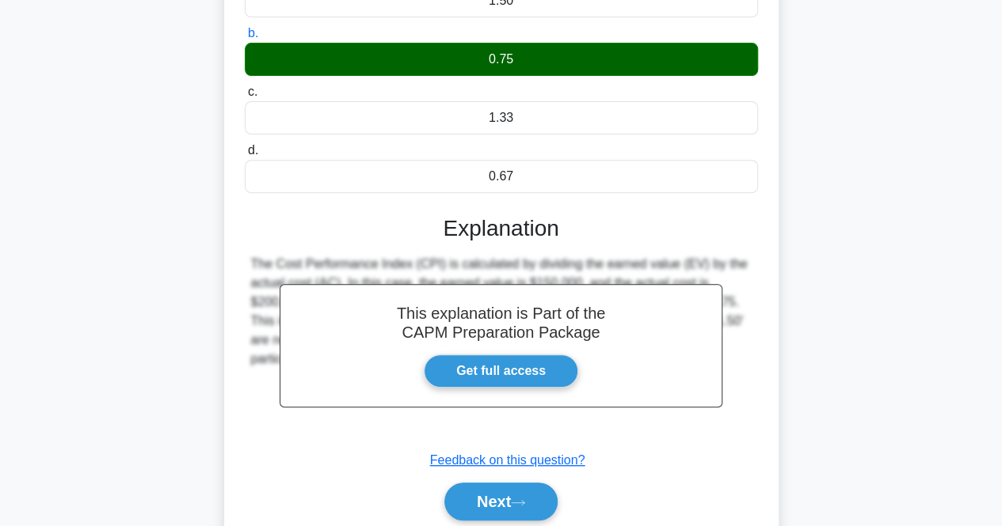
scroll to position [218, 0]
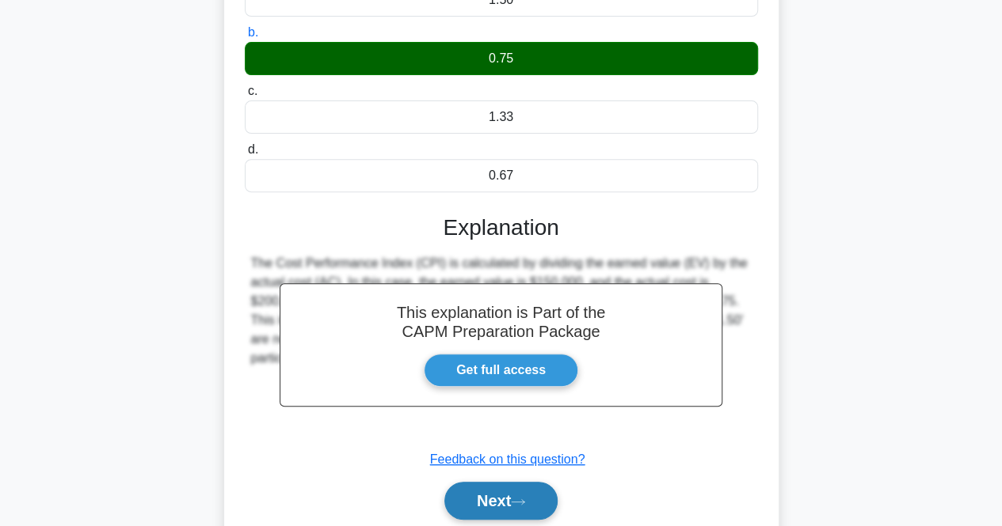
click at [508, 502] on button "Next" at bounding box center [500, 501] width 113 height 38
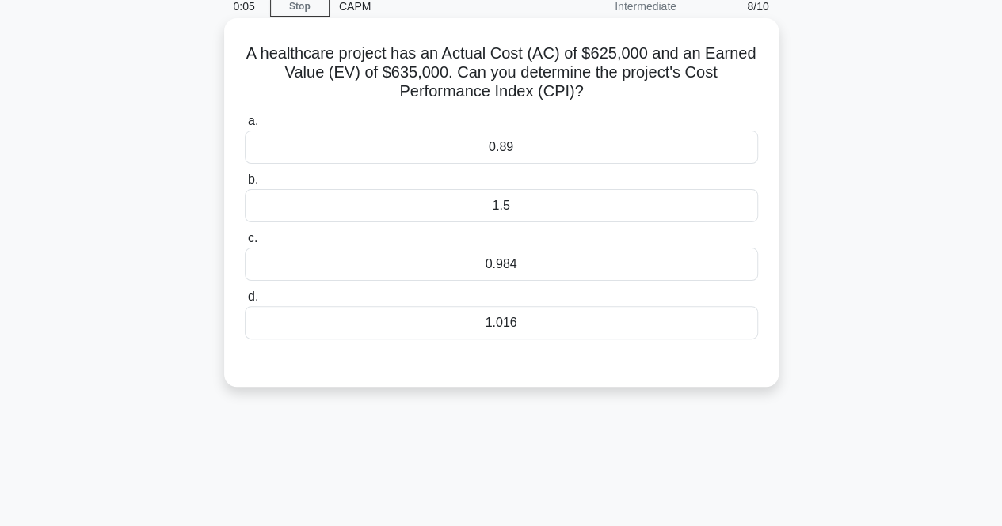
scroll to position [72, 0]
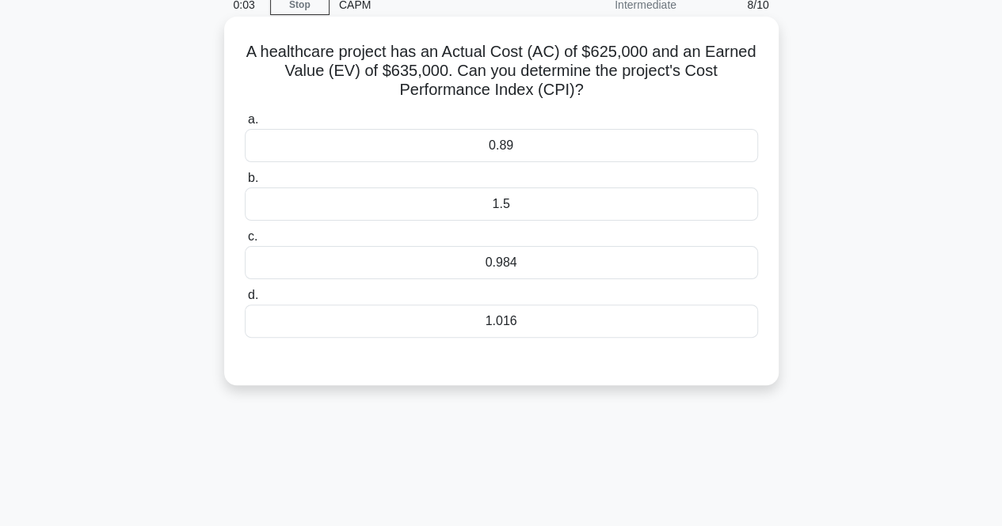
click at [500, 322] on div "1.016" at bounding box center [501, 321] width 513 height 33
click at [245, 301] on input "d. 1.016" at bounding box center [245, 296] width 0 height 10
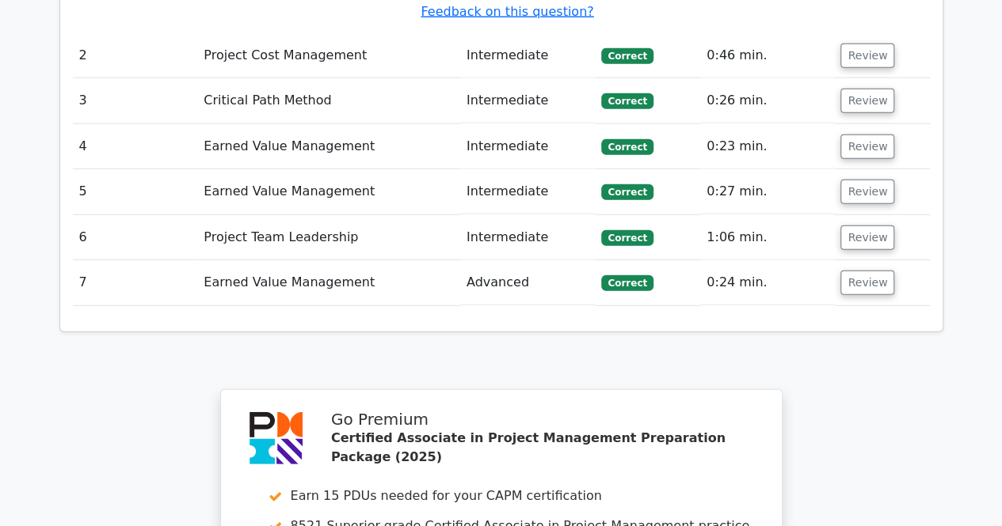
scroll to position [2024, 0]
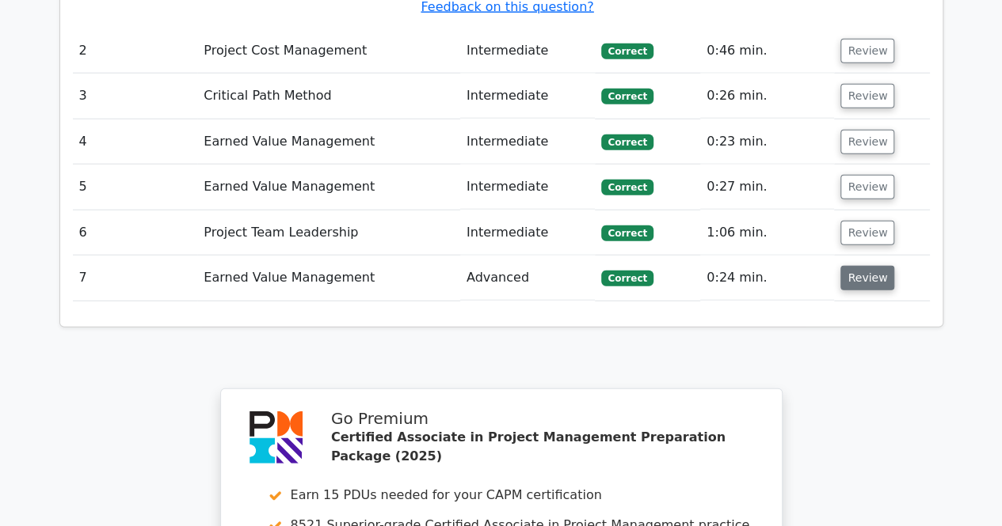
click at [855, 266] on button "Review" at bounding box center [867, 278] width 54 height 25
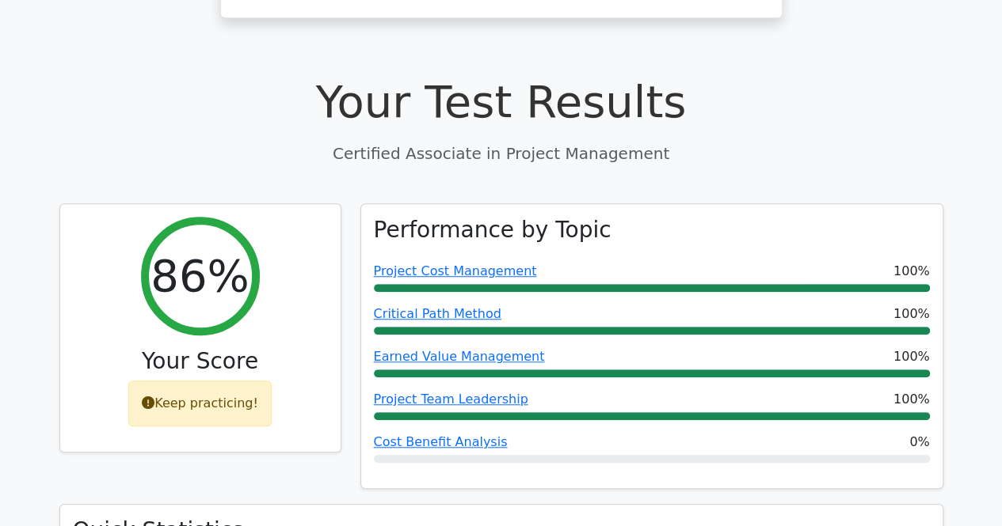
scroll to position [504, 0]
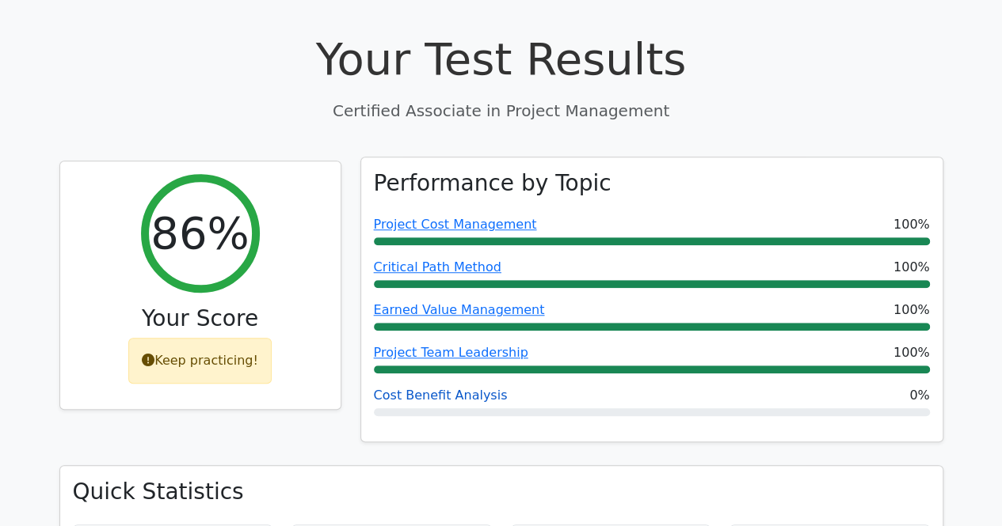
click at [399, 388] on link "Cost Benefit Analysis" at bounding box center [441, 395] width 134 height 15
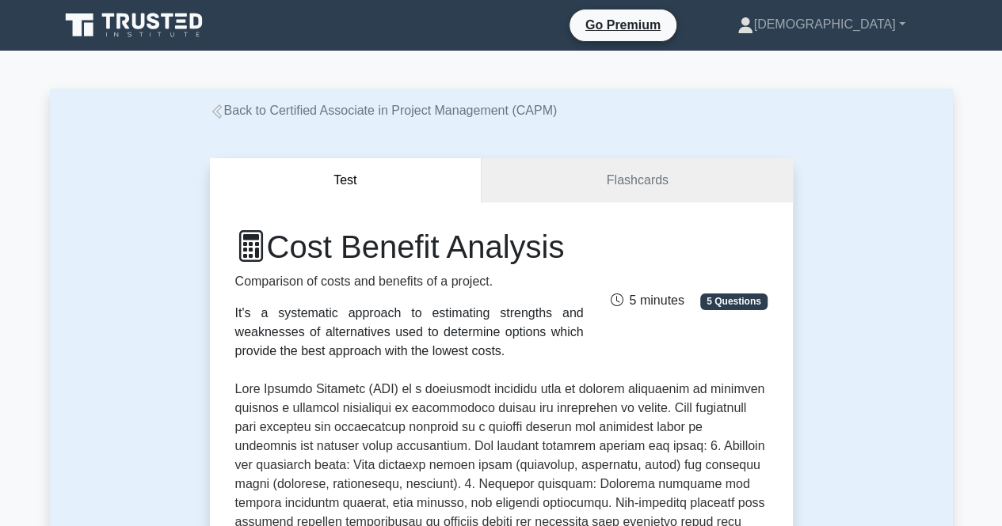
click at [225, 109] on link "Back to Certified Associate in Project Management (CAPM)" at bounding box center [384, 110] width 348 height 13
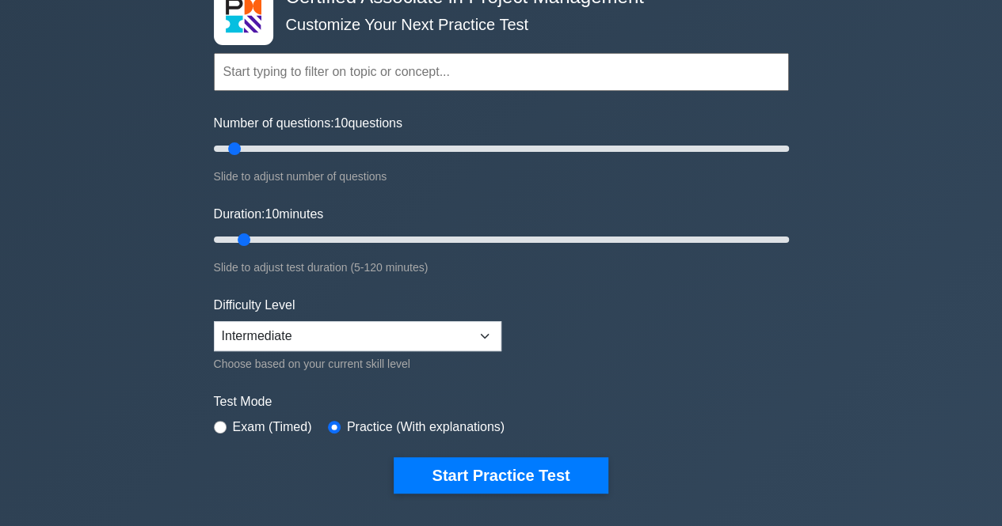
scroll to position [104, 0]
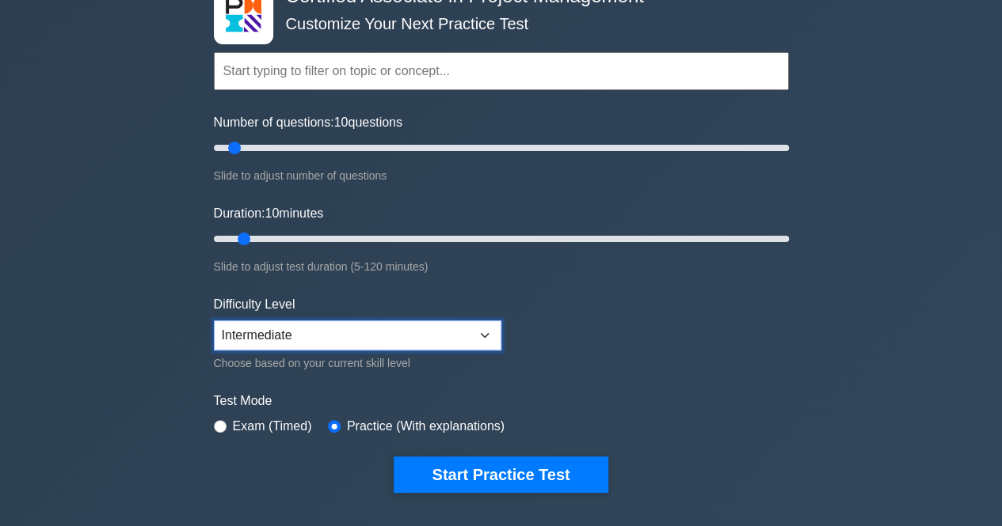
click at [363, 343] on select "Beginner Intermediate Expert" at bounding box center [357, 336] width 287 height 30
select select "beginner"
click at [214, 321] on select "Beginner Intermediate Expert" at bounding box center [357, 336] width 287 height 30
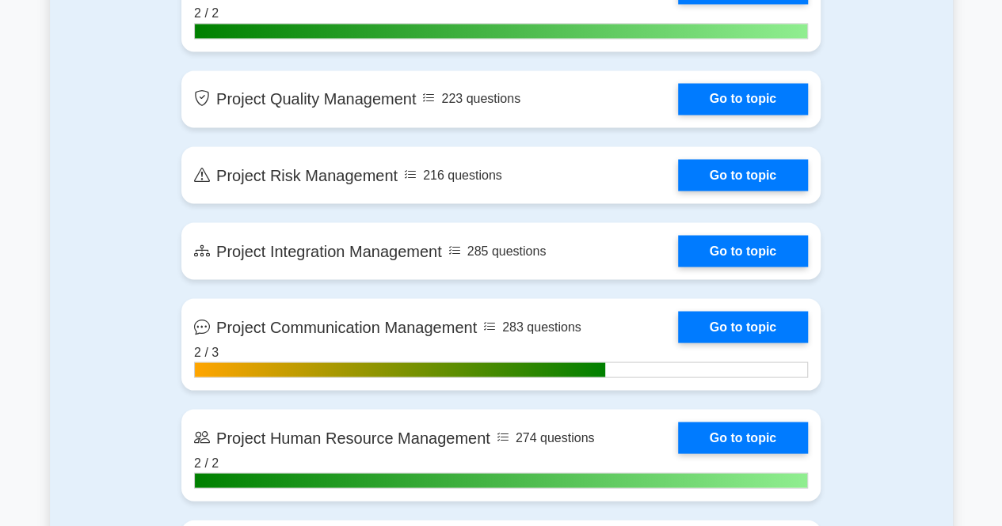
scroll to position [1382, 0]
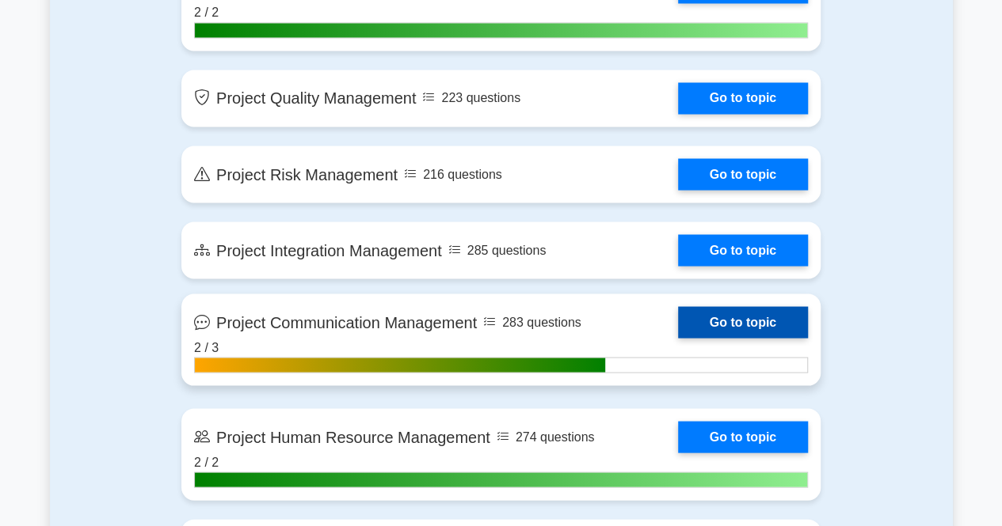
click at [678, 323] on link "Go to topic" at bounding box center [743, 322] width 130 height 32
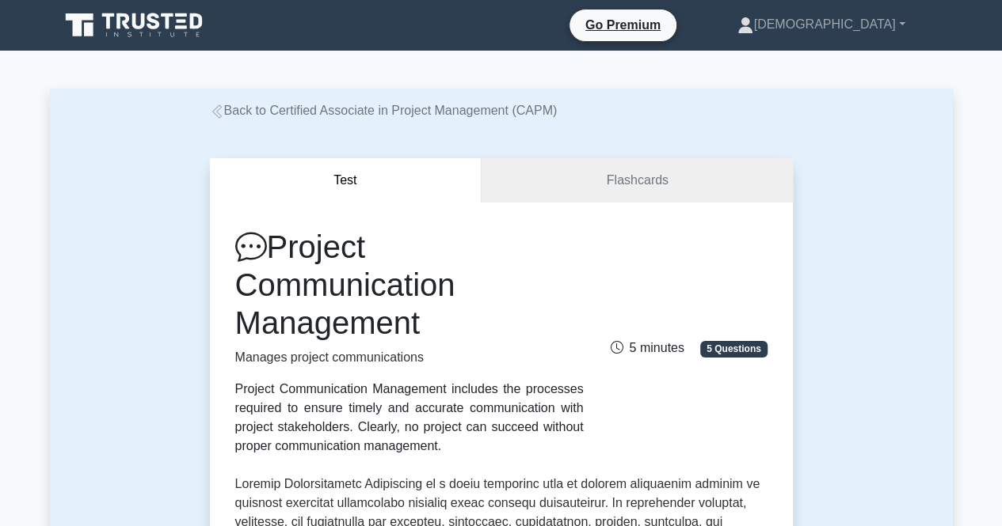
click at [183, 41] on link at bounding box center [135, 25] width 152 height 38
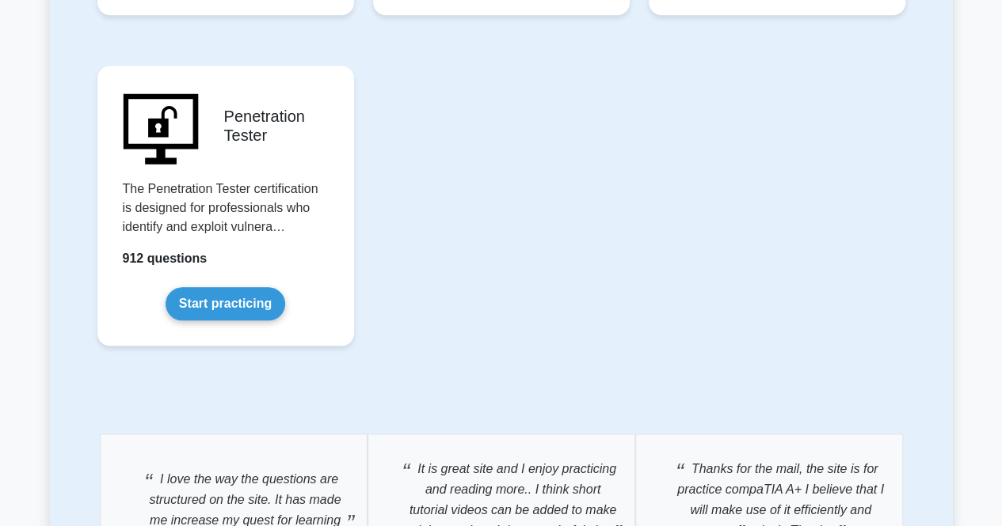
scroll to position [3772, 0]
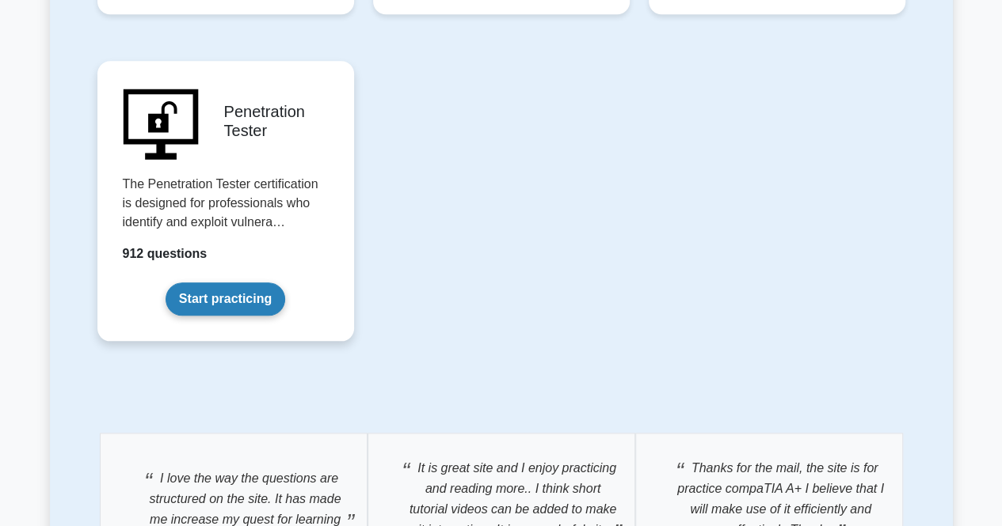
click at [209, 283] on link "Start practicing" at bounding box center [225, 299] width 120 height 33
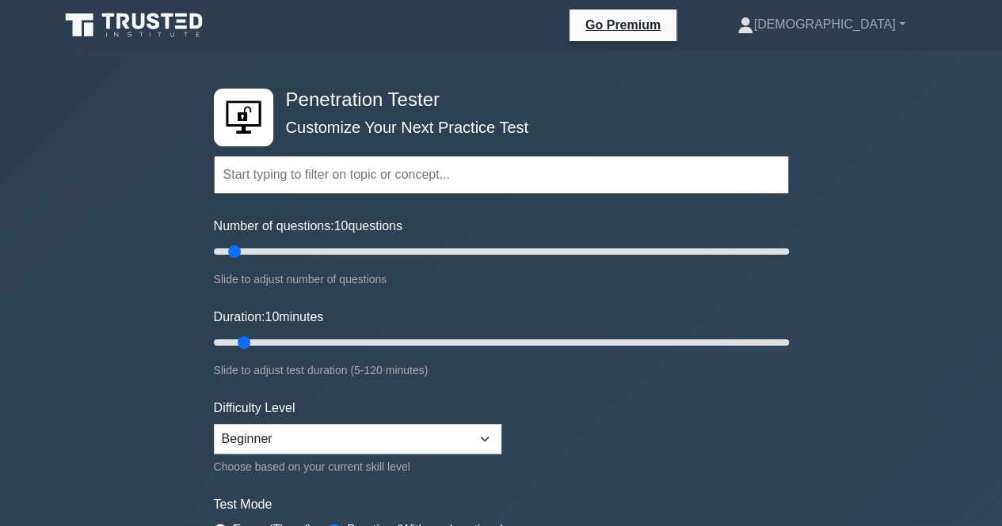
click at [116, 13] on icon at bounding box center [135, 25] width 152 height 30
